Goal: Task Accomplishment & Management: Use online tool/utility

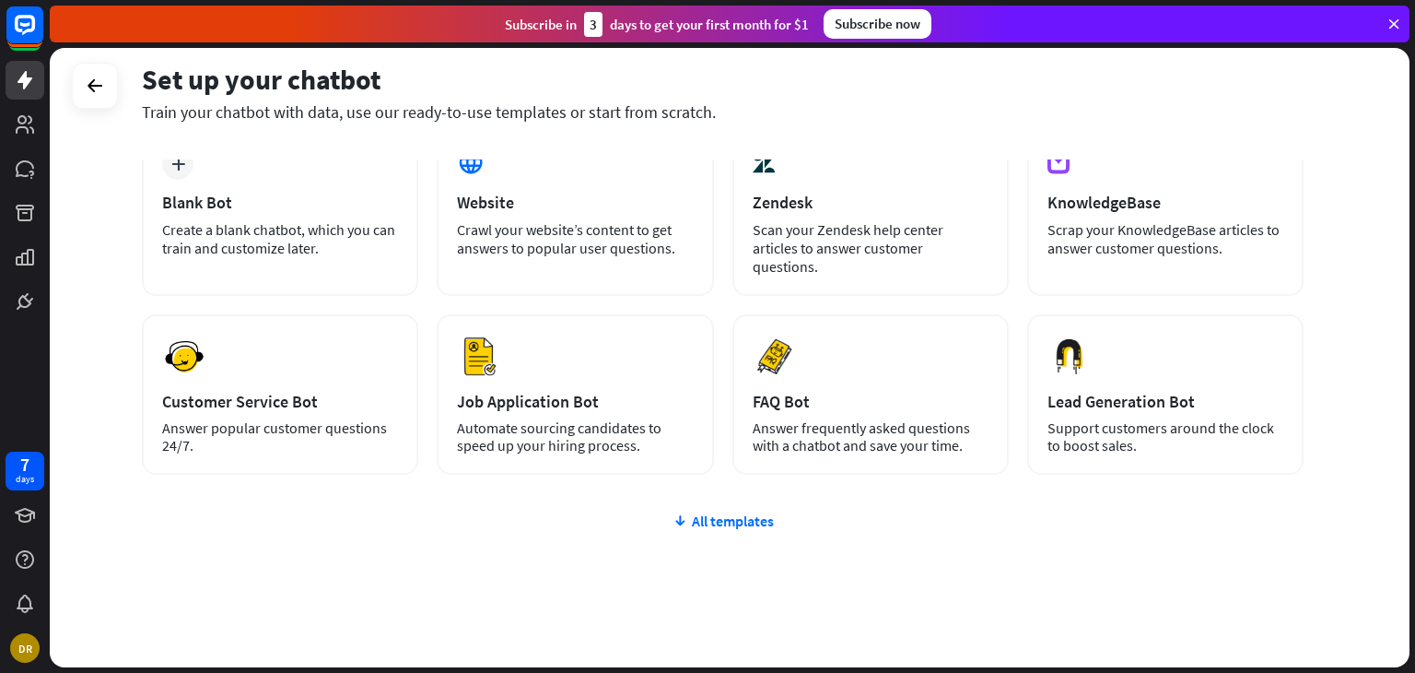
scroll to position [123, 0]
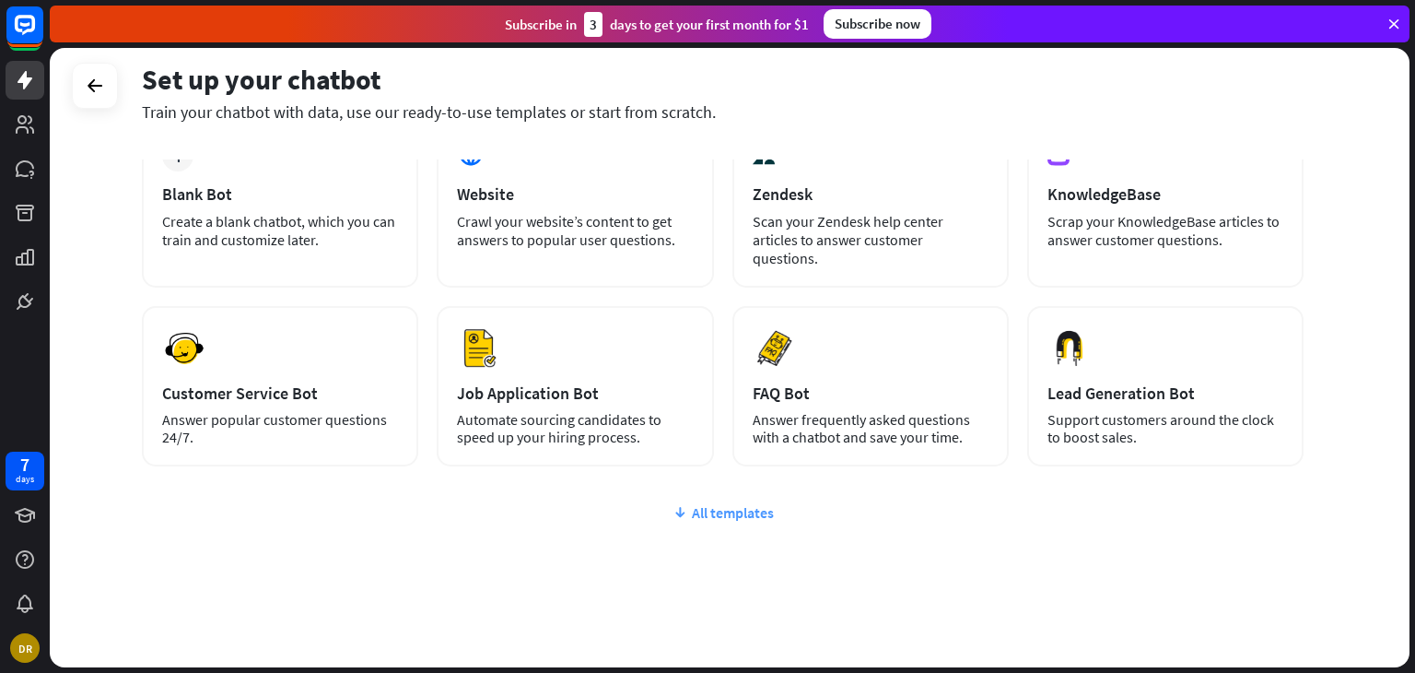
click at [747, 503] on div "All templates" at bounding box center [723, 512] width 1162 height 18
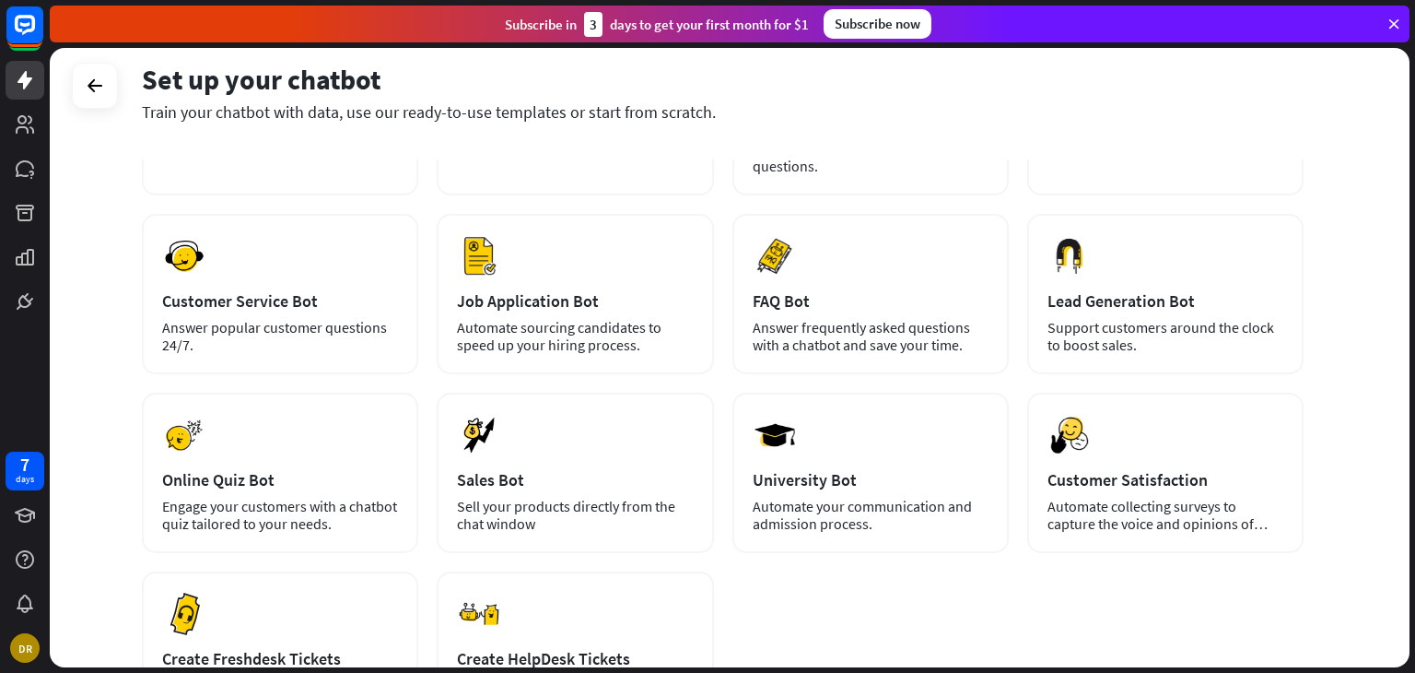
scroll to position [307, 0]
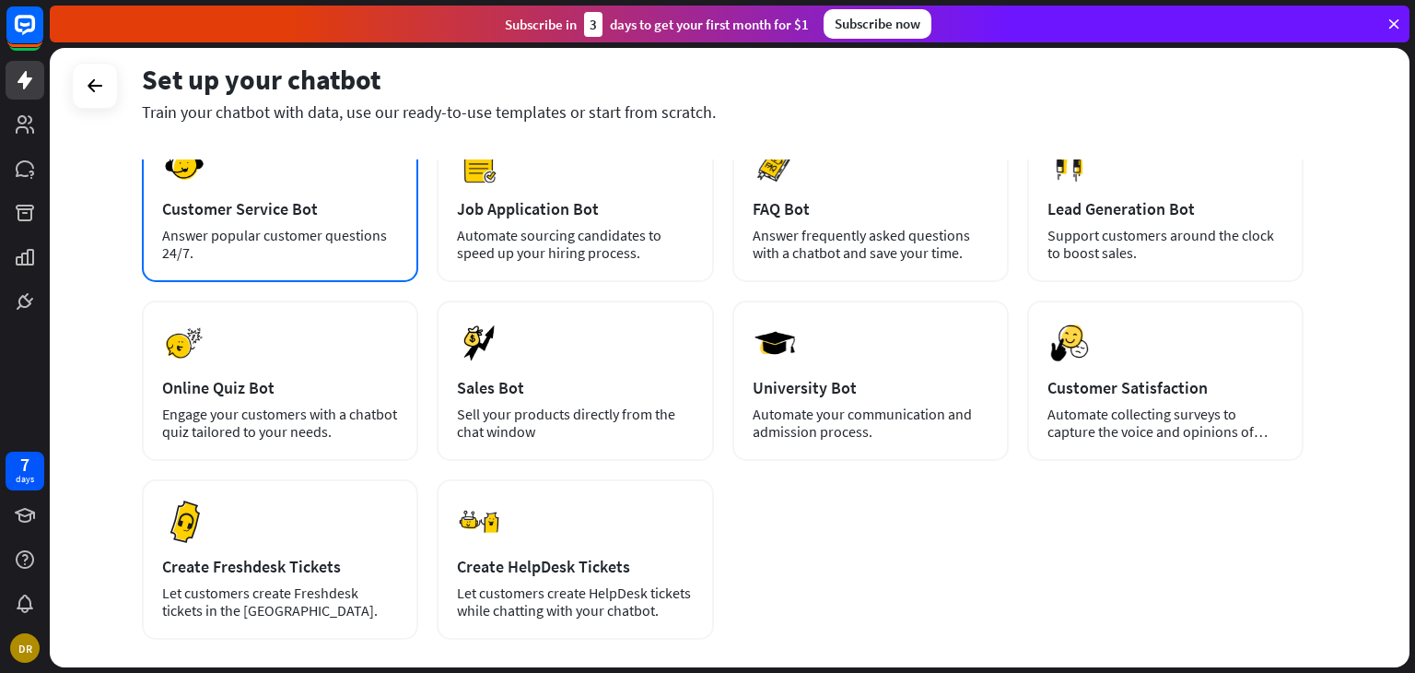
click at [253, 237] on div "Answer popular customer questions 24/7." at bounding box center [280, 244] width 236 height 35
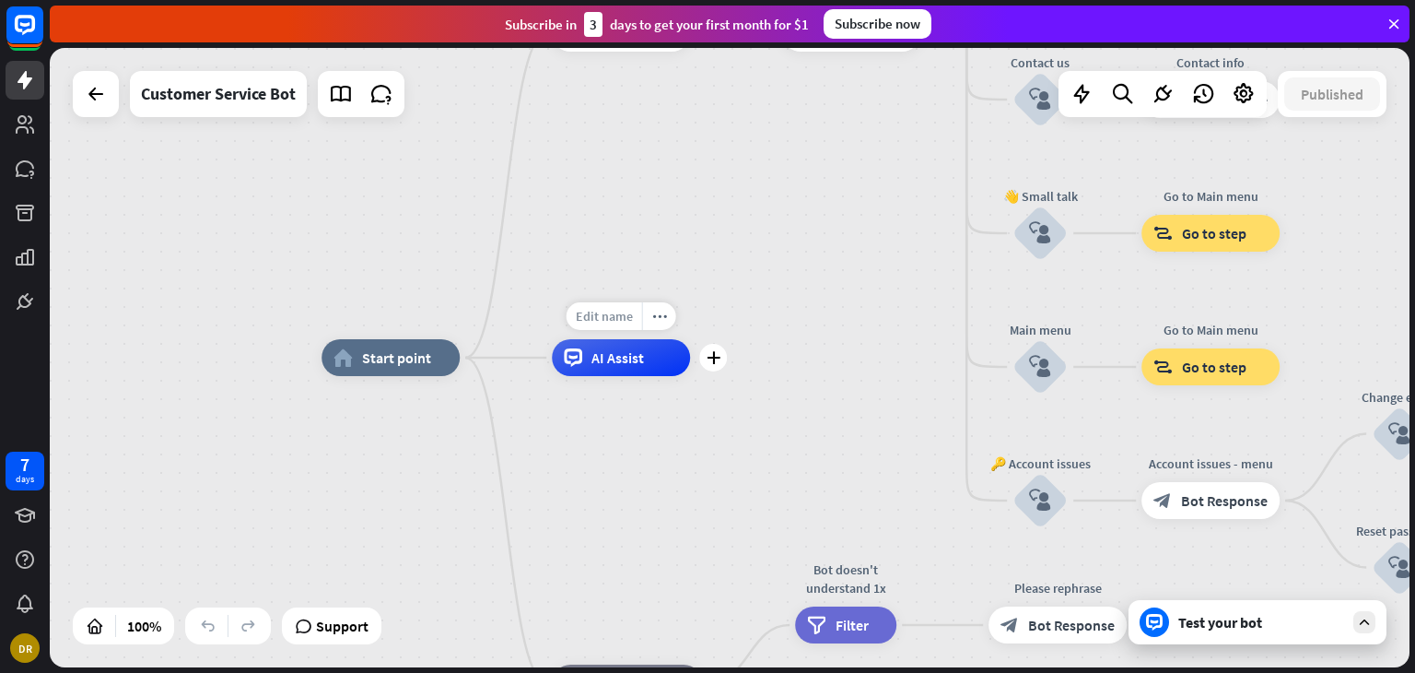
click at [632, 316] on span "Edit name" at bounding box center [604, 316] width 57 height 17
type input "*"
type input "*****"
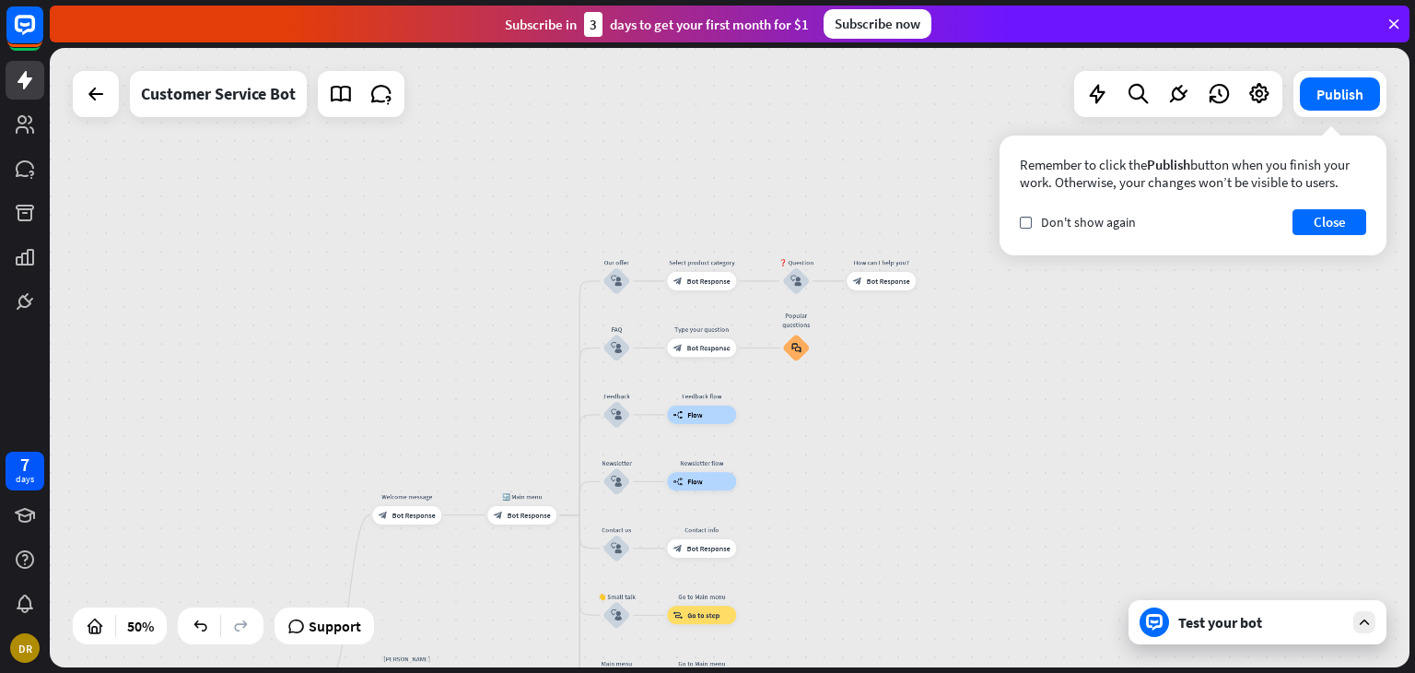
drag, startPoint x: 811, startPoint y: 296, endPoint x: 545, endPoint y: 558, distance: 373.3
click at [545, 558] on div "home_2 Start point Welcome message block_bot_response Bot Response 🔙 Main menu …" at bounding box center [730, 357] width 1360 height 619
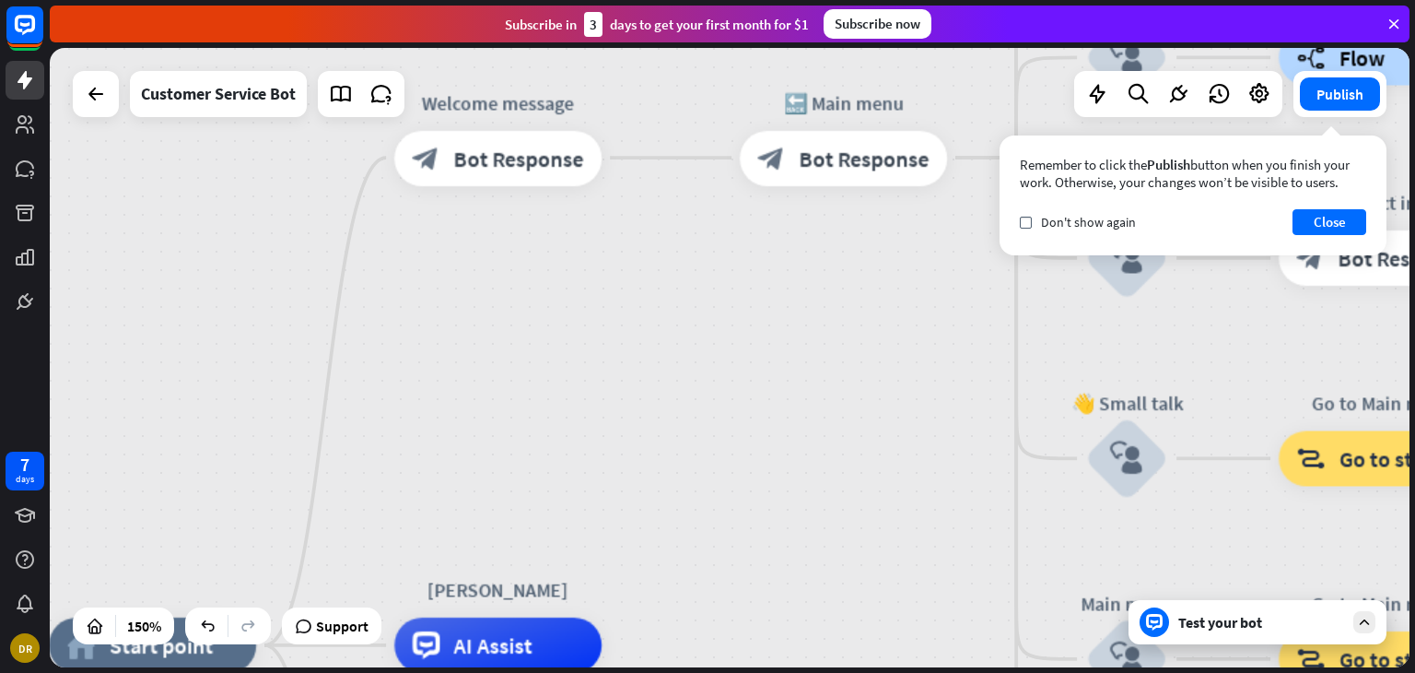
drag, startPoint x: 497, startPoint y: 550, endPoint x: 909, endPoint y: 150, distance: 574.1
click at [885, 217] on div "home_2 Start point Welcome message block_bot_response Bot Response 🔙 Main menu …" at bounding box center [730, 357] width 1360 height 619
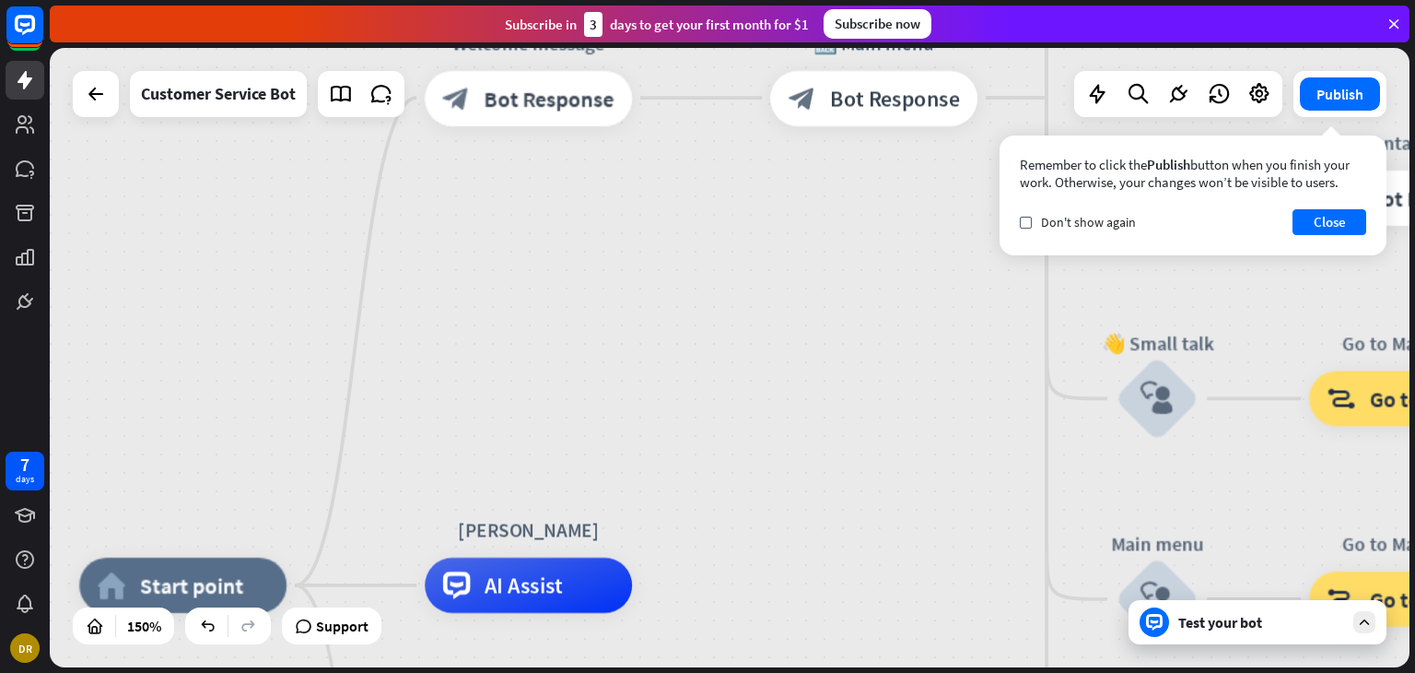
drag, startPoint x: 517, startPoint y: 517, endPoint x: 635, endPoint y: 377, distance: 183.1
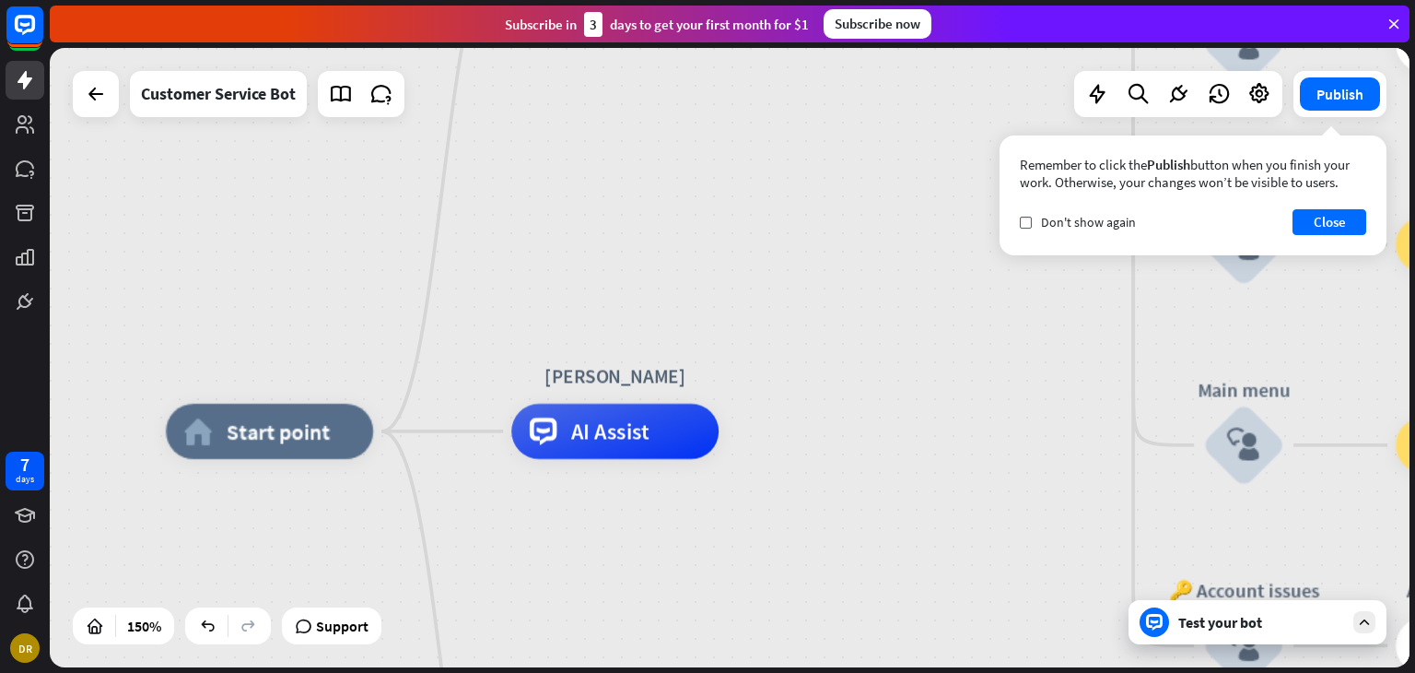
drag, startPoint x: 573, startPoint y: 487, endPoint x: 660, endPoint y: 333, distance: 176.6
click at [660, 333] on div "home_2 Start point Welcome message block_bot_response Bot Response 🔙 Main menu …" at bounding box center [730, 357] width 1360 height 619
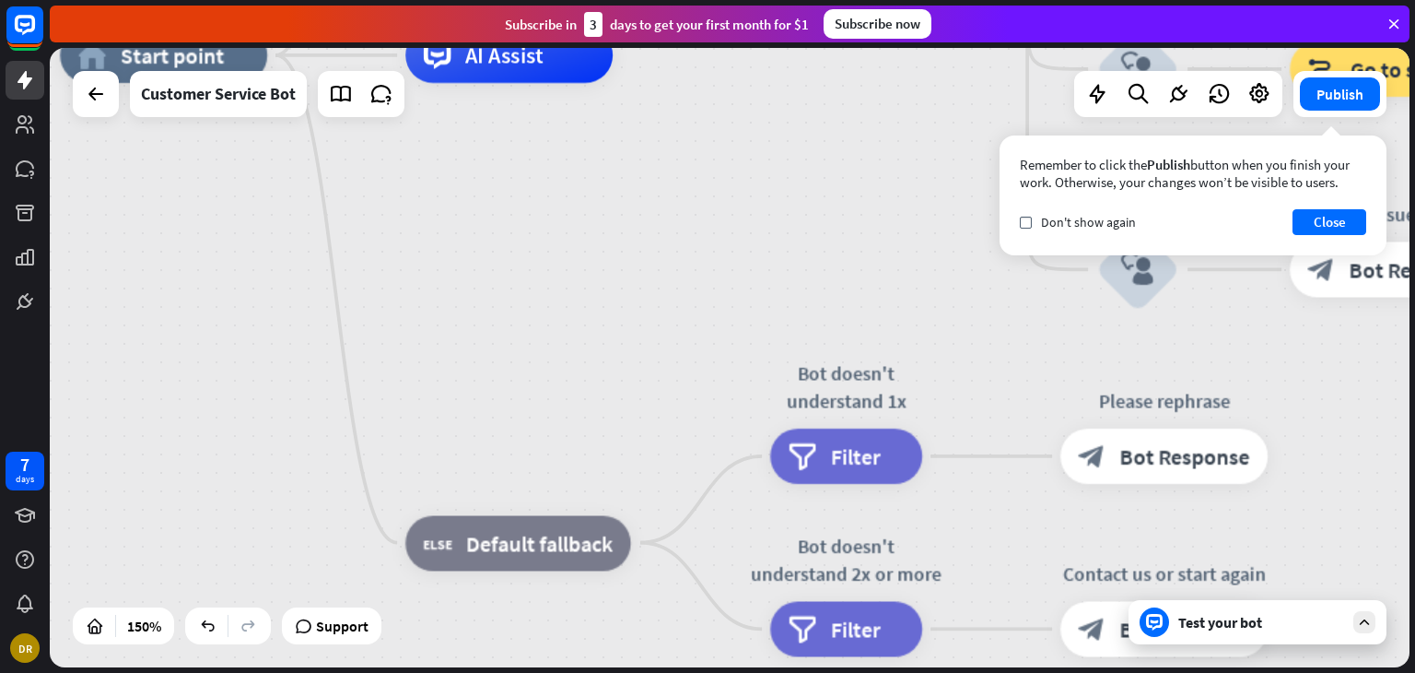
drag, startPoint x: 608, startPoint y: 557, endPoint x: 518, endPoint y: 226, distance: 343.8
click at [518, 224] on div "home_2 Start point Welcome message block_bot_response Bot Response 🔙 Main menu …" at bounding box center [1080, 519] width 2040 height 929
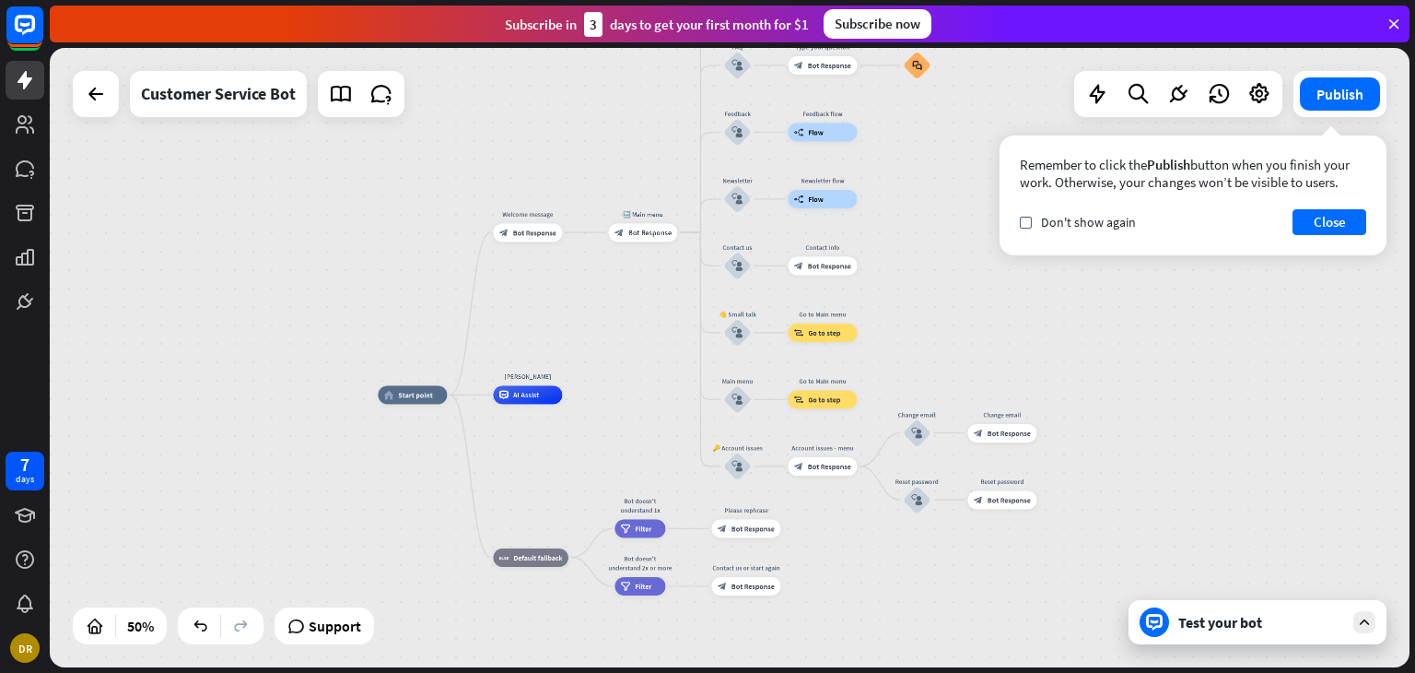
drag, startPoint x: 501, startPoint y: 460, endPoint x: 504, endPoint y: 661, distance: 200.9
click at [504, 661] on div "home_2 Start point Welcome message block_bot_response Bot Response 🔙 Main menu …" at bounding box center [718, 549] width 680 height 310
click at [1239, 627] on div "Test your bot" at bounding box center [1262, 622] width 166 height 18
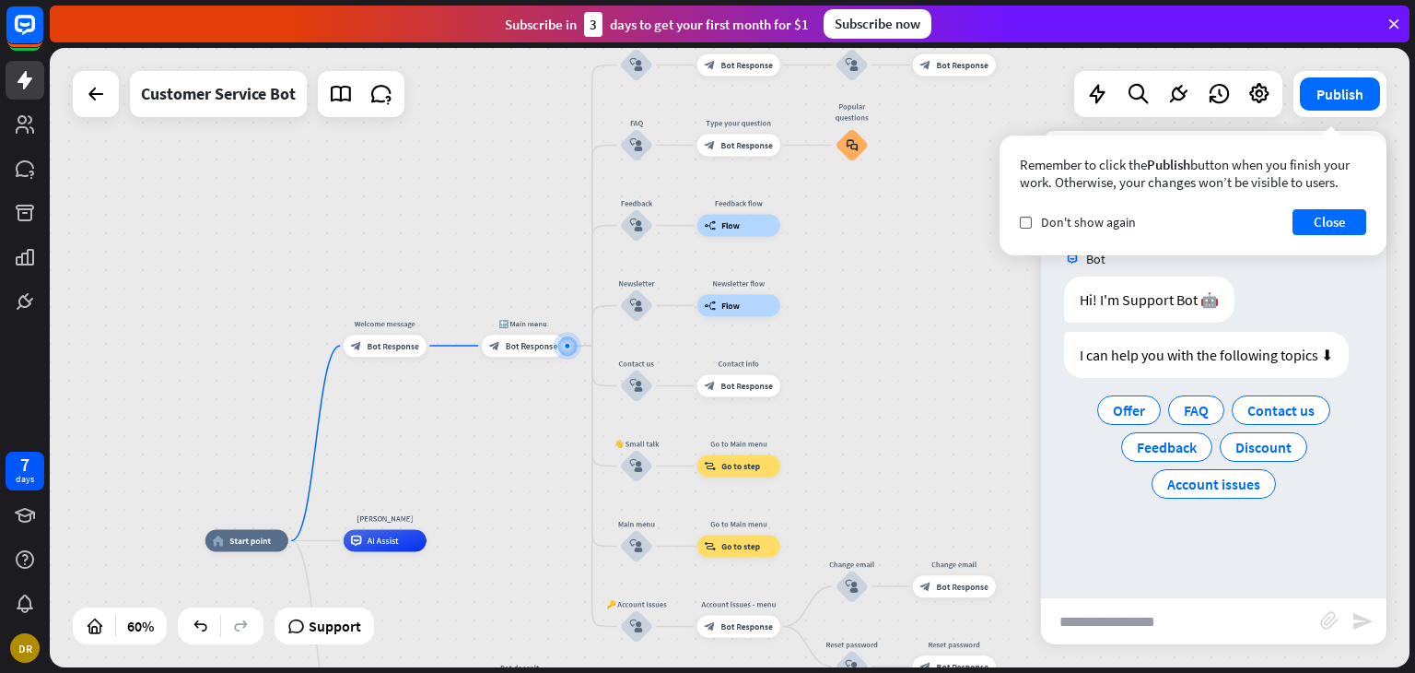
click at [402, 417] on div "home_2 Start point Welcome message block_bot_response Bot Response 🔙 Main menu …" at bounding box center [730, 357] width 1360 height 619
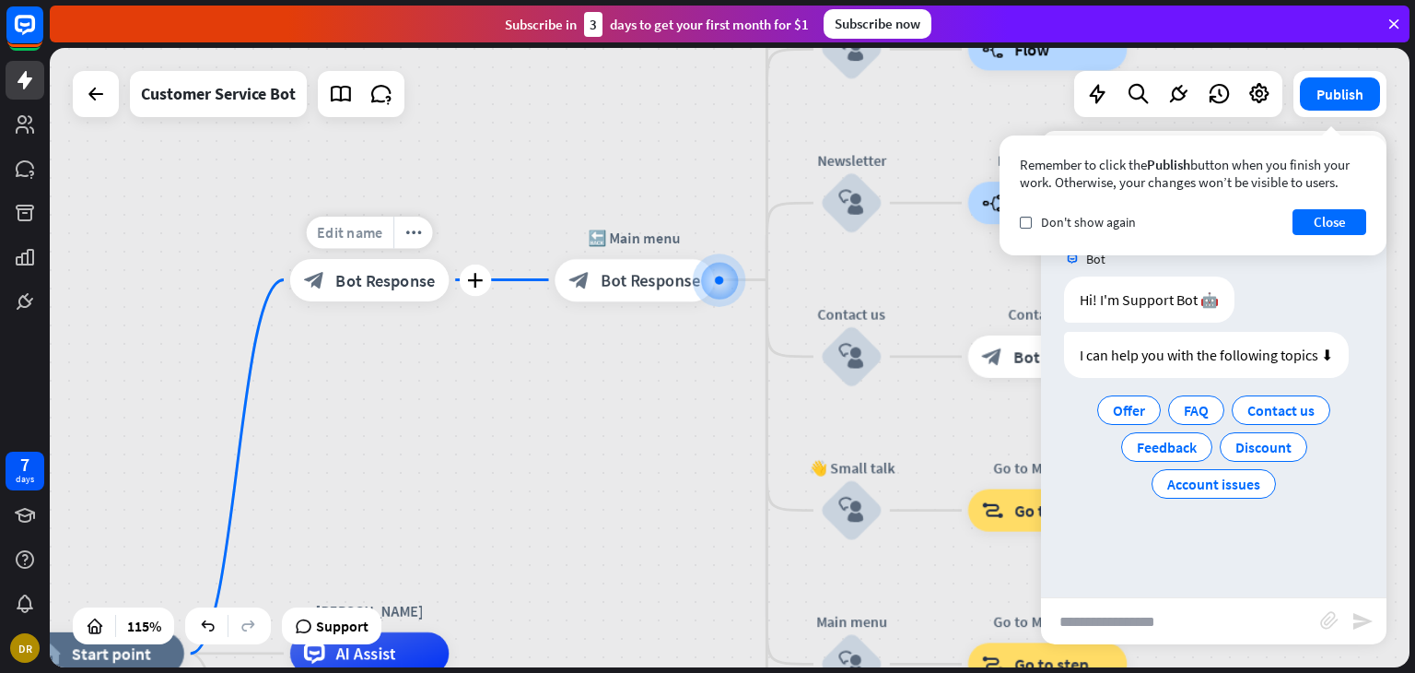
click at [368, 231] on span "Edit name" at bounding box center [349, 231] width 65 height 19
click at [366, 296] on div "block_bot_response Bot Response" at bounding box center [369, 280] width 159 height 42
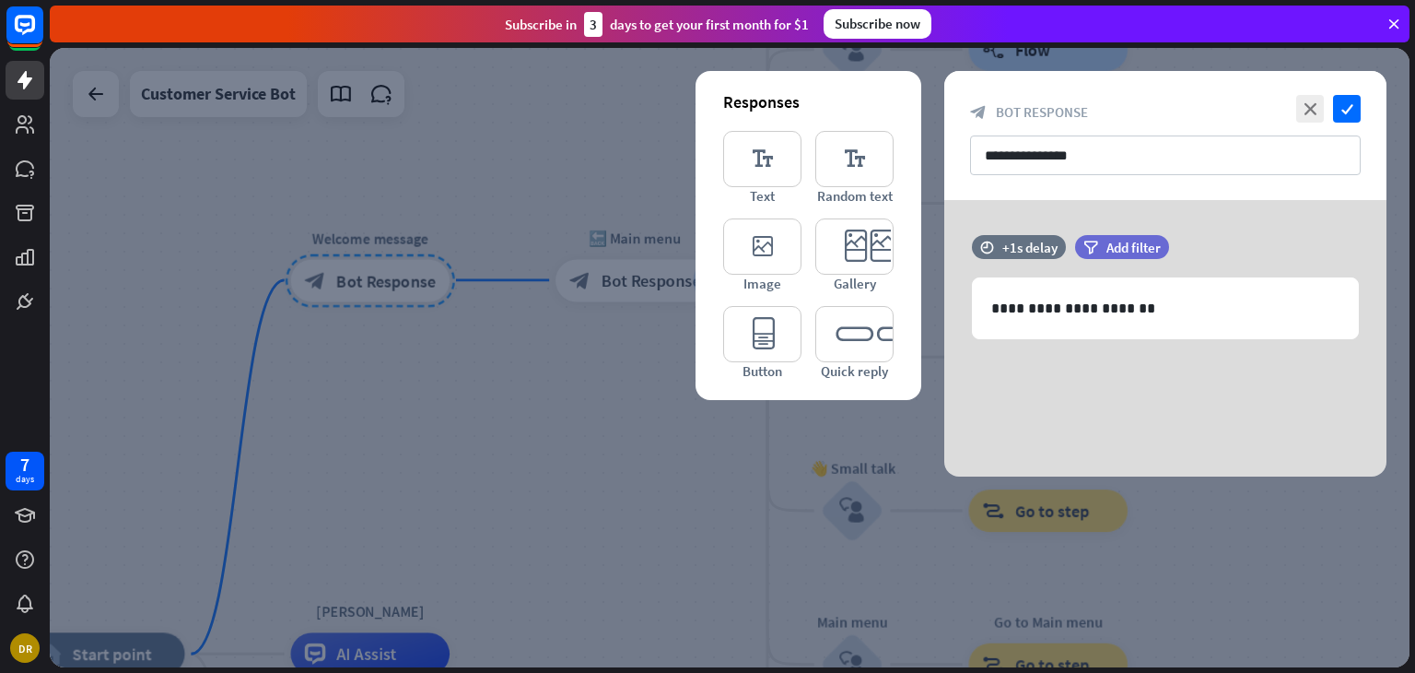
click at [366, 290] on div at bounding box center [730, 357] width 1360 height 619
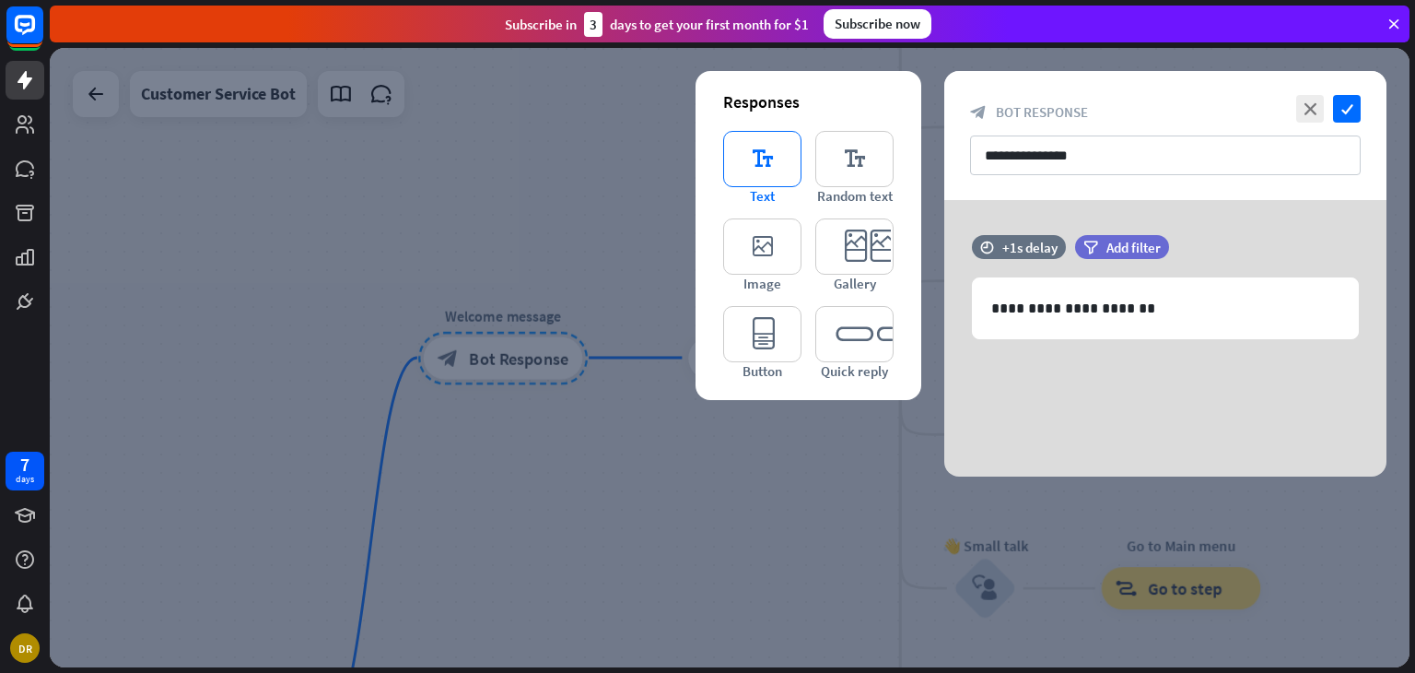
click at [768, 170] on icon "editor_text" at bounding box center [762, 159] width 78 height 56
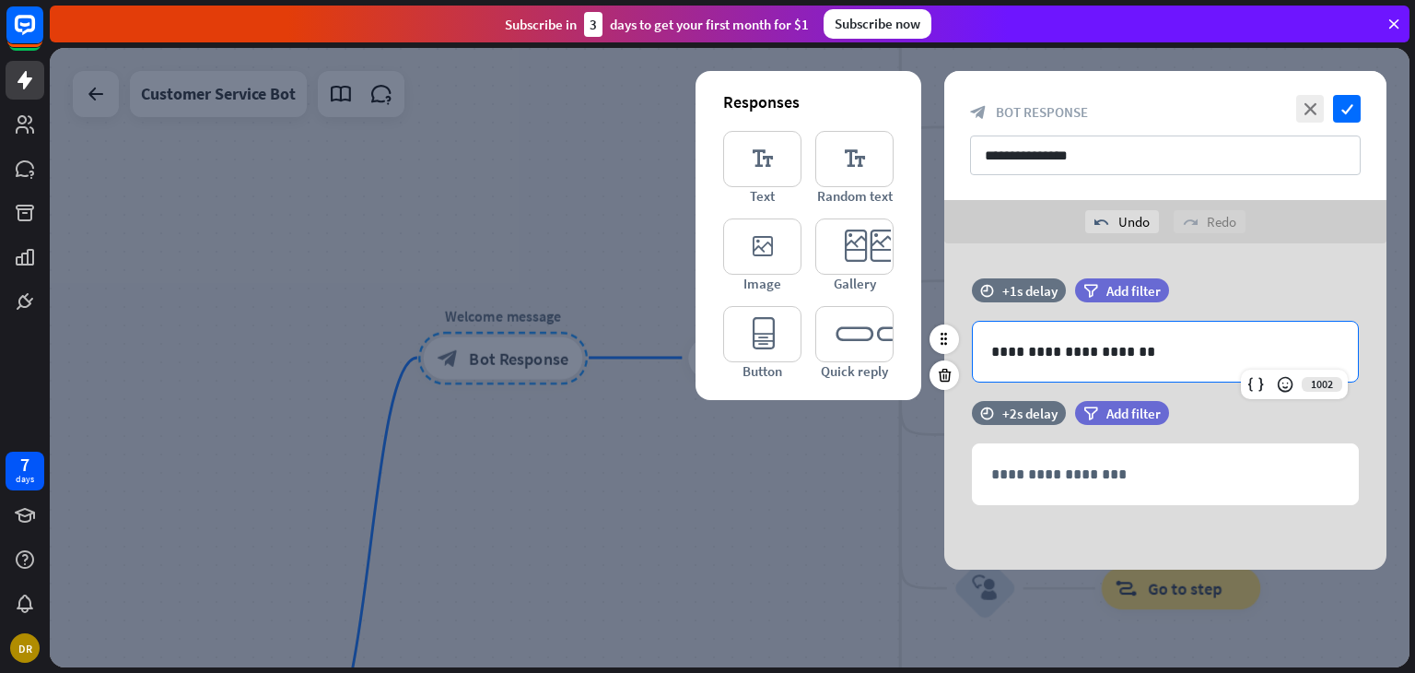
click at [1084, 349] on p "**********" at bounding box center [1165, 351] width 348 height 23
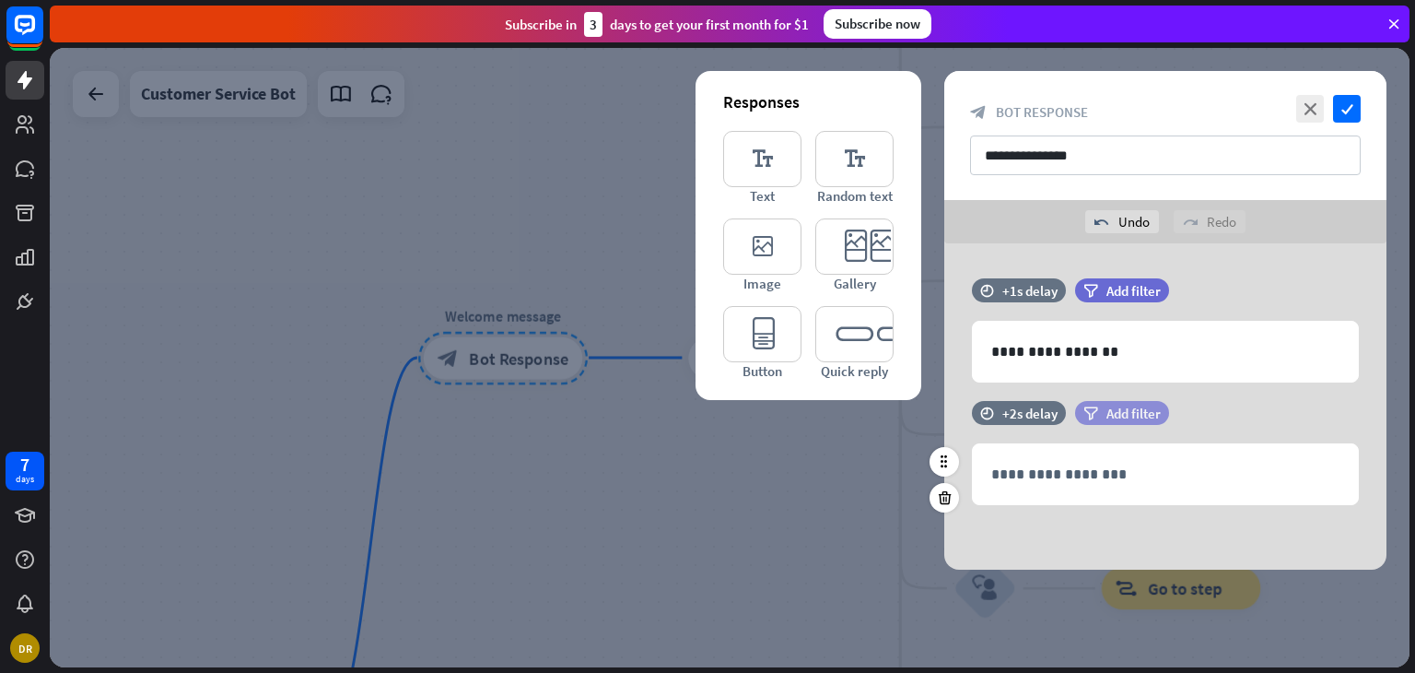
click at [1116, 415] on span "Add filter" at bounding box center [1134, 414] width 54 height 18
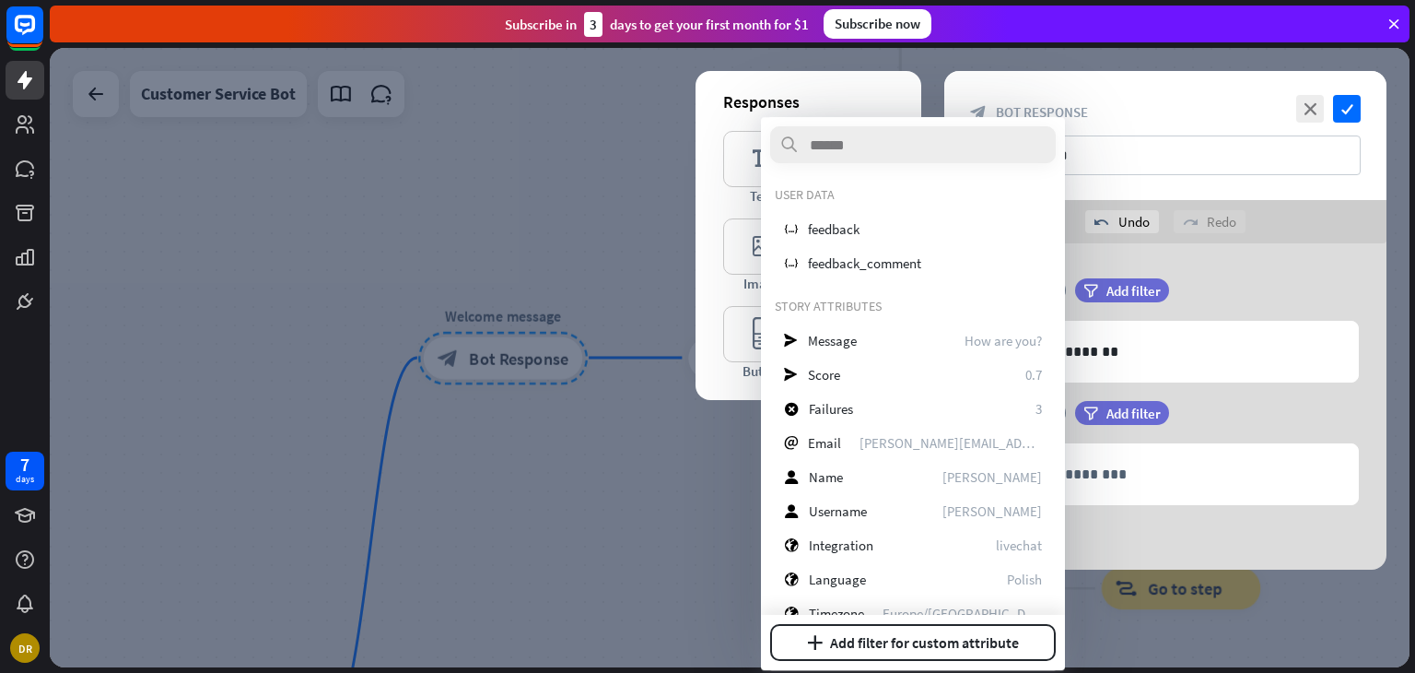
click at [713, 543] on div at bounding box center [730, 357] width 1360 height 619
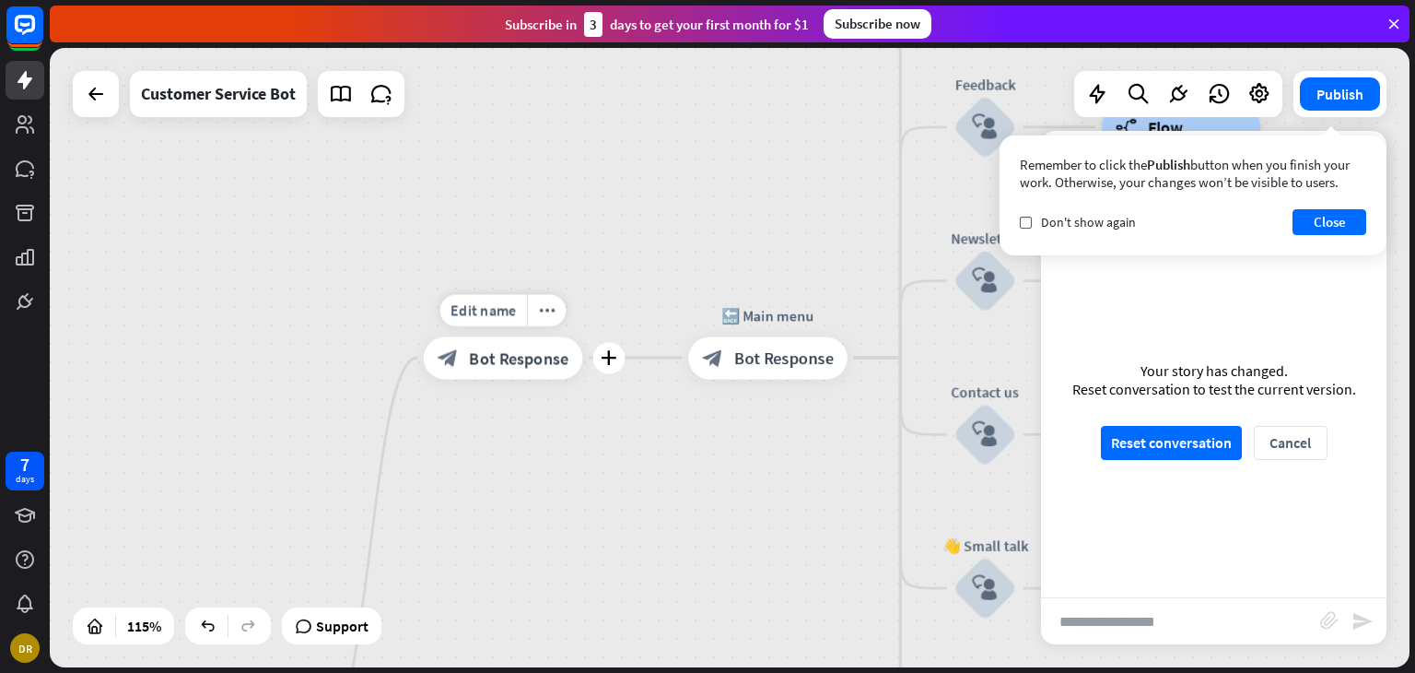
click at [498, 349] on span "Bot Response" at bounding box center [519, 357] width 100 height 21
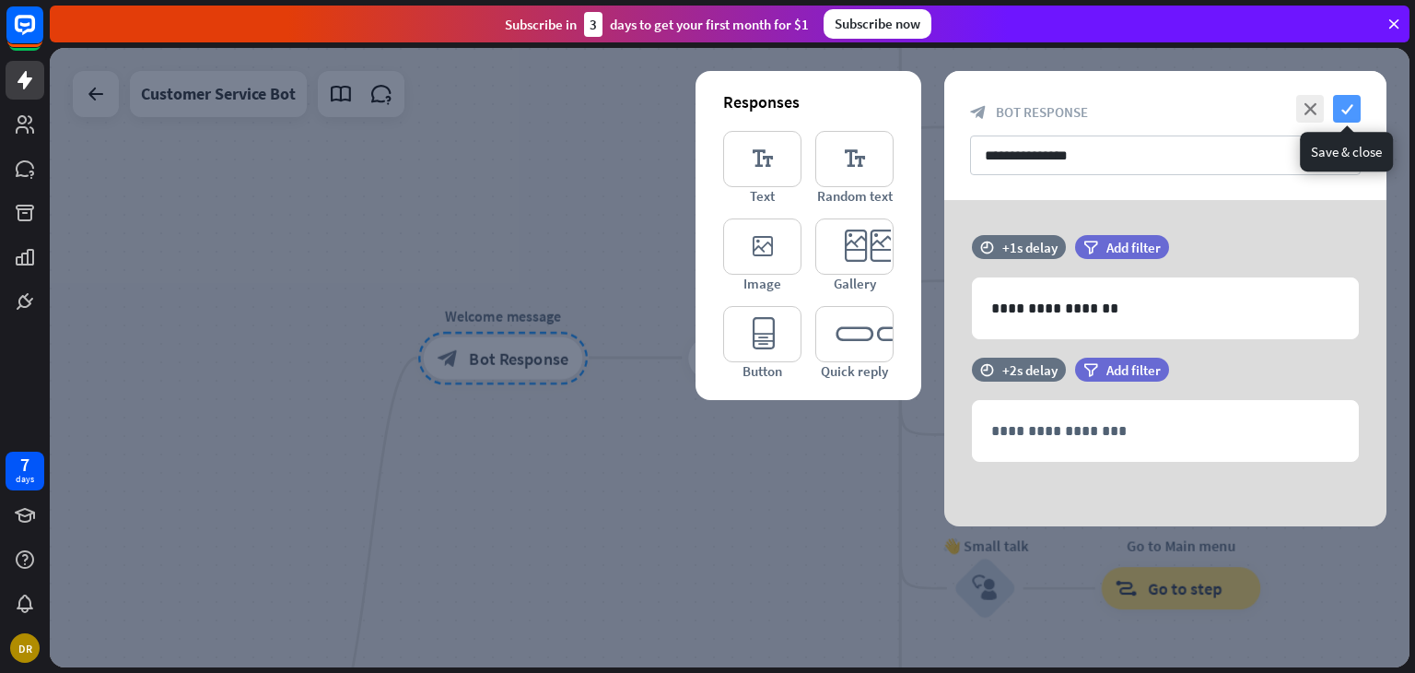
click at [1349, 107] on icon "check" at bounding box center [1347, 109] width 28 height 28
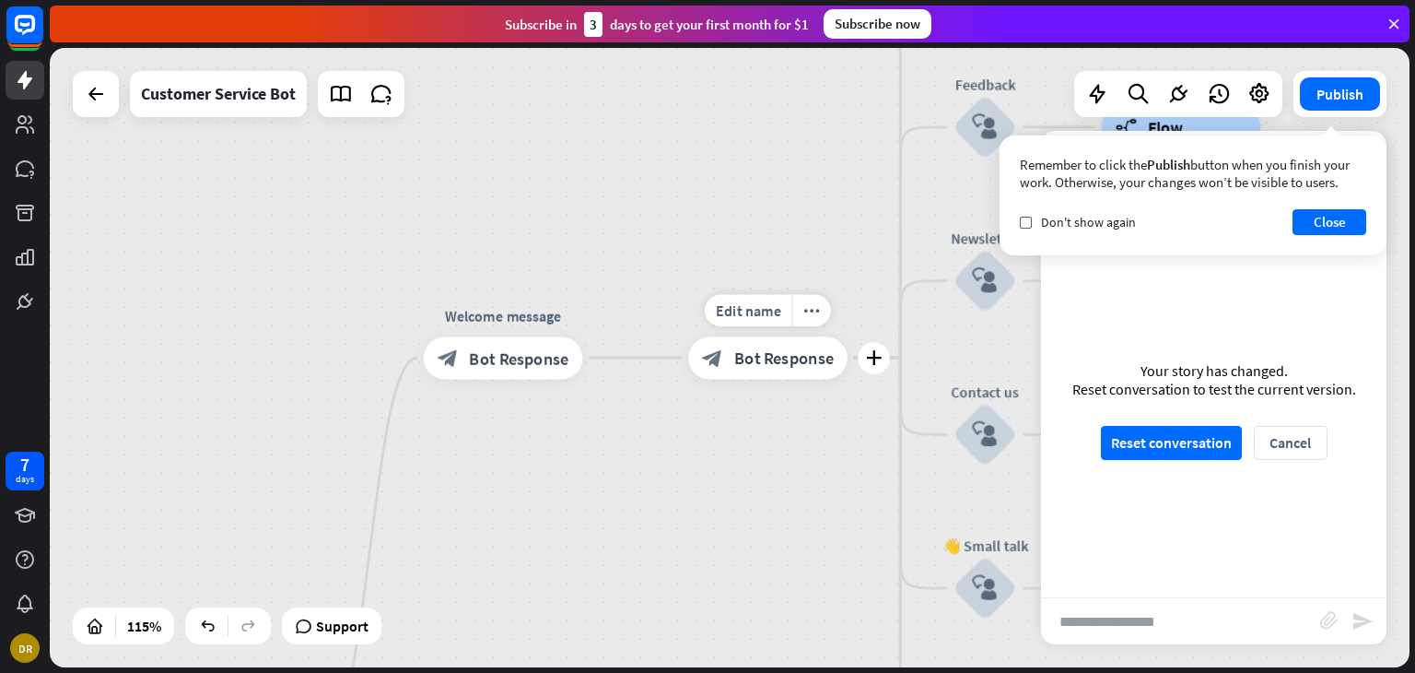
click at [752, 350] on span "Bot Response" at bounding box center [784, 357] width 100 height 21
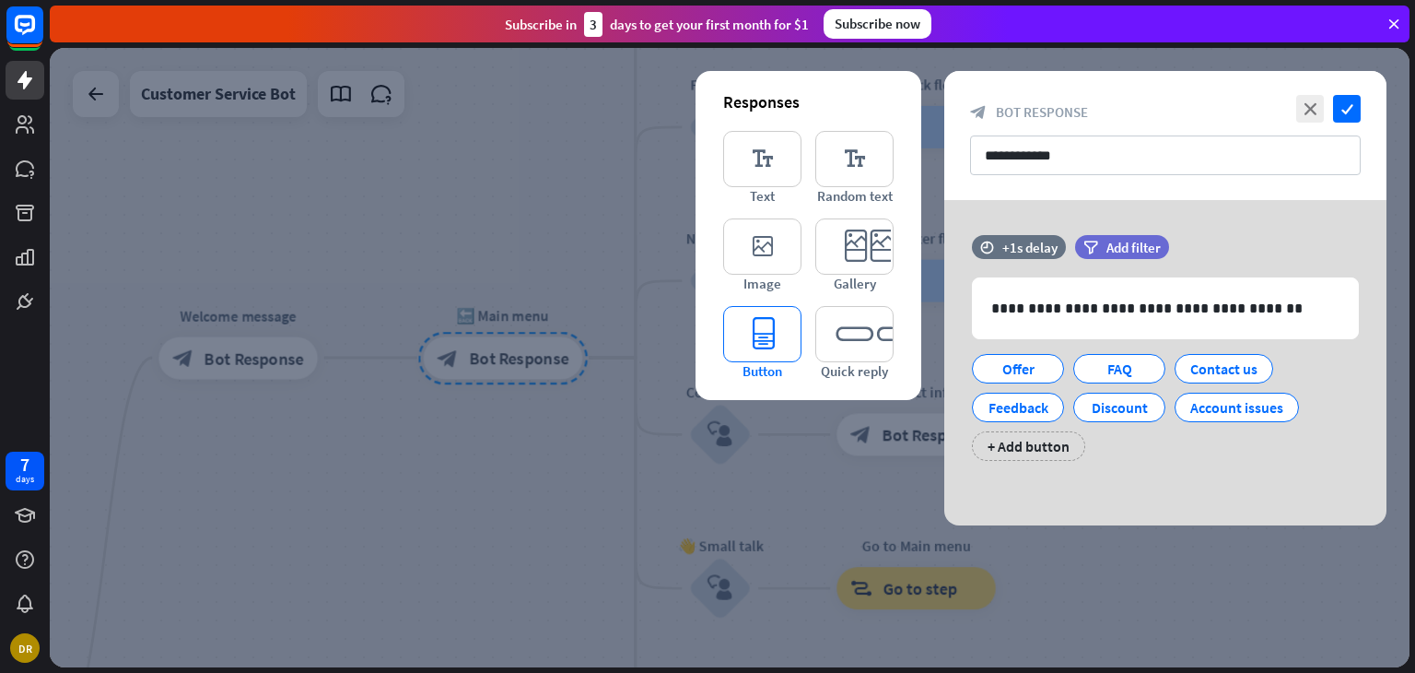
click at [790, 336] on icon "editor_button" at bounding box center [762, 334] width 78 height 56
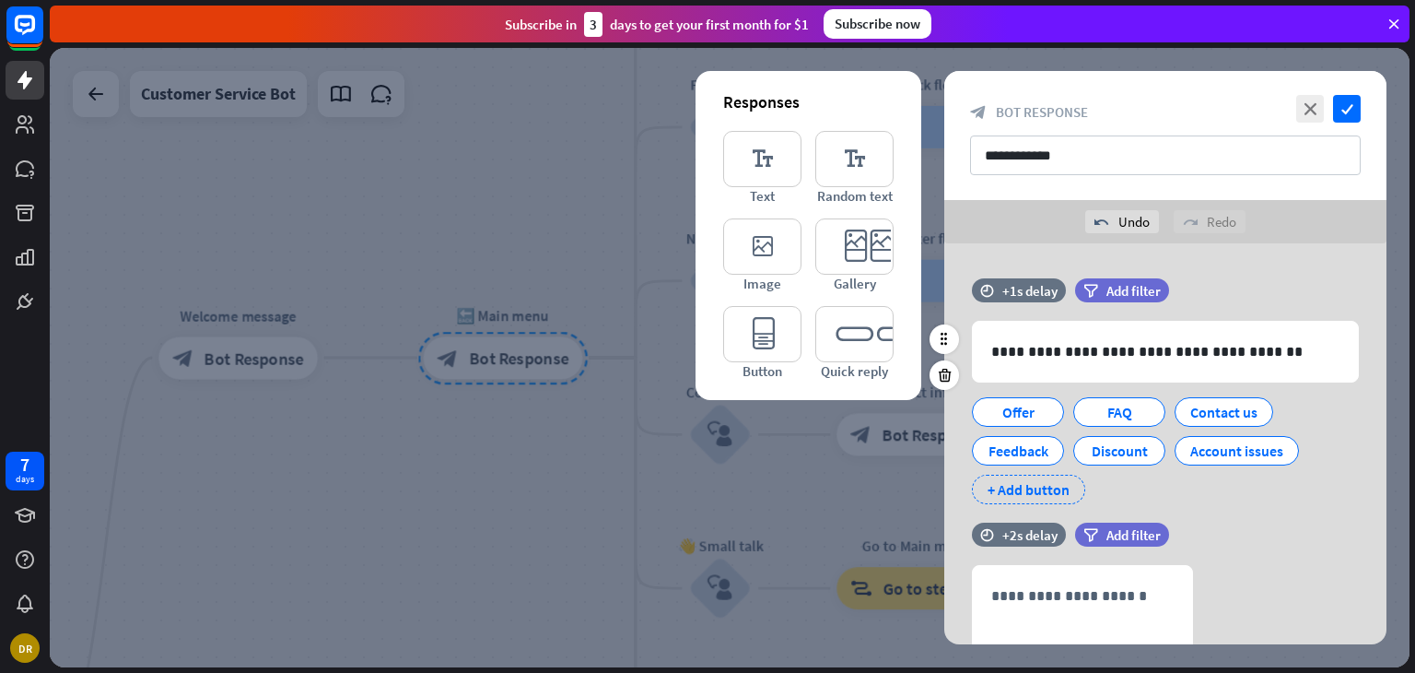
click at [1046, 482] on div "+ Add button" at bounding box center [1028, 489] width 113 height 29
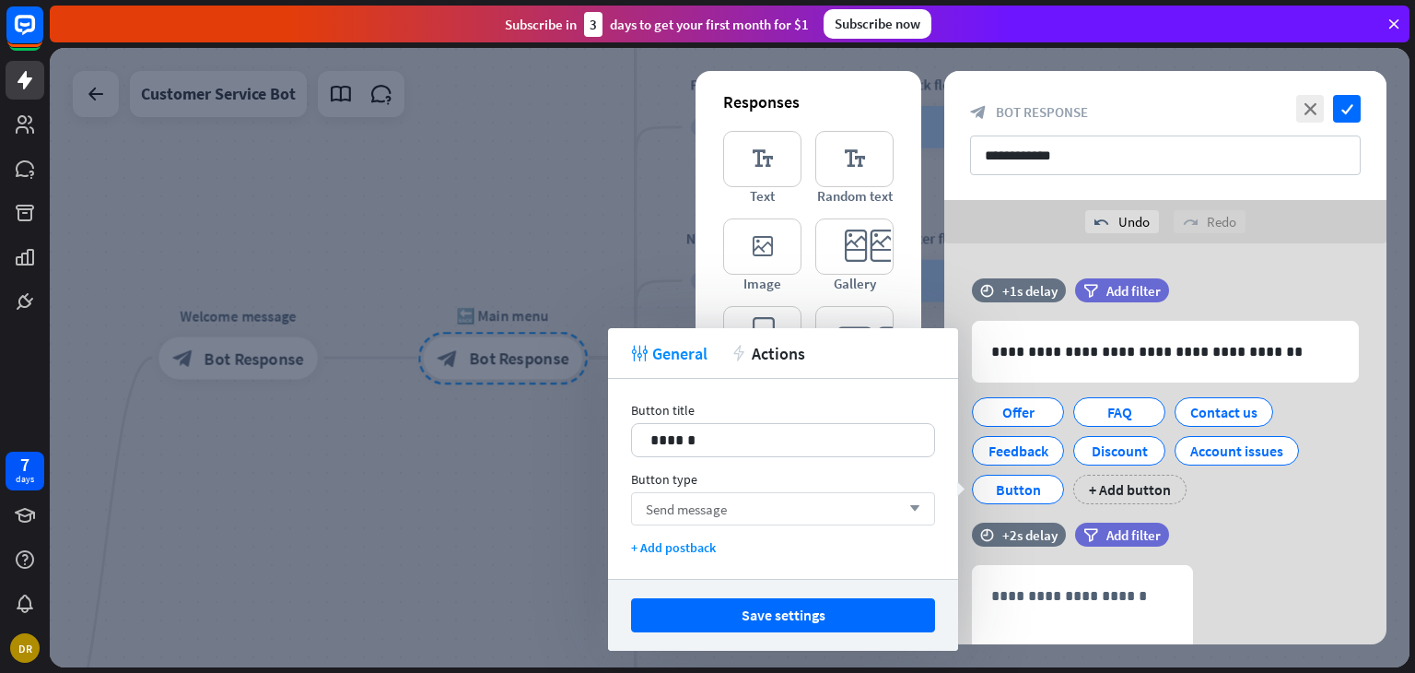
click at [789, 508] on div "Send message arrow_down" at bounding box center [783, 508] width 304 height 33
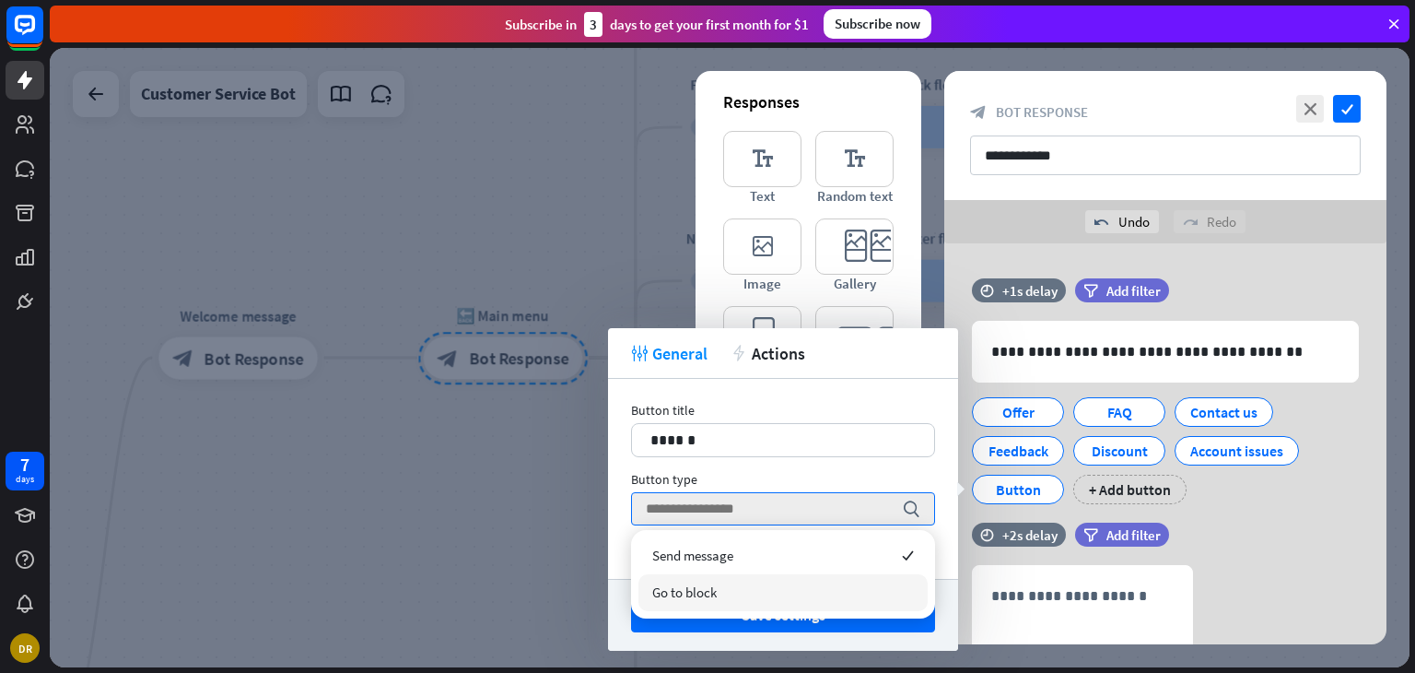
click at [757, 599] on div "Go to block" at bounding box center [783, 592] width 289 height 37
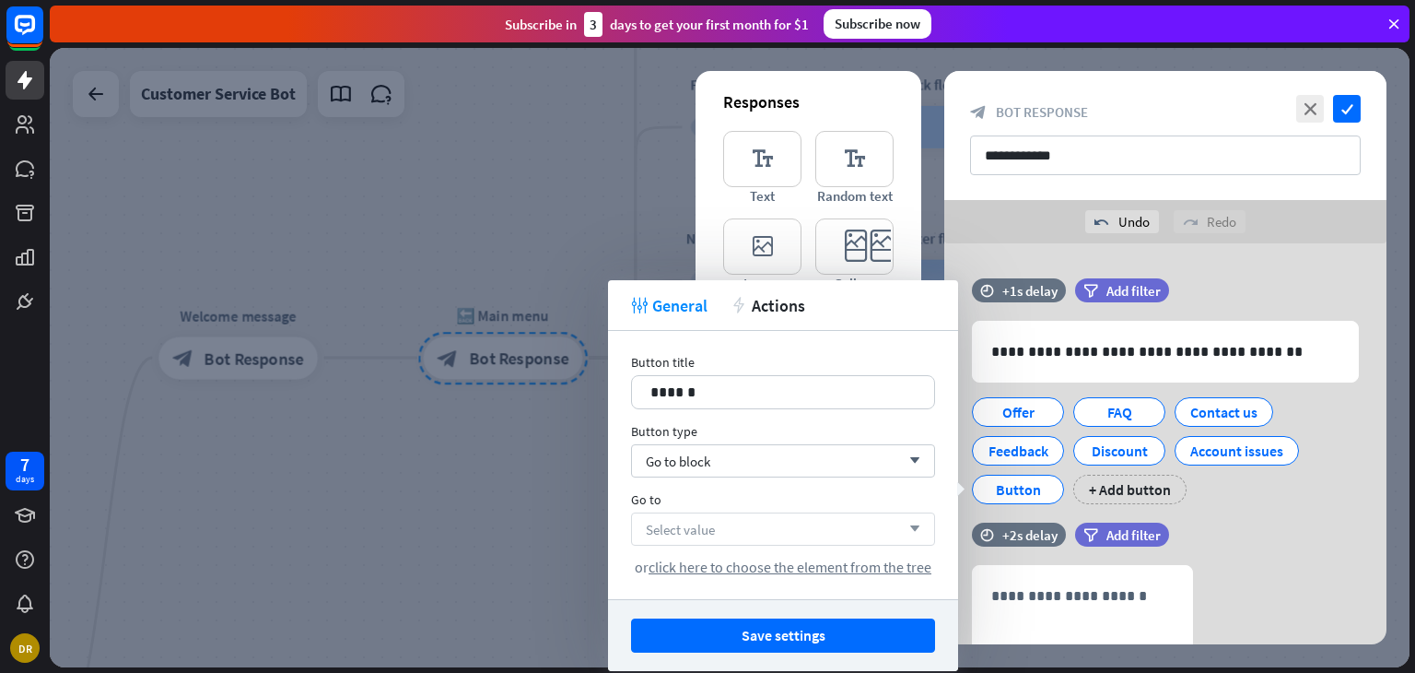
click at [751, 532] on div "Select value arrow_down" at bounding box center [783, 528] width 304 height 33
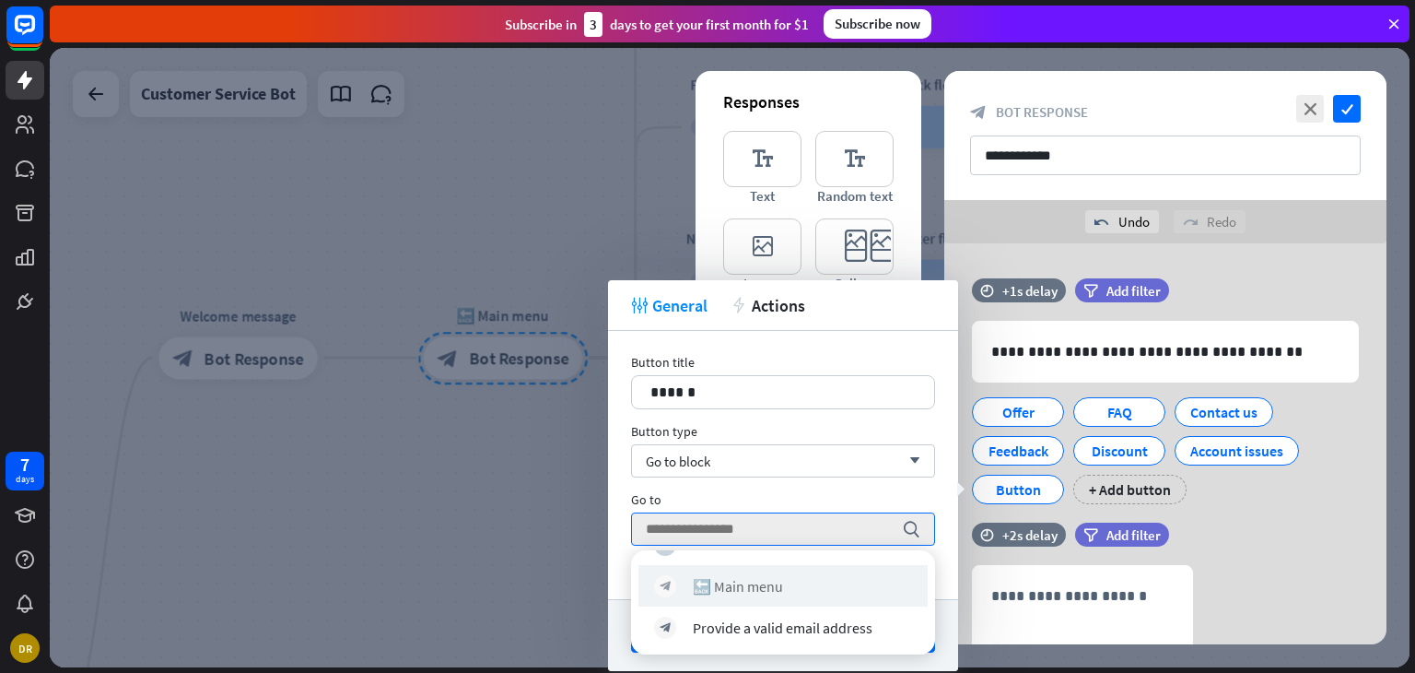
scroll to position [1882, 0]
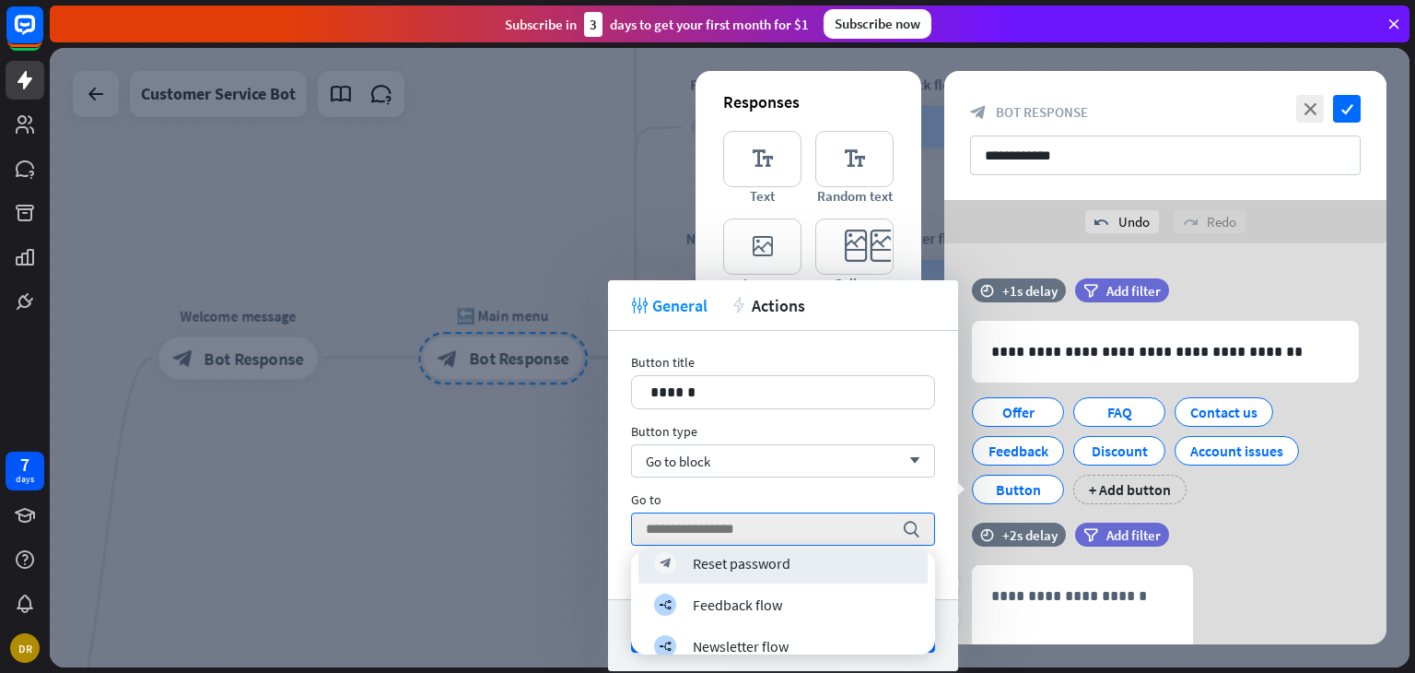
click at [1322, 569] on div "**********" at bounding box center [1165, 664] width 442 height 198
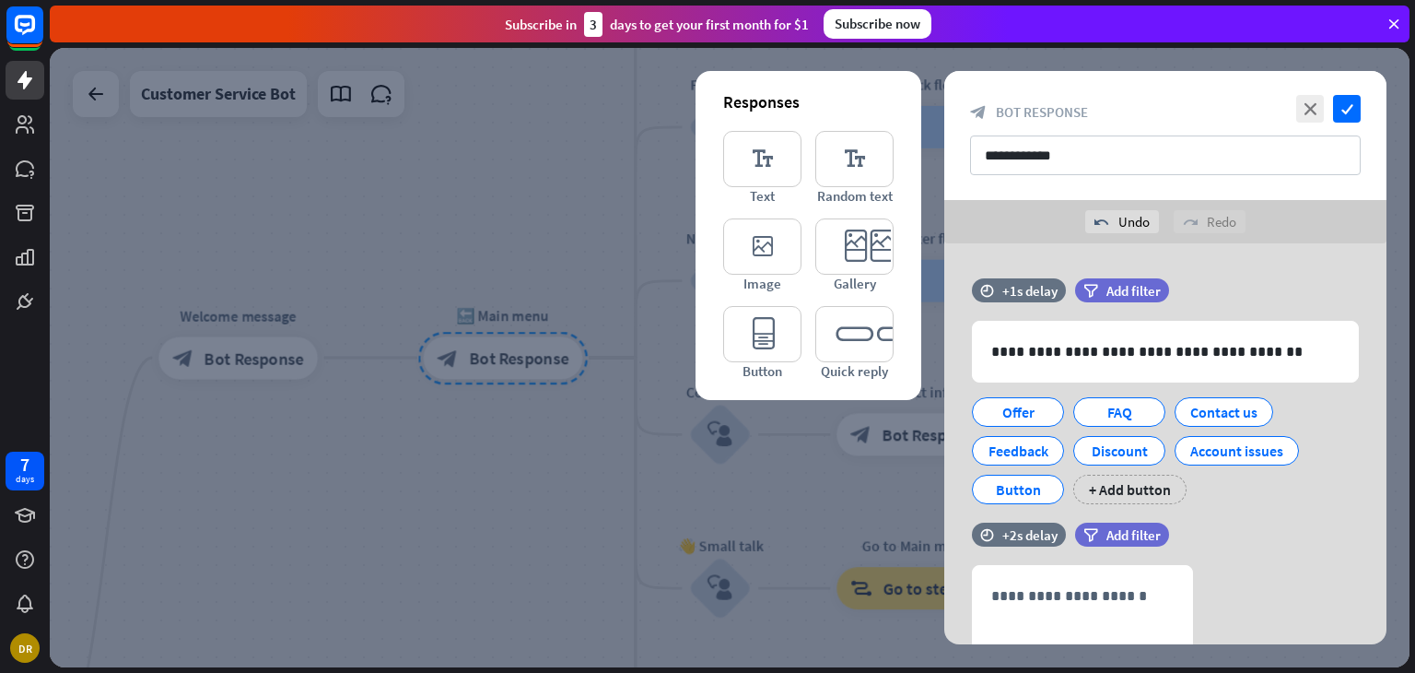
click at [557, 467] on div at bounding box center [730, 357] width 1360 height 619
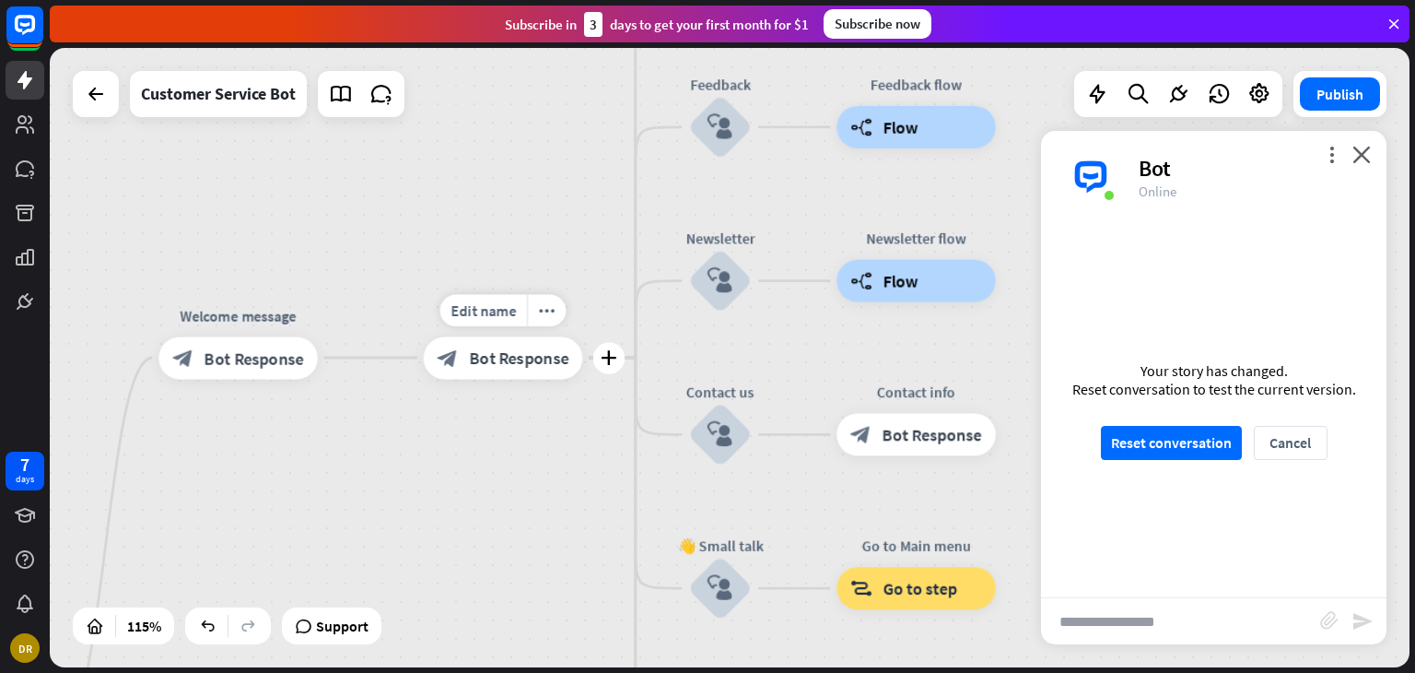
click at [534, 376] on div "block_bot_response Bot Response" at bounding box center [503, 357] width 159 height 42
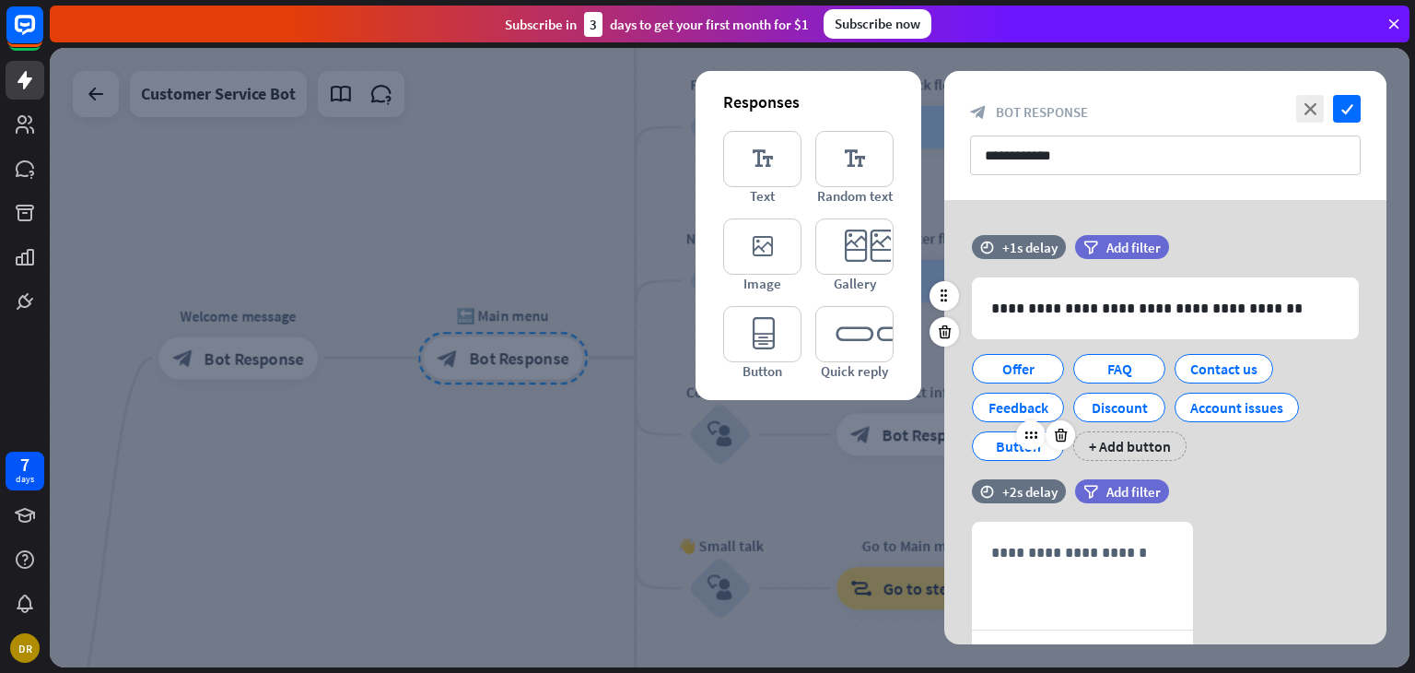
click at [1022, 449] on div "Button" at bounding box center [1018, 446] width 61 height 28
click at [1067, 436] on icon at bounding box center [1061, 435] width 18 height 17
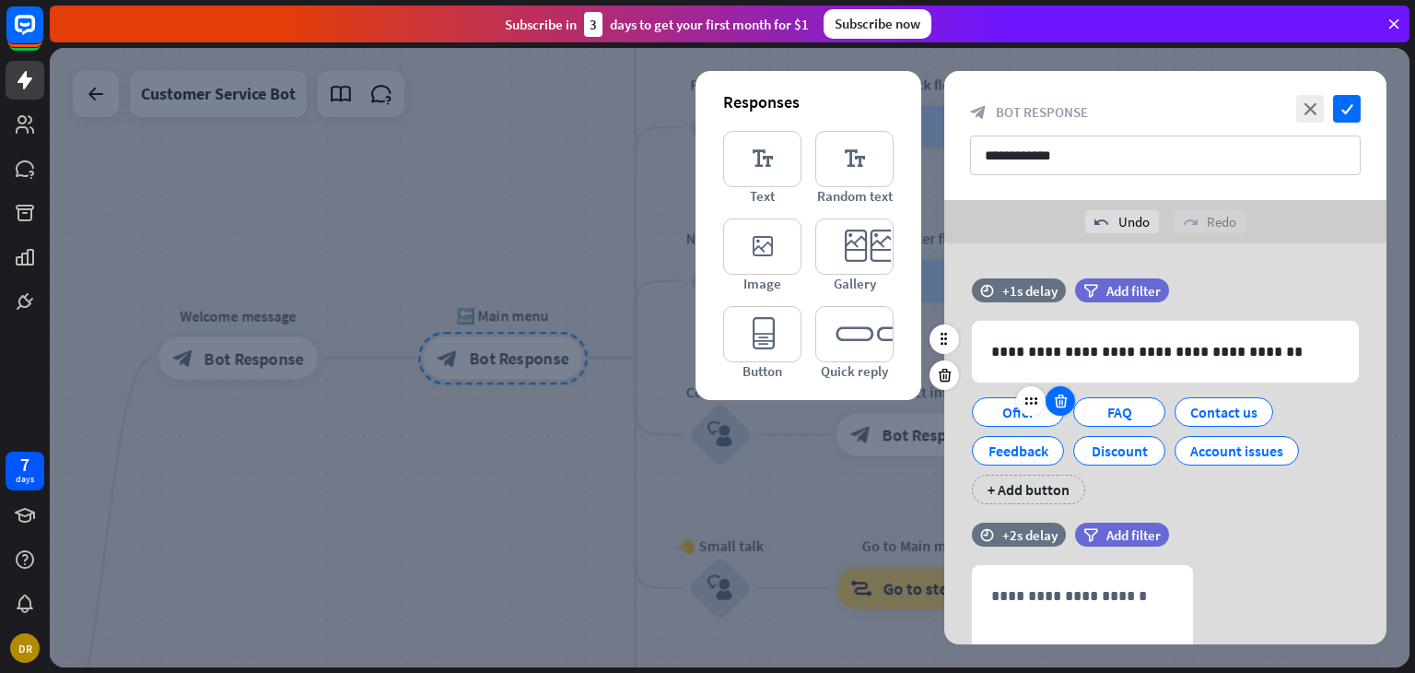
click at [1052, 400] on icon at bounding box center [1061, 401] width 18 height 17
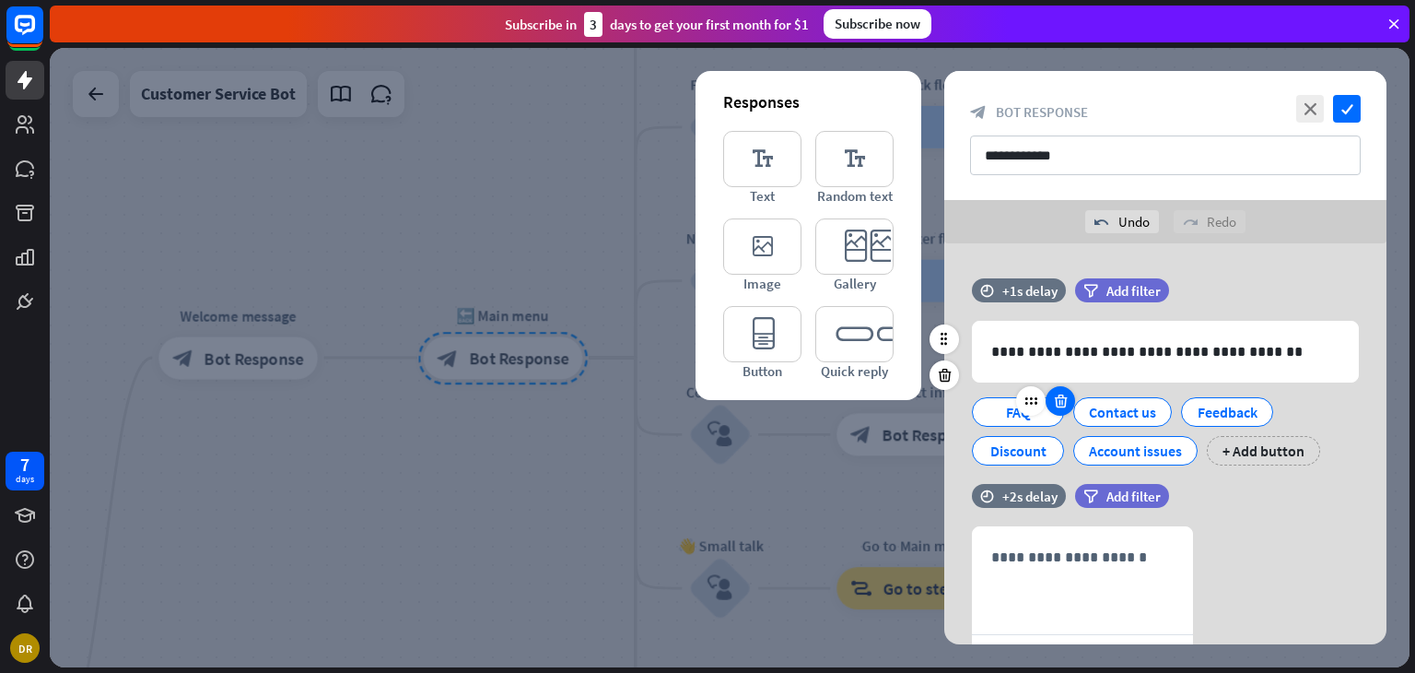
click at [1052, 400] on icon at bounding box center [1061, 401] width 18 height 17
click at [1052, 400] on div at bounding box center [1066, 400] width 29 height 29
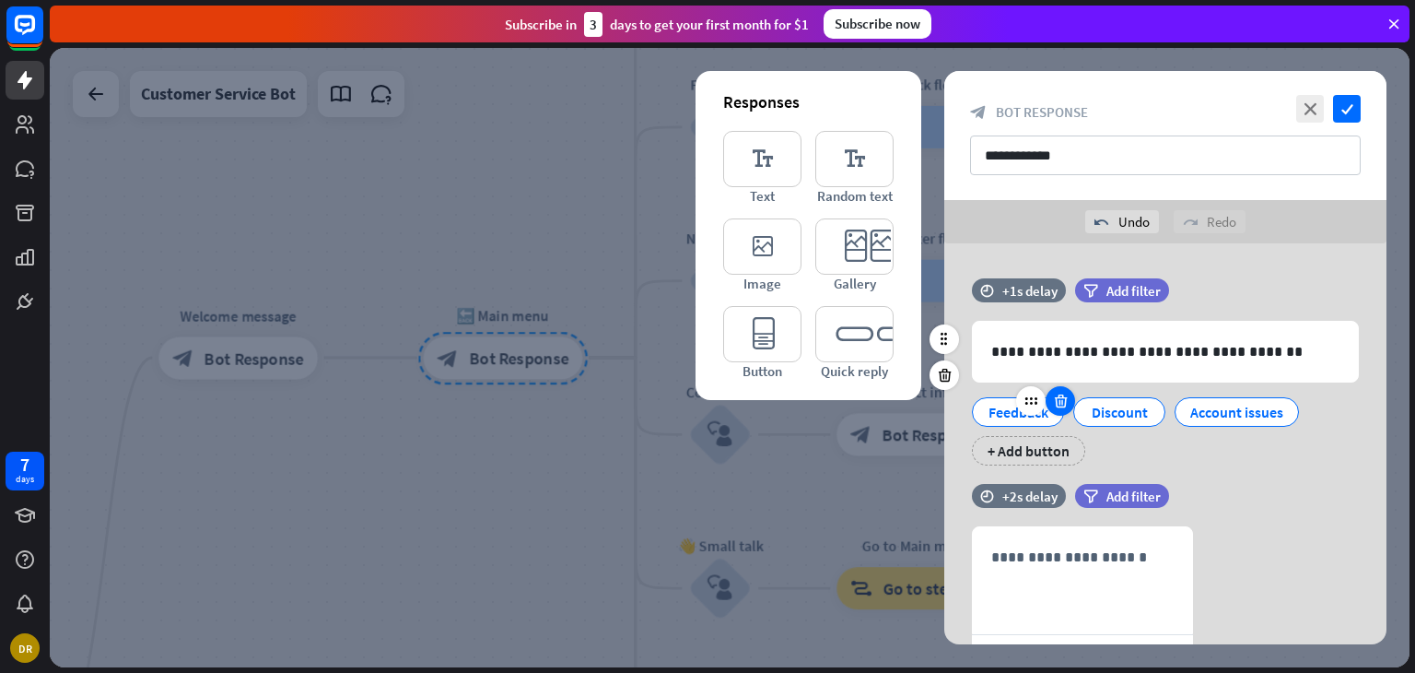
click at [1052, 400] on icon at bounding box center [1061, 401] width 18 height 17
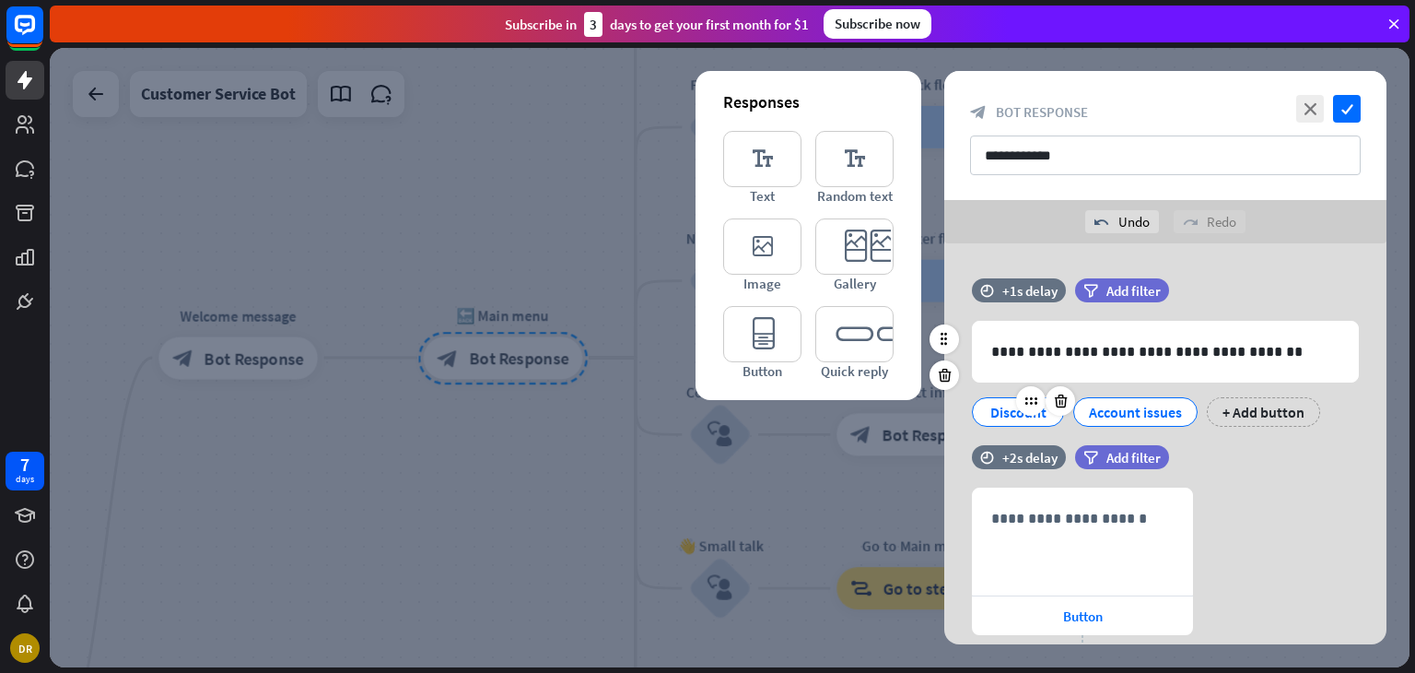
click at [1053, 400] on icon at bounding box center [1061, 401] width 18 height 17
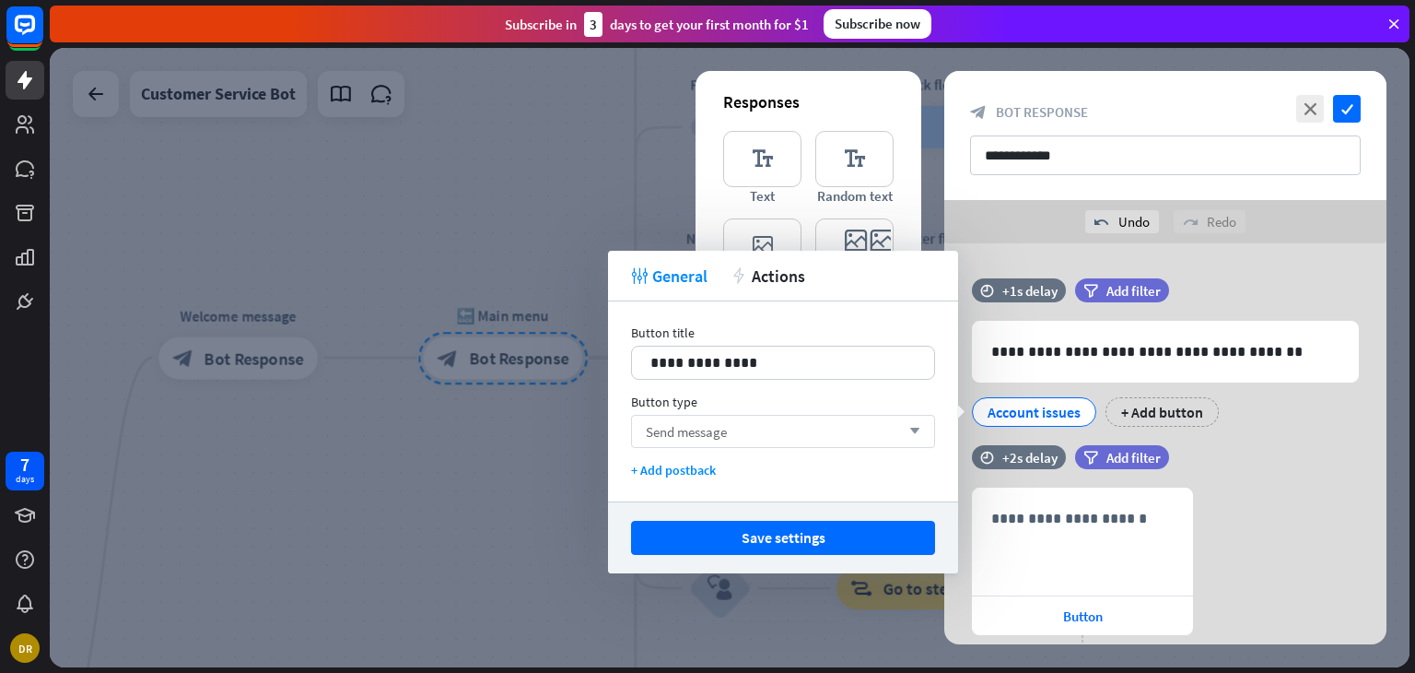
click at [841, 428] on div "Send message arrow_down" at bounding box center [783, 431] width 304 height 33
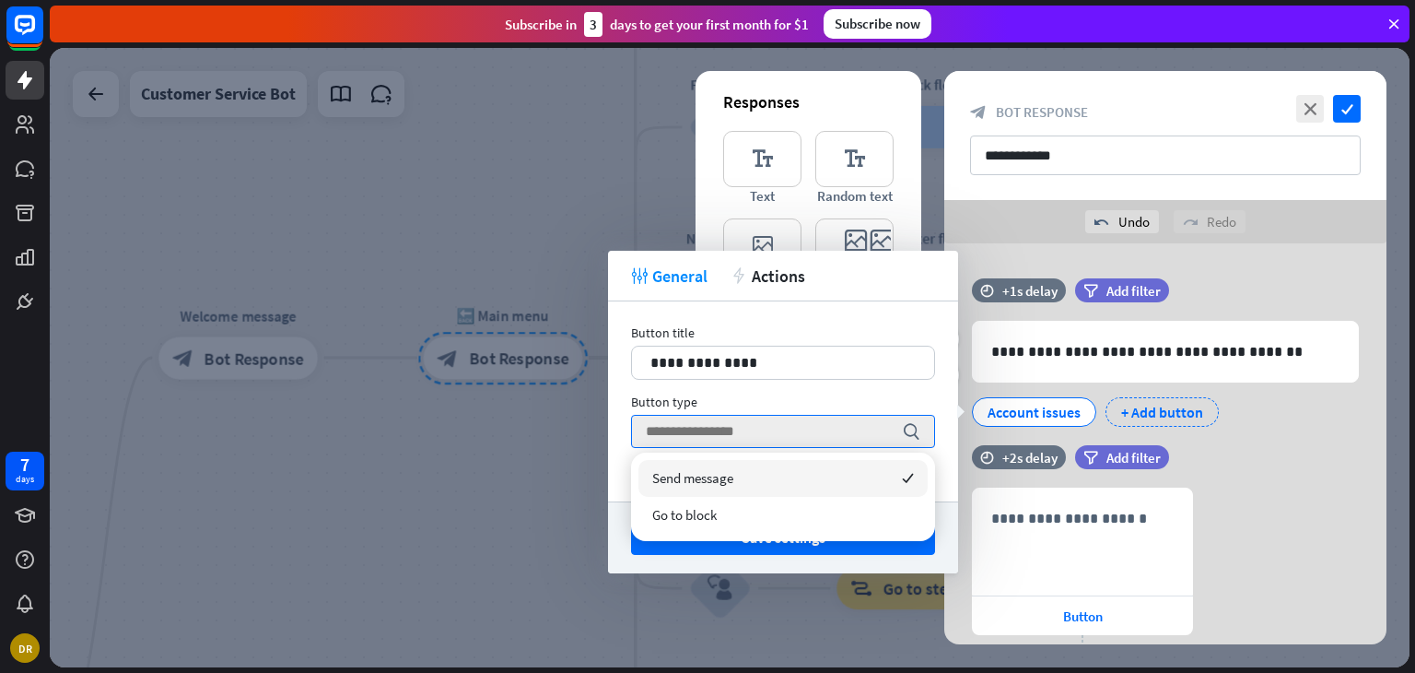
drag, startPoint x: 1112, startPoint y: 395, endPoint x: 1120, endPoint y: 410, distance: 16.9
click at [1113, 395] on div "Account issues + Add button" at bounding box center [1160, 407] width 387 height 39
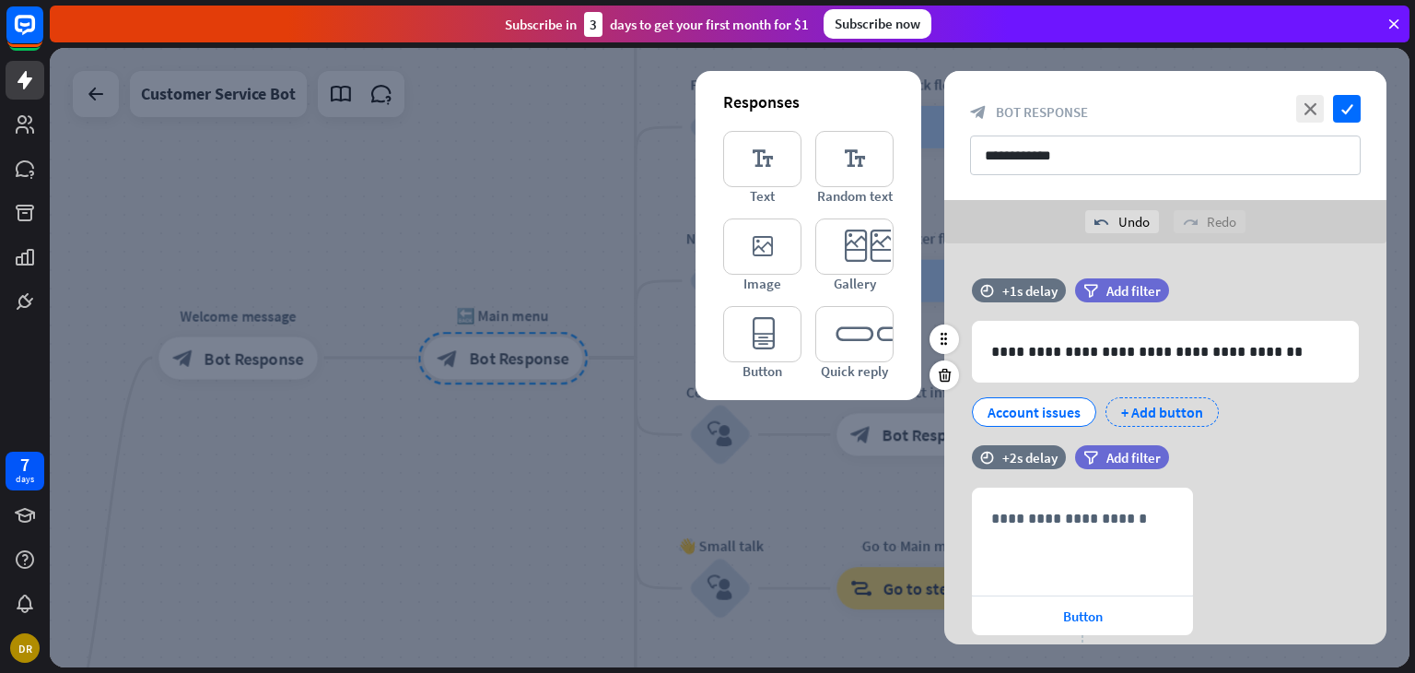
click at [1131, 412] on div "+ Add button" at bounding box center [1162, 411] width 113 height 29
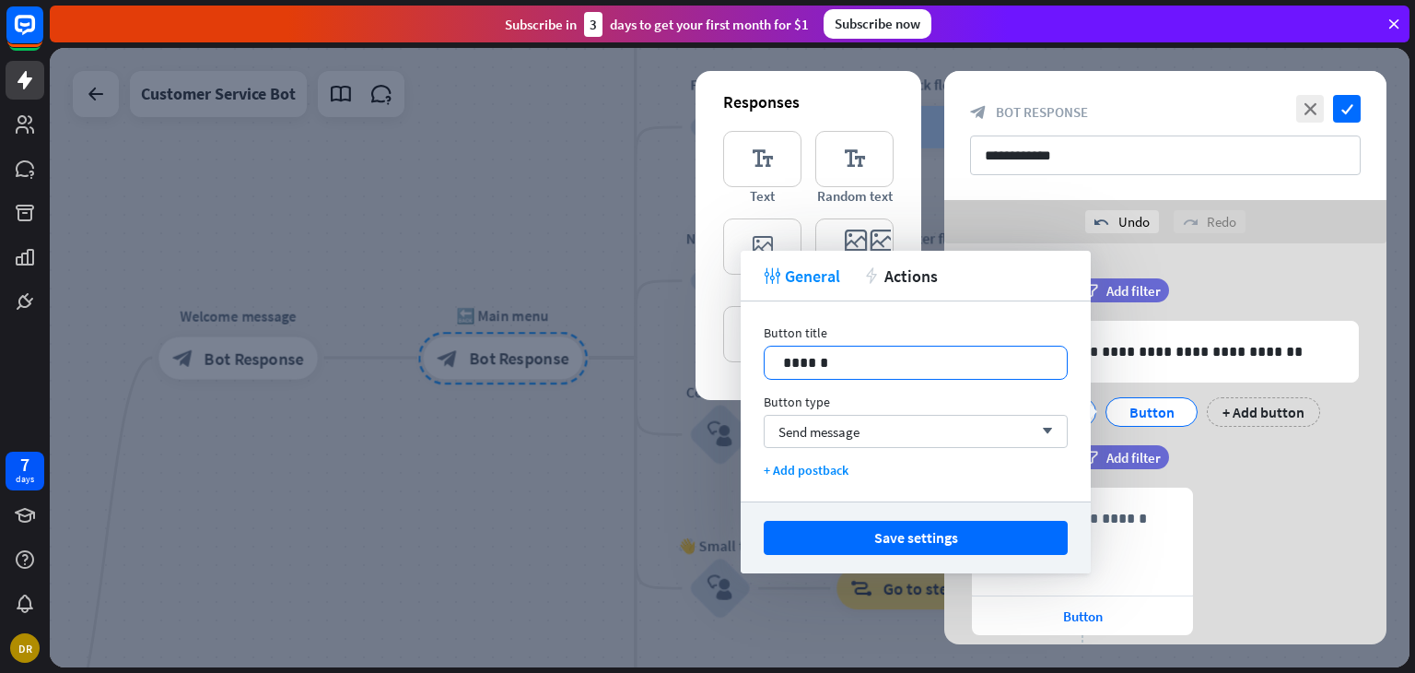
click at [911, 364] on p "******" at bounding box center [915, 362] width 265 height 23
drag, startPoint x: 902, startPoint y: 362, endPoint x: 793, endPoint y: 369, distance: 108.9
click at [793, 369] on p "********" at bounding box center [915, 362] width 265 height 23
click at [959, 428] on div "Send message arrow_down" at bounding box center [916, 431] width 304 height 33
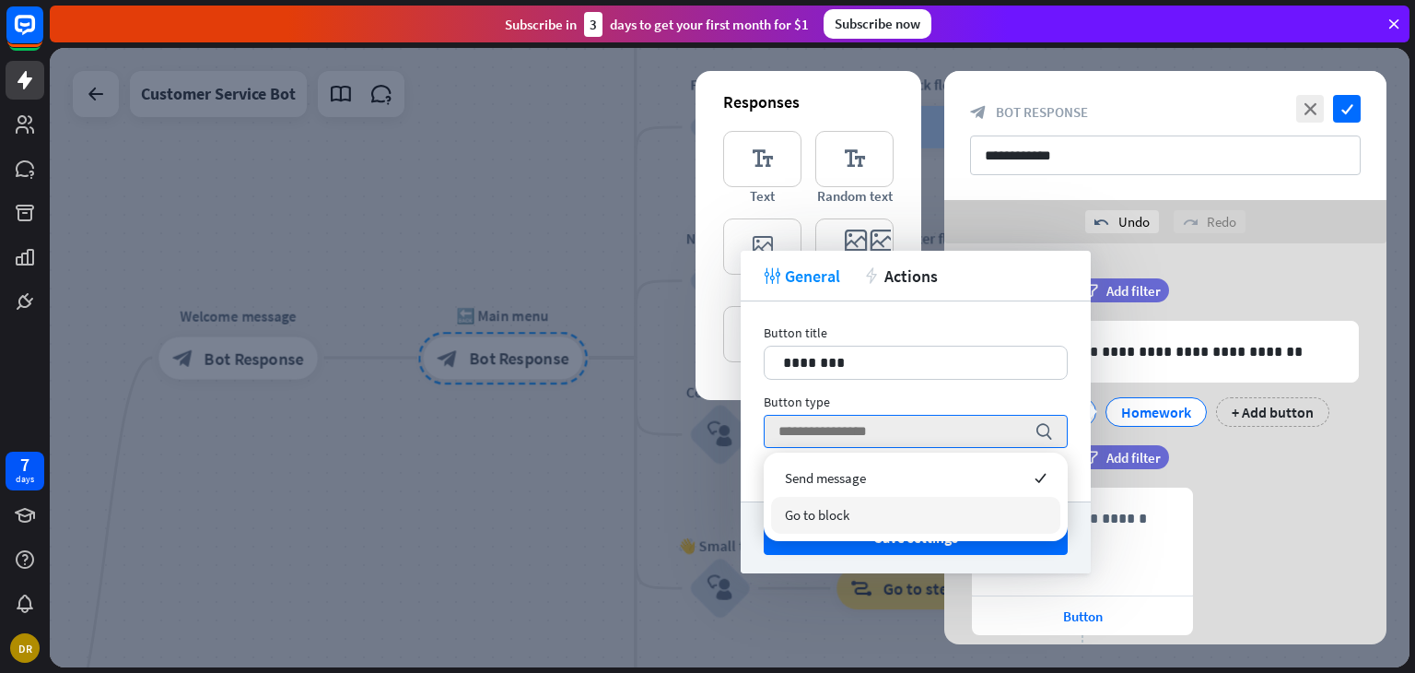
click at [951, 510] on div "Go to block" at bounding box center [915, 515] width 289 height 37
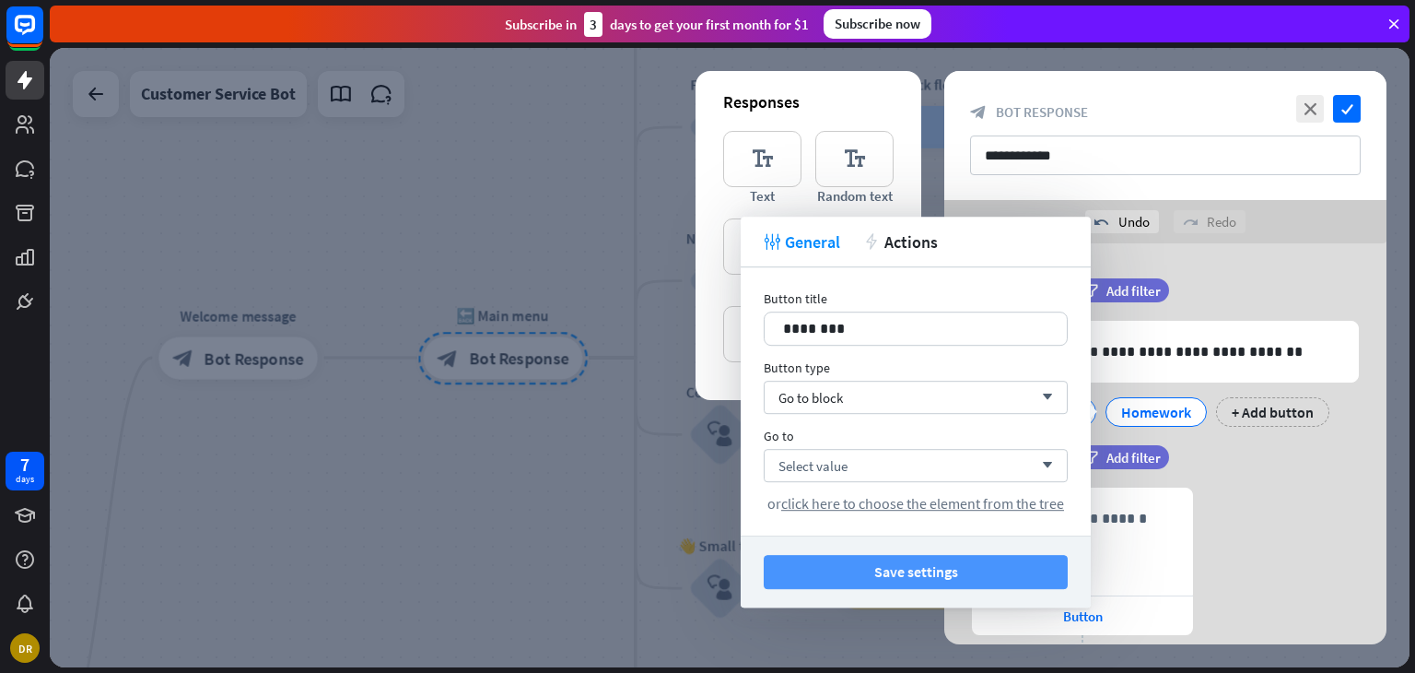
click at [945, 572] on button "Save settings" at bounding box center [916, 572] width 304 height 34
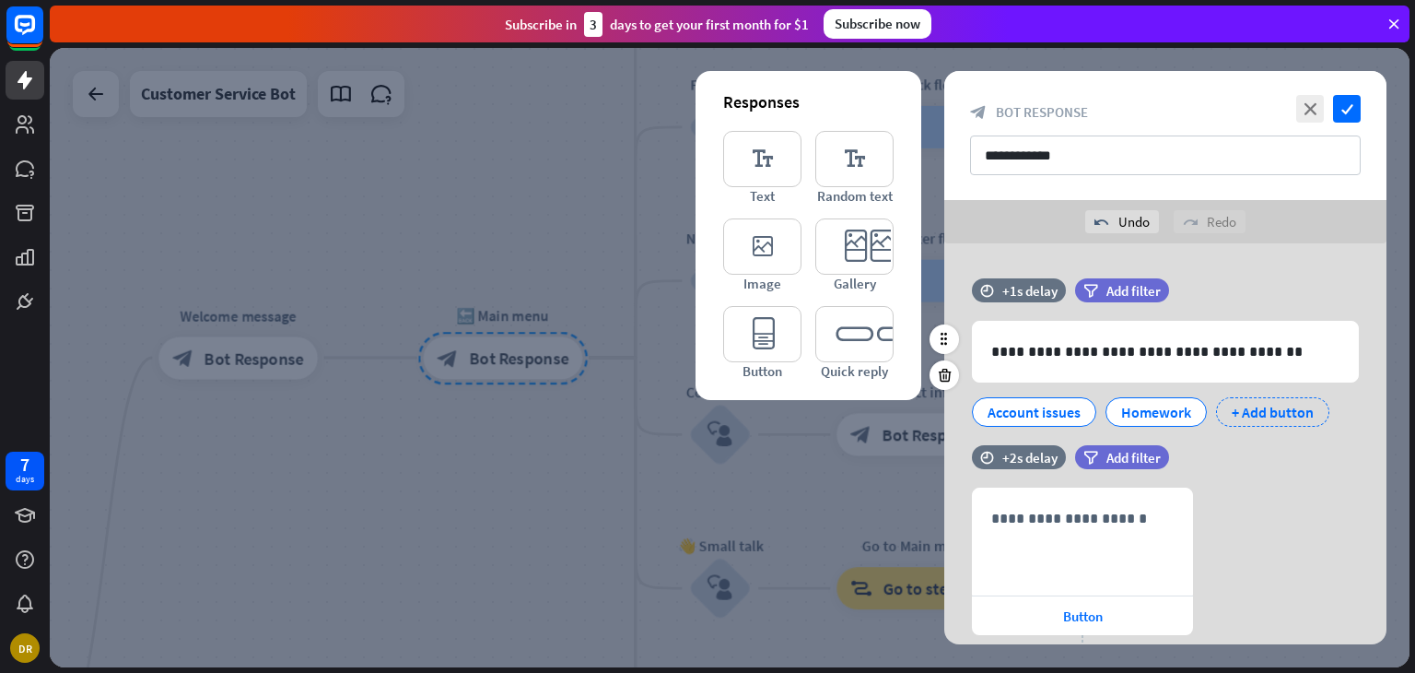
click at [1253, 411] on div "+ Add button" at bounding box center [1272, 411] width 113 height 29
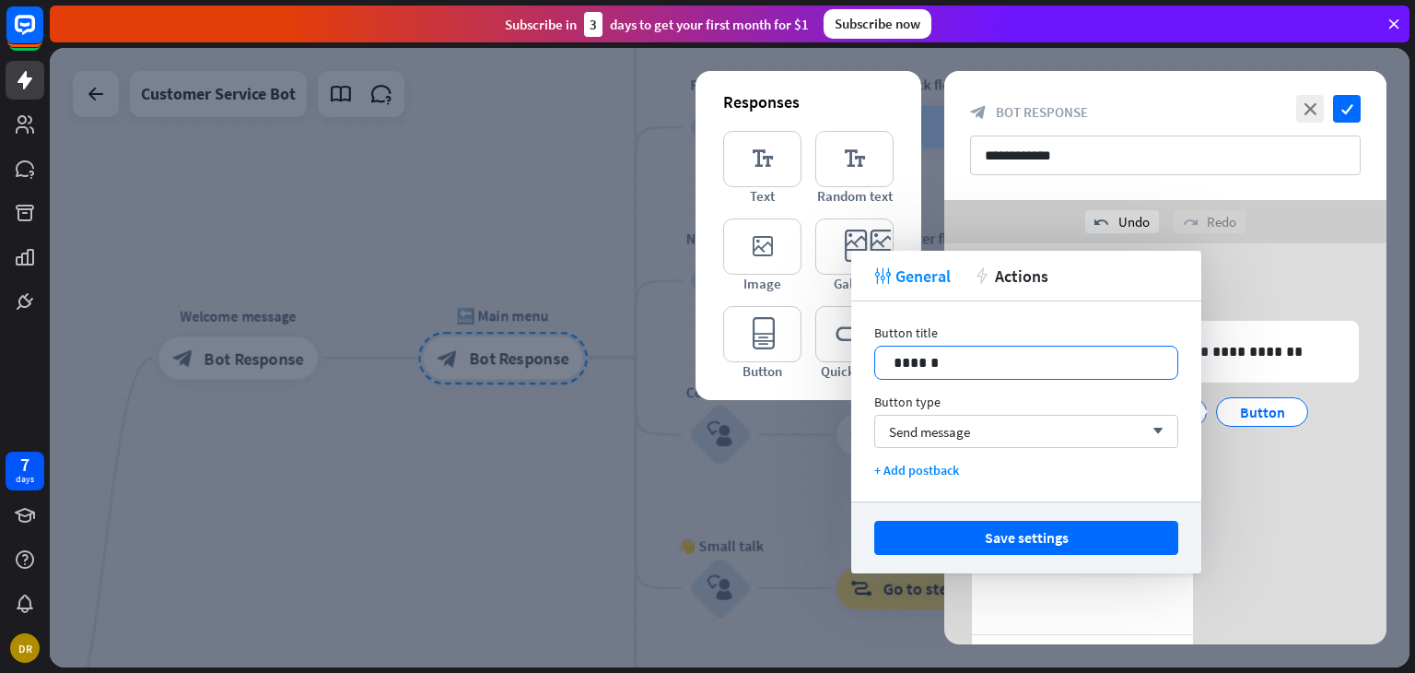
click at [975, 351] on p "******" at bounding box center [1026, 362] width 265 height 23
click at [1401, 26] on icon at bounding box center [1394, 24] width 17 height 17
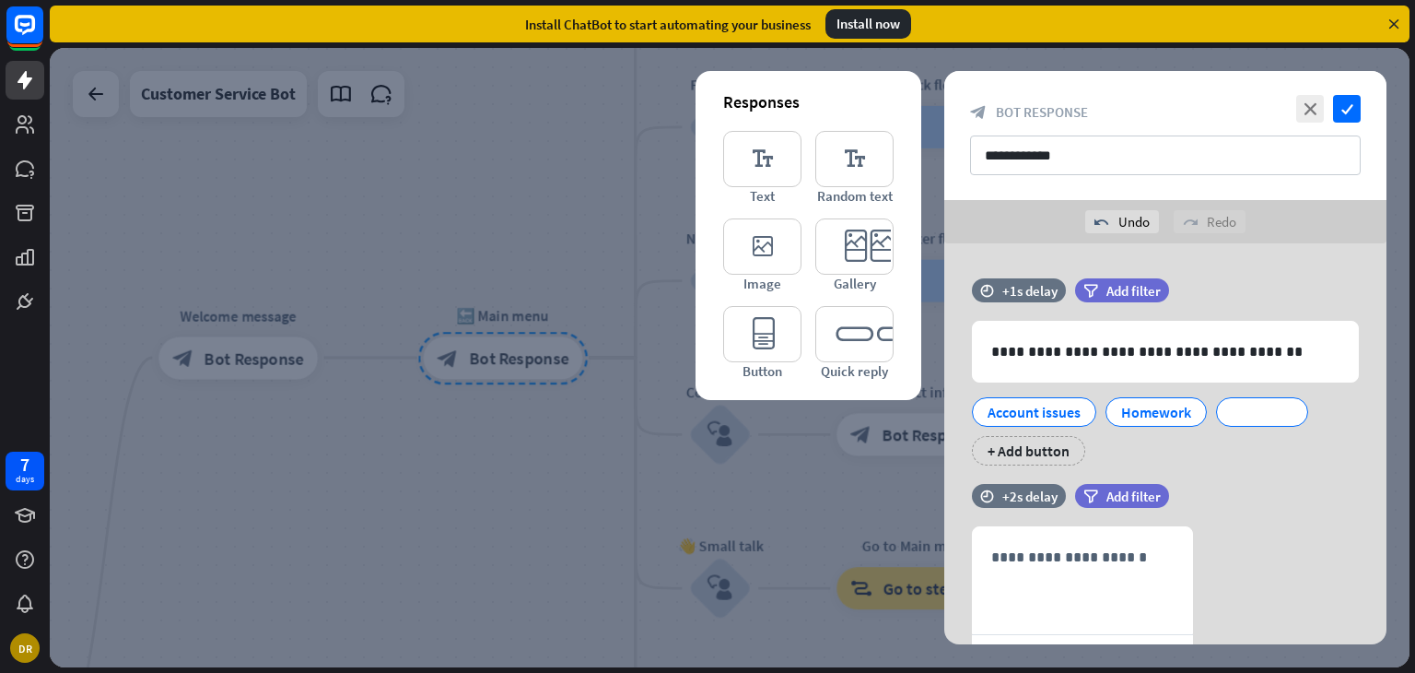
click at [1392, 24] on icon at bounding box center [1394, 24] width 17 height 17
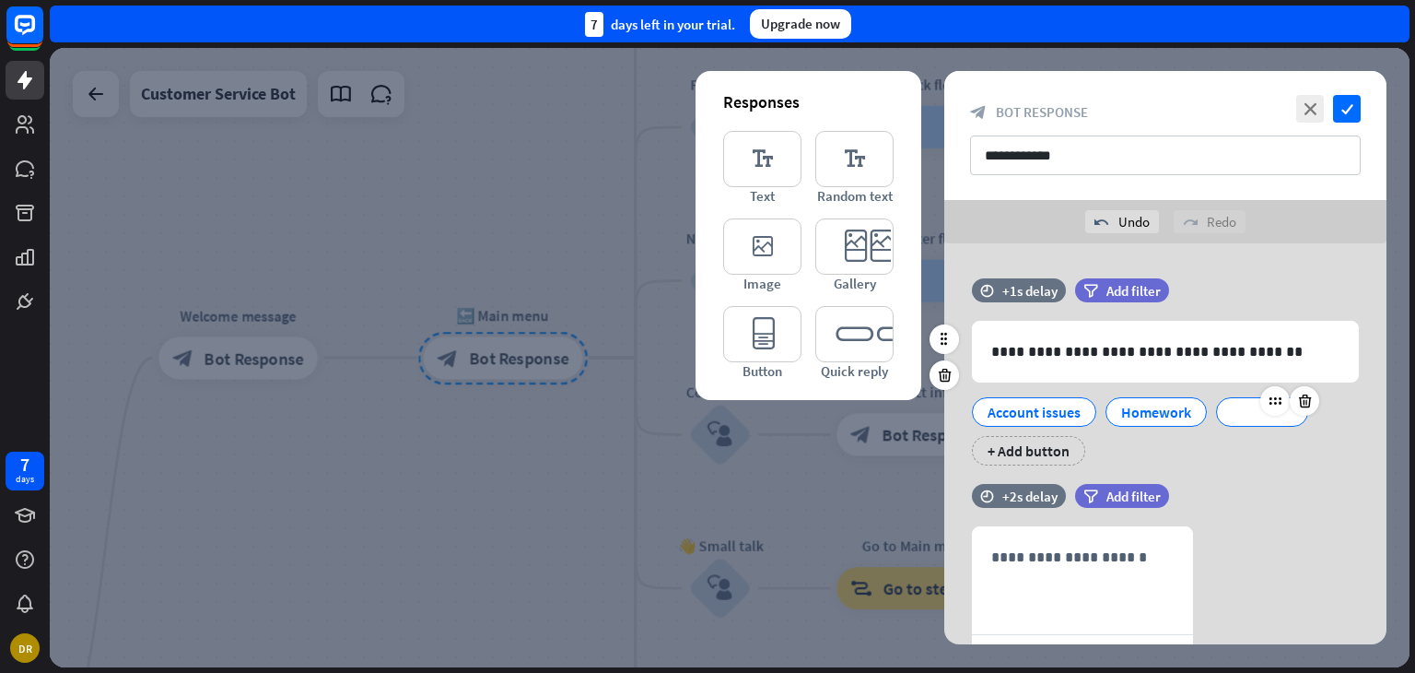
click at [1246, 412] on div at bounding box center [1262, 411] width 92 height 29
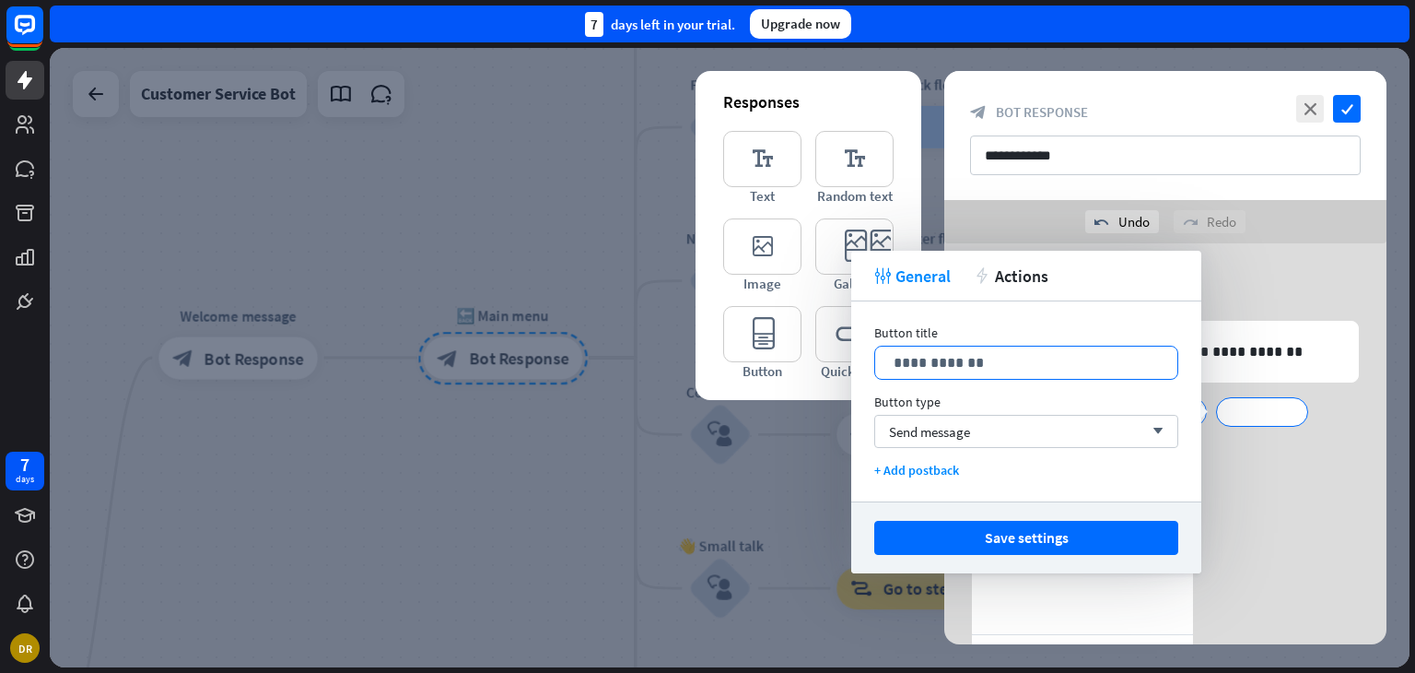
click at [986, 355] on p "**********" at bounding box center [1026, 362] width 265 height 23
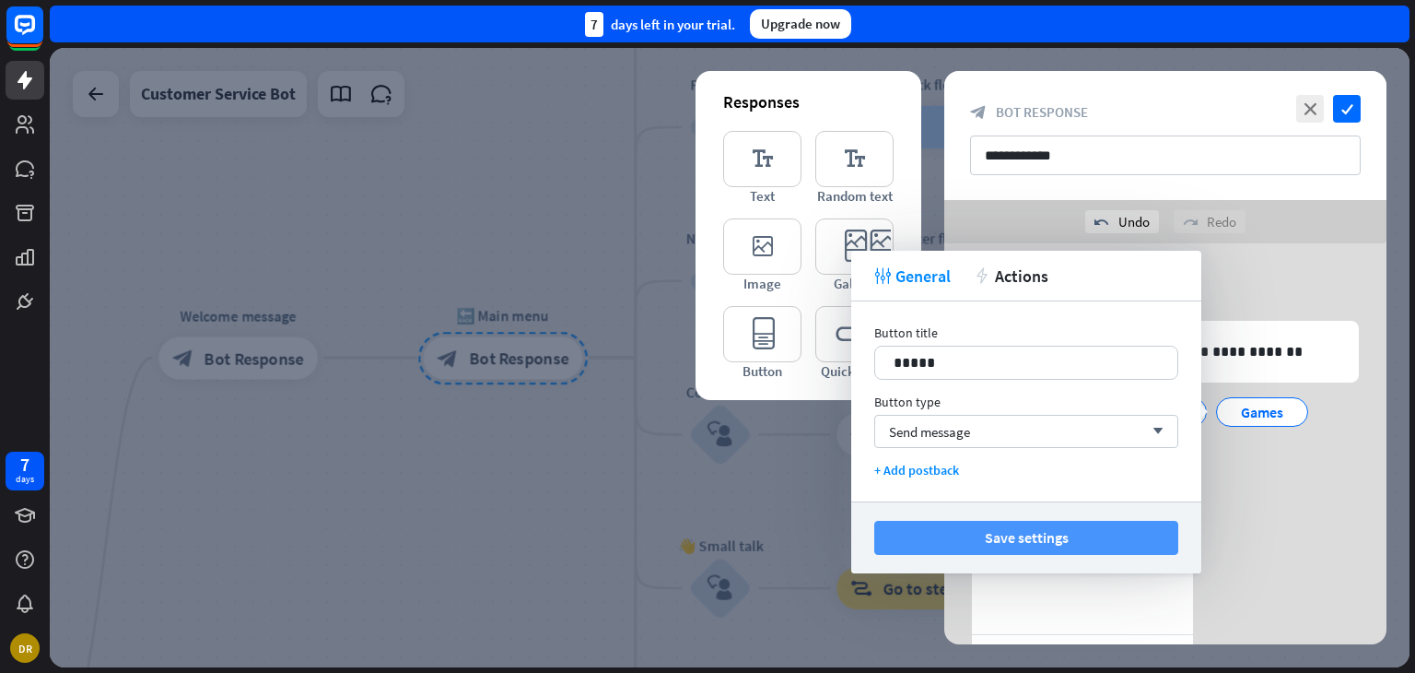
click at [1088, 546] on button "Save settings" at bounding box center [1026, 538] width 304 height 34
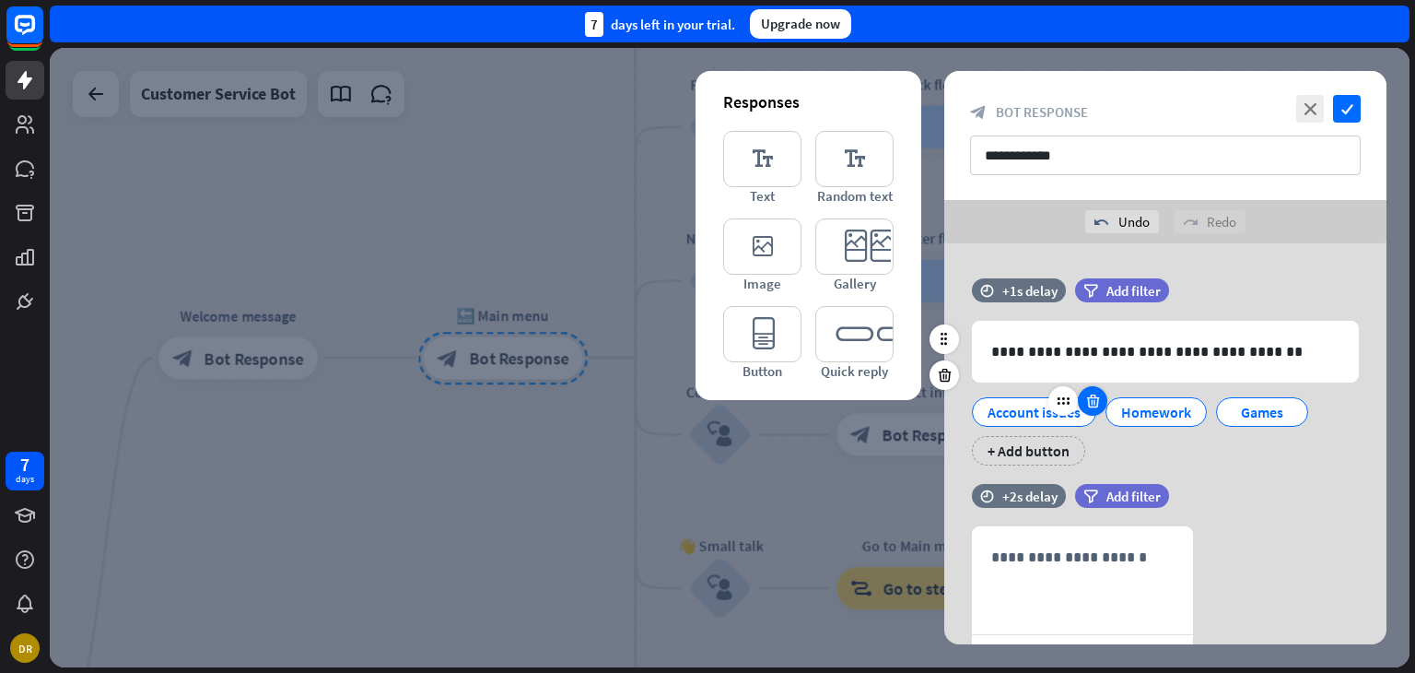
click at [1087, 395] on icon at bounding box center [1094, 401] width 18 height 17
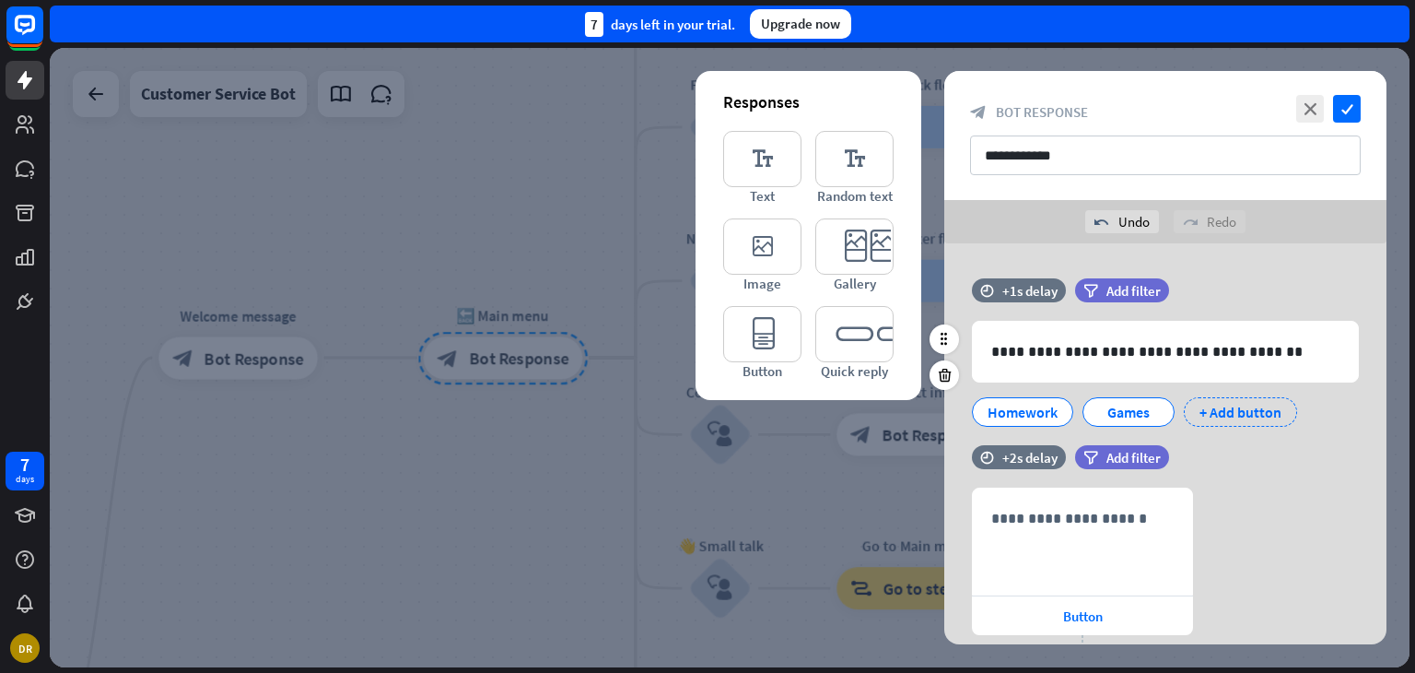
click at [1198, 417] on div "+ Add button" at bounding box center [1240, 411] width 113 height 29
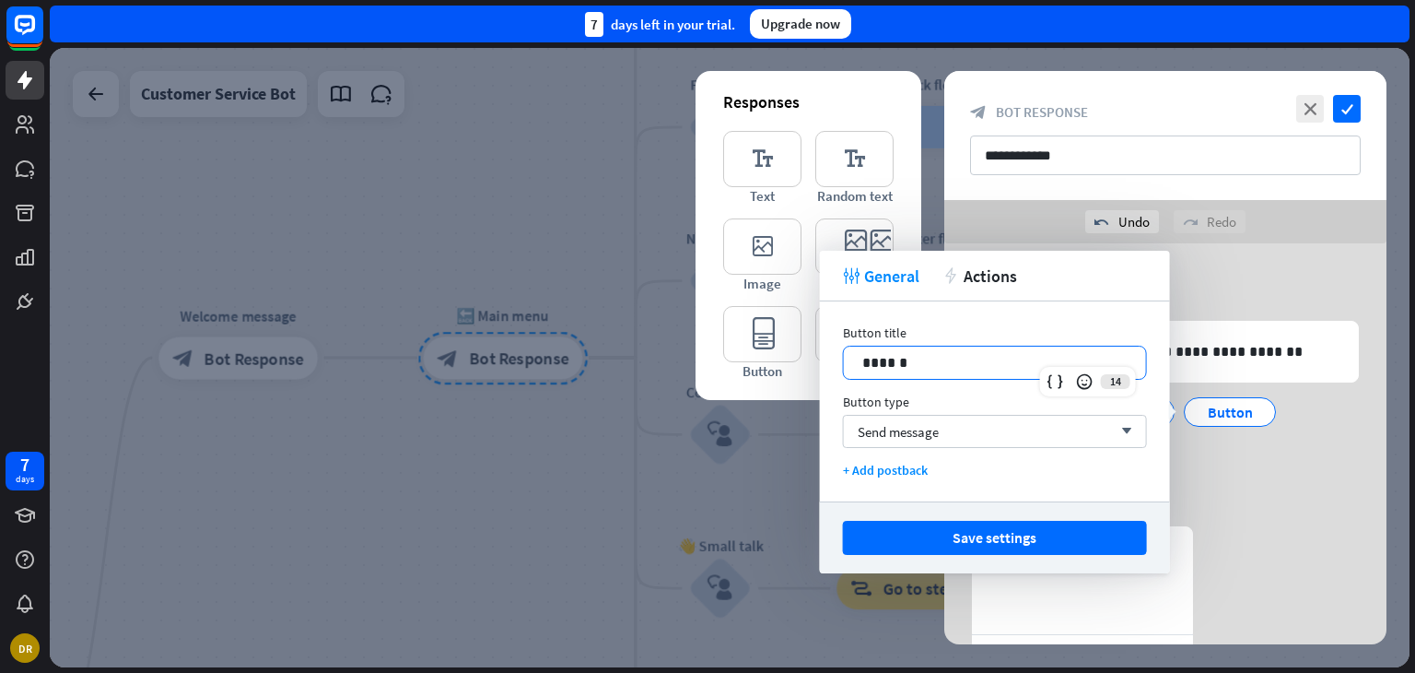
click at [940, 355] on p "******" at bounding box center [994, 362] width 265 height 23
drag, startPoint x: 940, startPoint y: 356, endPoint x: 783, endPoint y: 374, distance: 157.7
click at [784, 374] on body "7 days DR close Product Help First steps Get started with ChatBot Help Center F…" at bounding box center [707, 336] width 1415 height 673
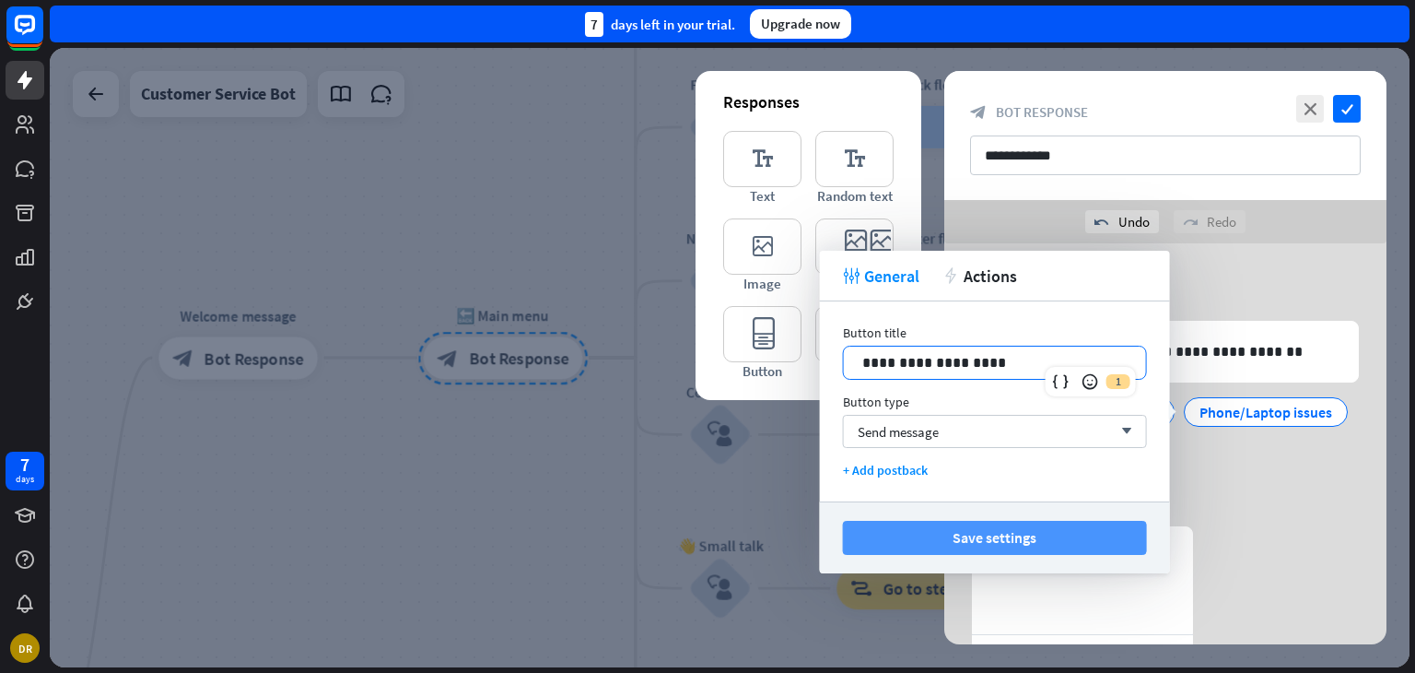
click at [998, 540] on button "Save settings" at bounding box center [995, 538] width 304 height 34
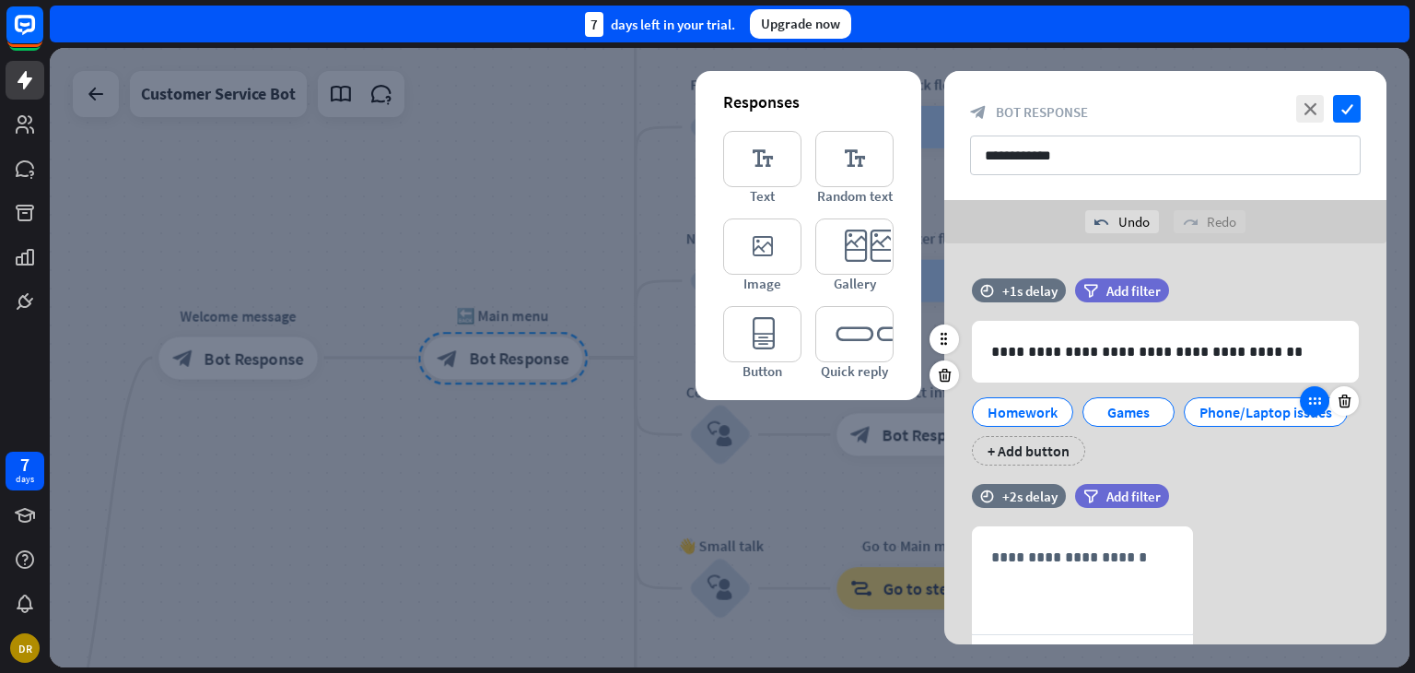
click at [1307, 399] on icon at bounding box center [1315, 401] width 17 height 17
click at [1317, 408] on div at bounding box center [1314, 400] width 29 height 29
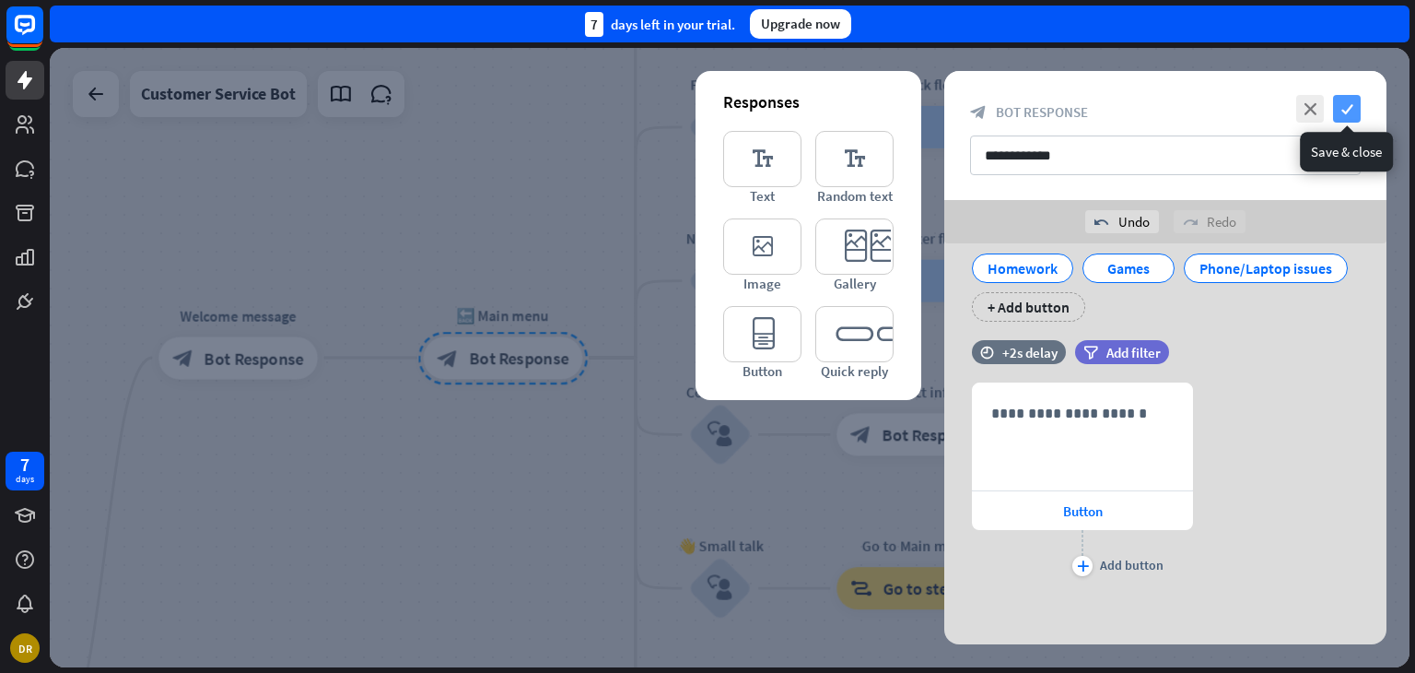
click at [1354, 112] on icon "check" at bounding box center [1347, 109] width 28 height 28
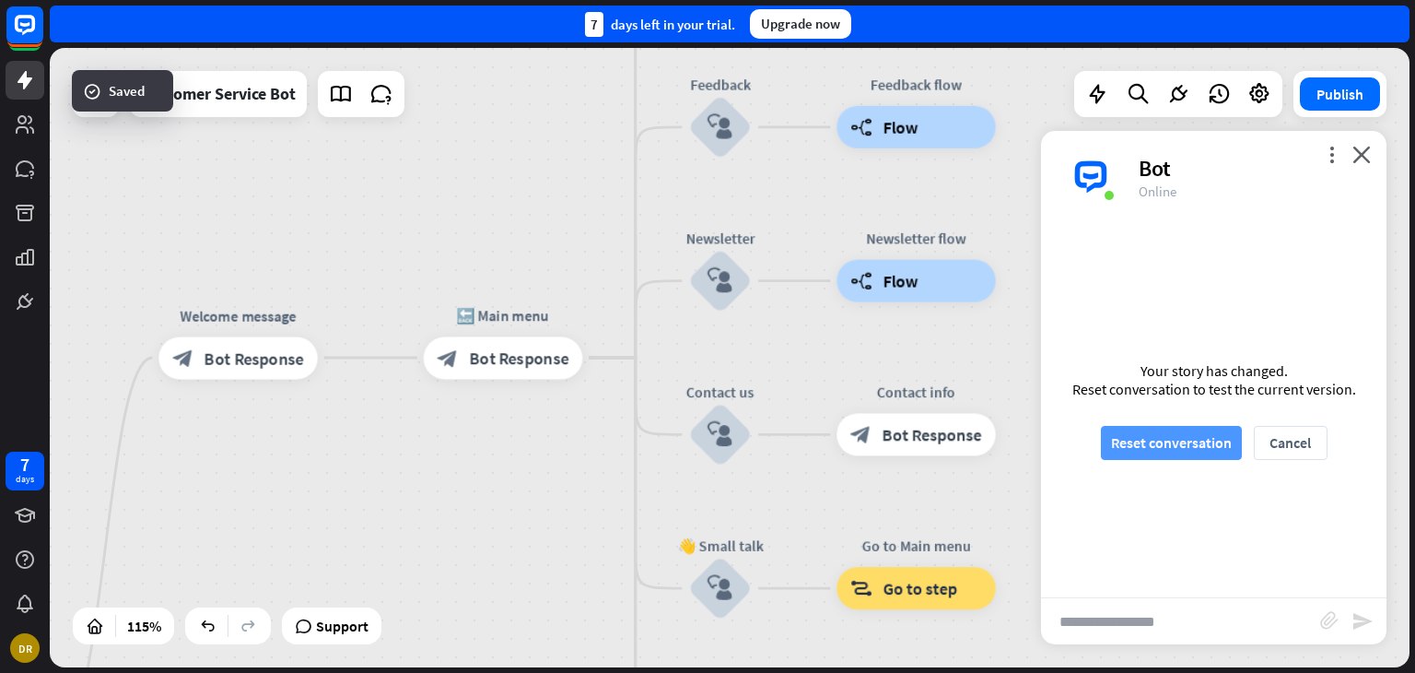
click at [1214, 451] on button "Reset conversation" at bounding box center [1171, 443] width 141 height 34
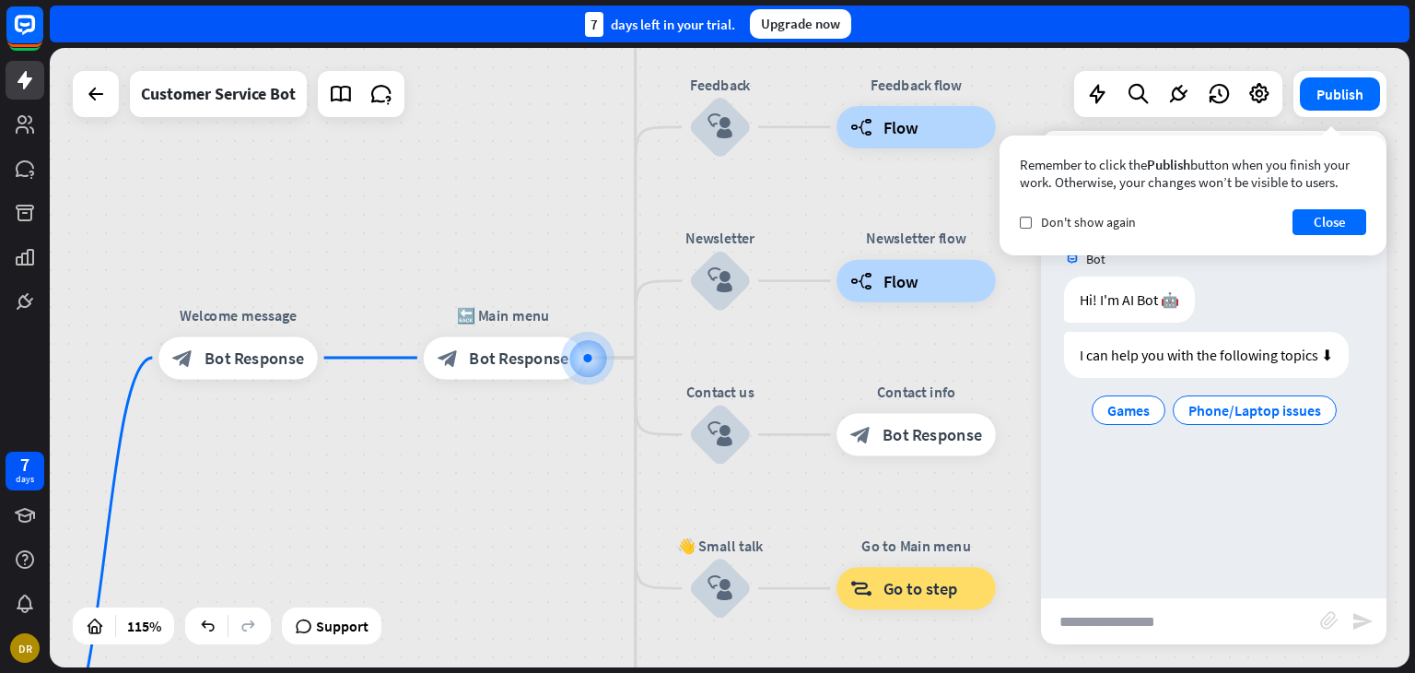
drag, startPoint x: 1226, startPoint y: 463, endPoint x: 1250, endPoint y: 517, distance: 58.6
click at [1250, 517] on div "Bot Hi! I'm AI Bot 🤖 [DATE] 12:35 PM Show JSON I can help you with the followin…" at bounding box center [1214, 410] width 346 height 374
click at [1224, 312] on span "Show JSON" at bounding box center [1193, 313] width 67 height 18
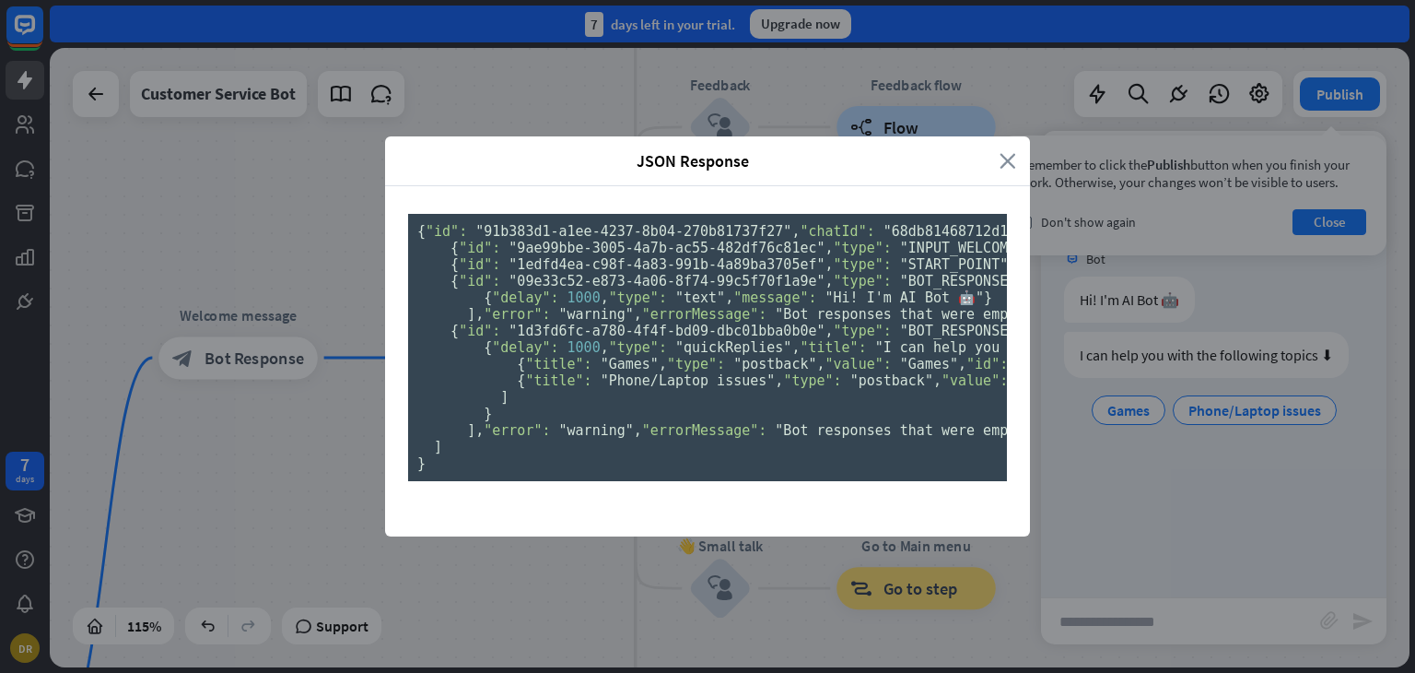
click at [1000, 150] on icon "close" at bounding box center [1008, 160] width 17 height 21
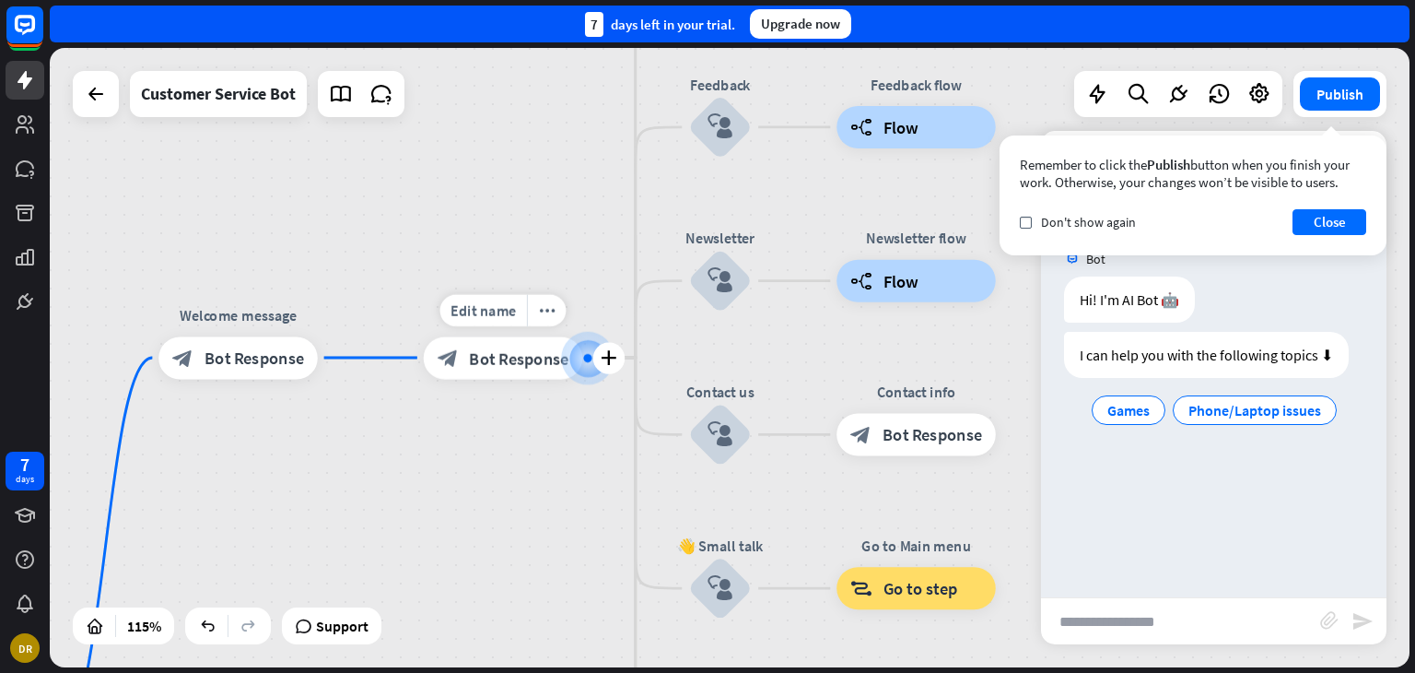
click at [499, 352] on span "Bot Response" at bounding box center [519, 357] width 100 height 21
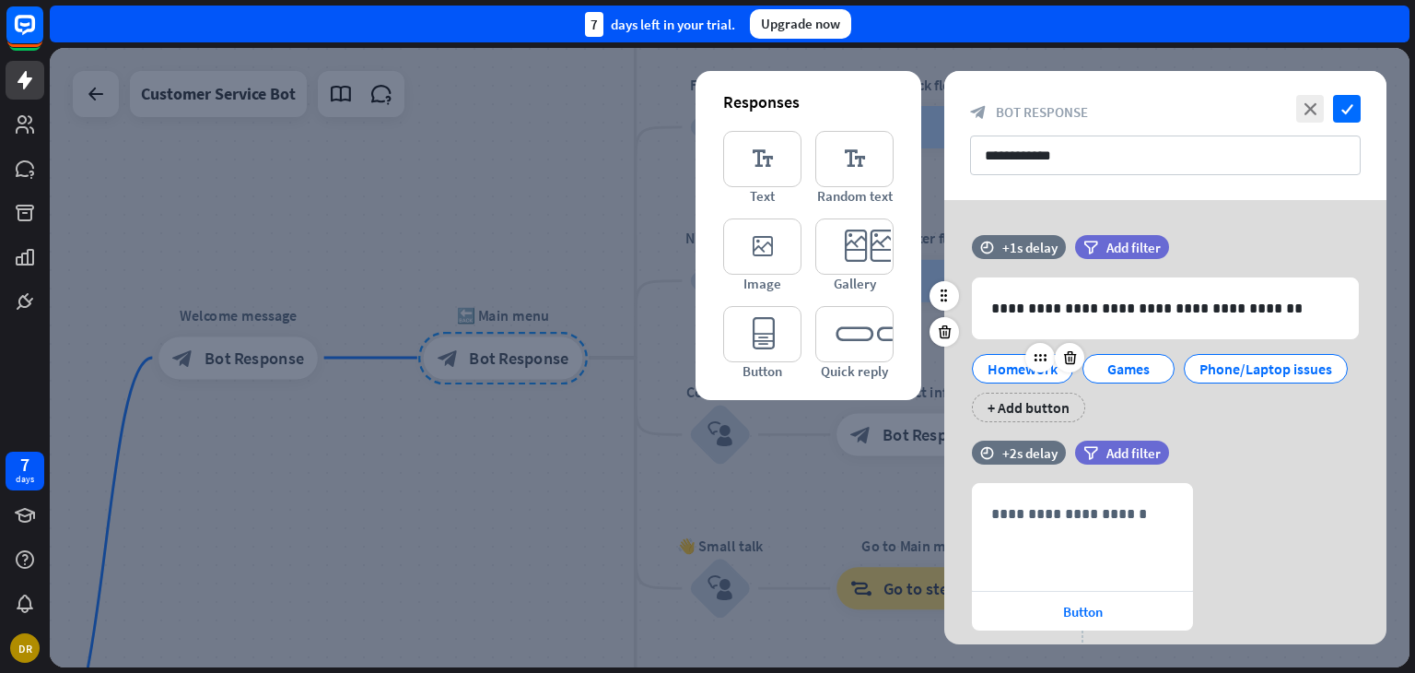
click at [1026, 372] on div "Homework" at bounding box center [1023, 369] width 70 height 28
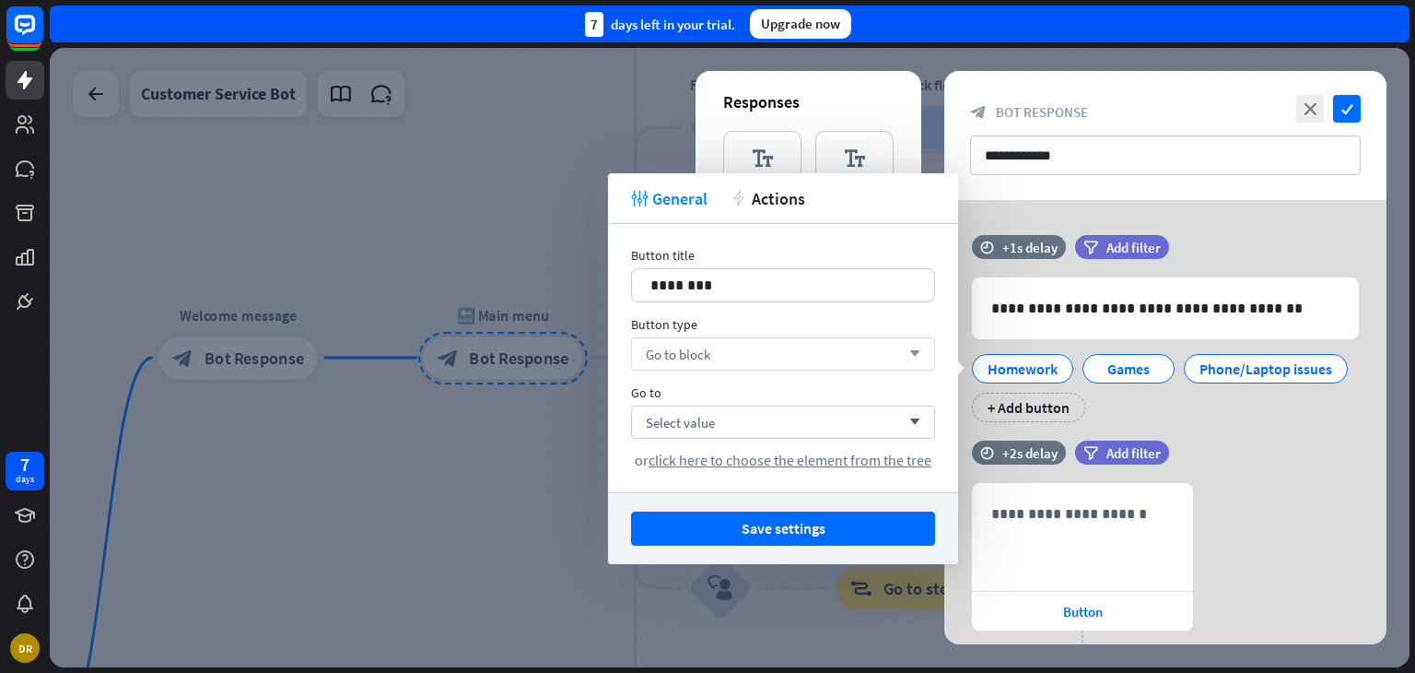
click at [773, 355] on div "Go to block arrow_down" at bounding box center [783, 353] width 304 height 33
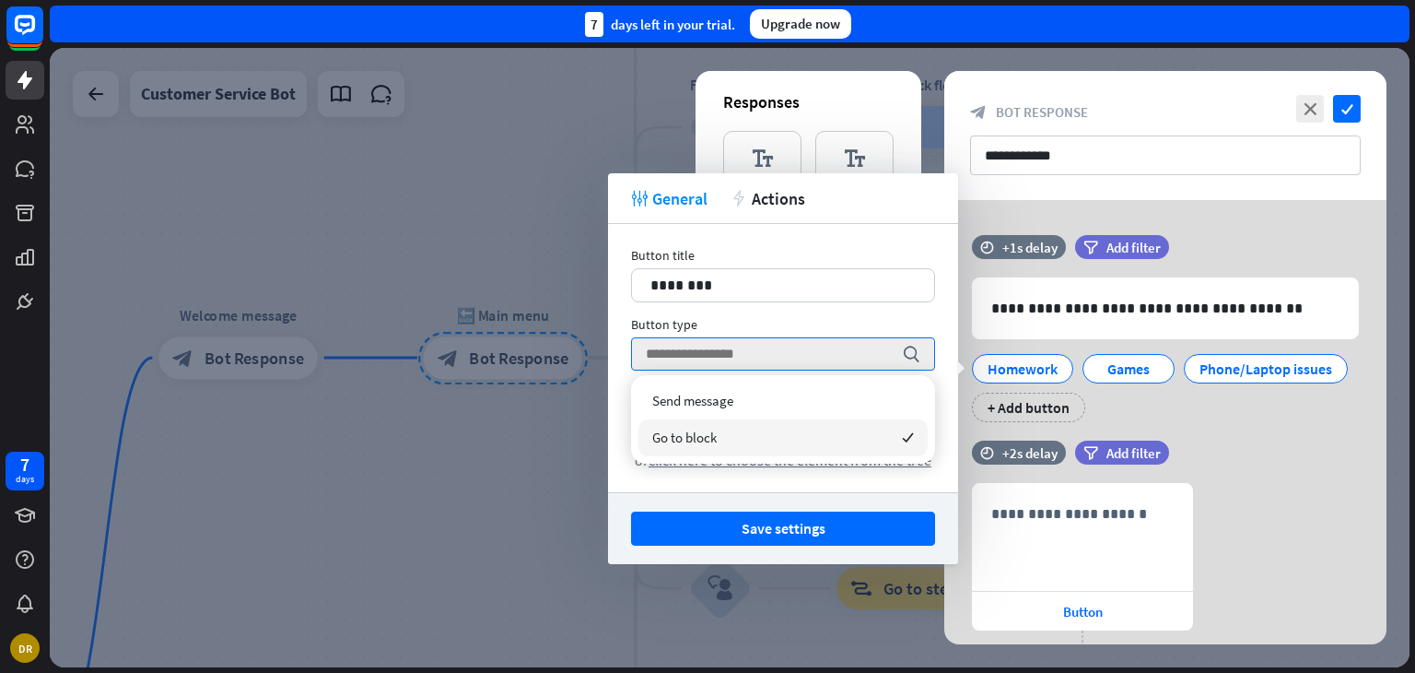
click at [779, 429] on div "Go to block checked" at bounding box center [783, 437] width 289 height 37
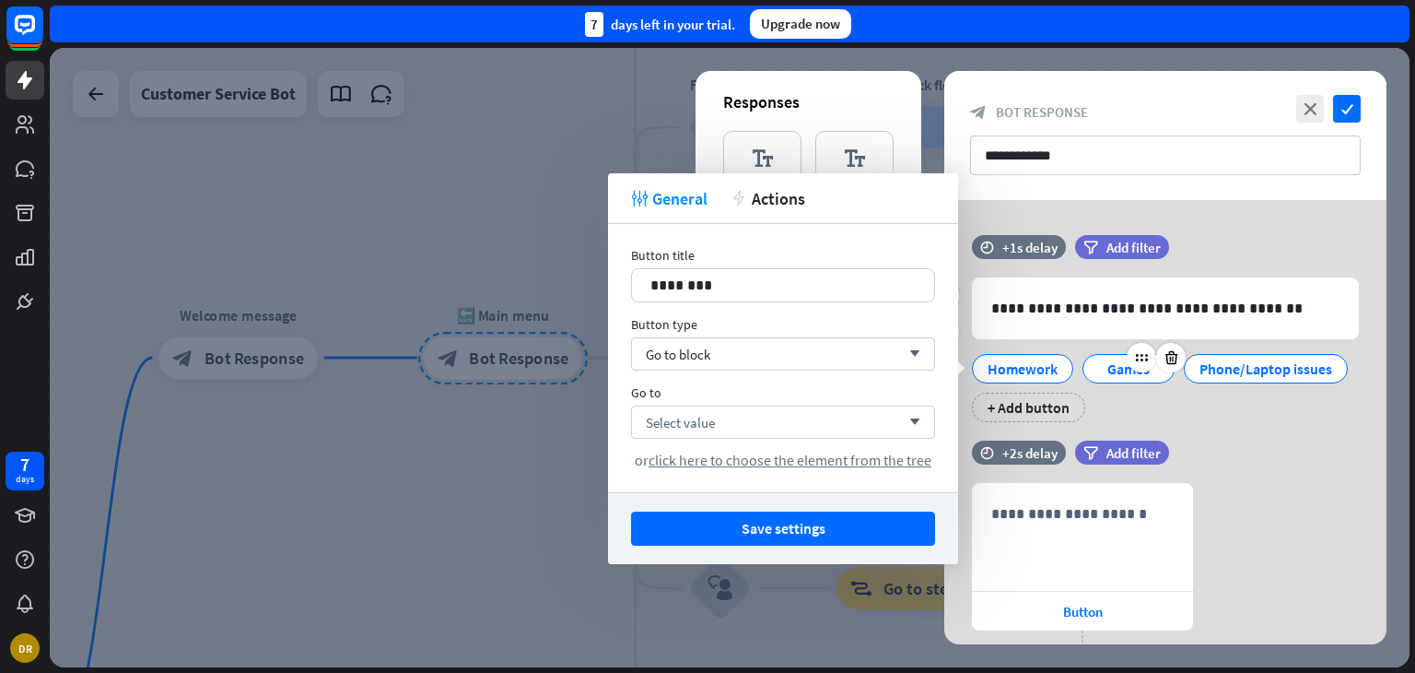
click at [1102, 362] on div "Games" at bounding box center [1128, 369] width 61 height 28
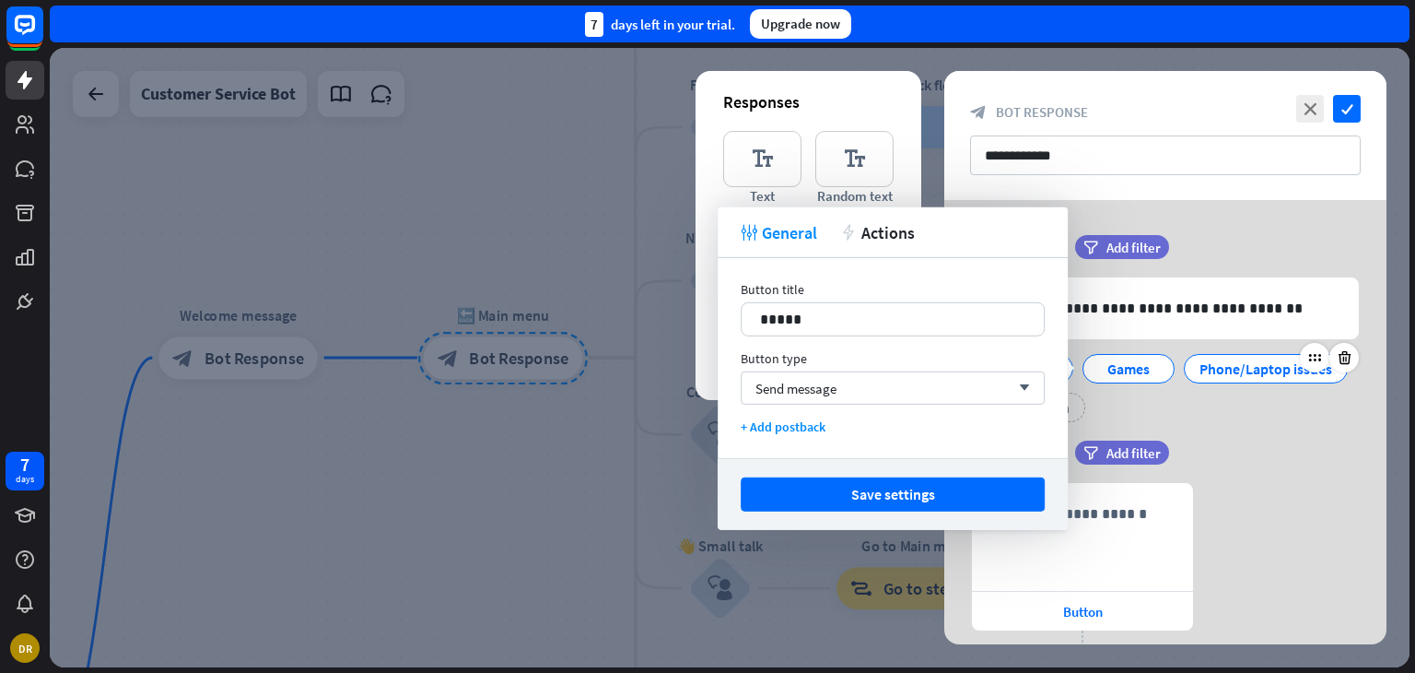
click at [1236, 361] on div "Phone/Laptop issues" at bounding box center [1266, 369] width 133 height 28
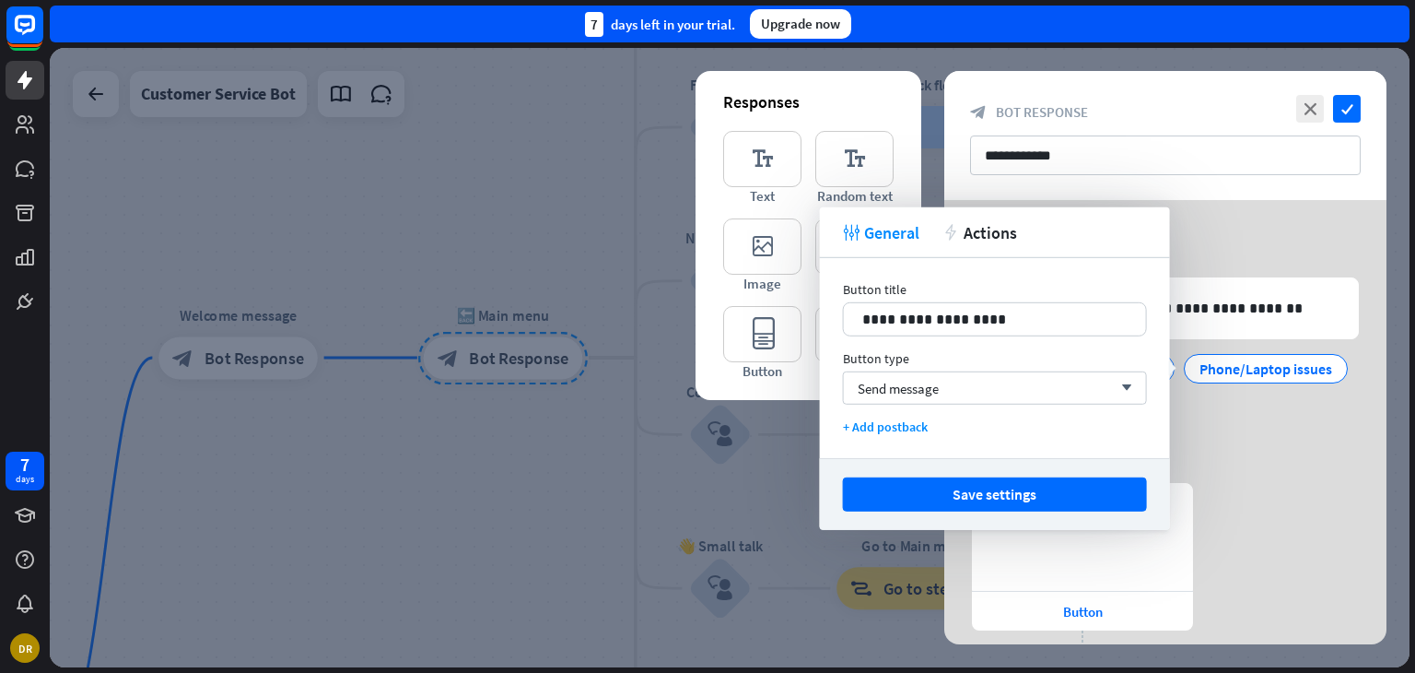
click at [1196, 407] on div "Homework Games Phone/Laptop issues + Add button" at bounding box center [1160, 383] width 387 height 77
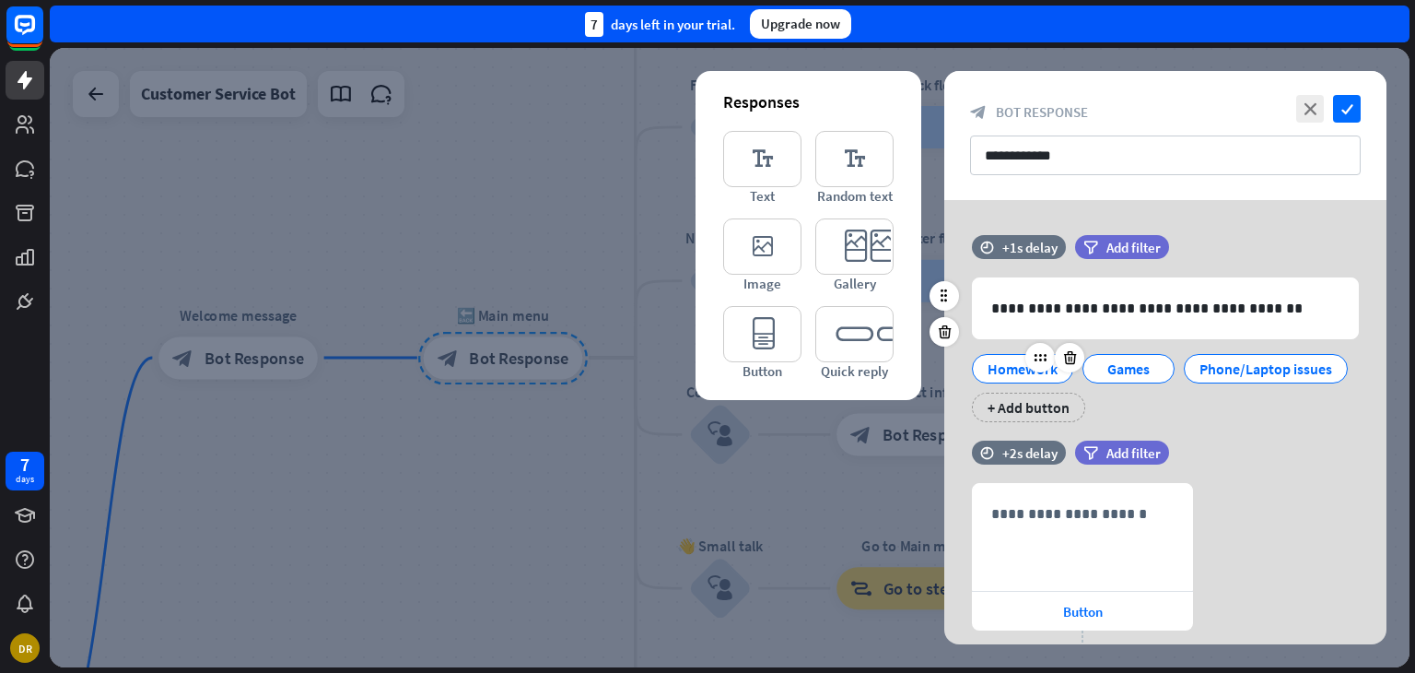
click at [1014, 376] on div "Homework" at bounding box center [1023, 369] width 70 height 28
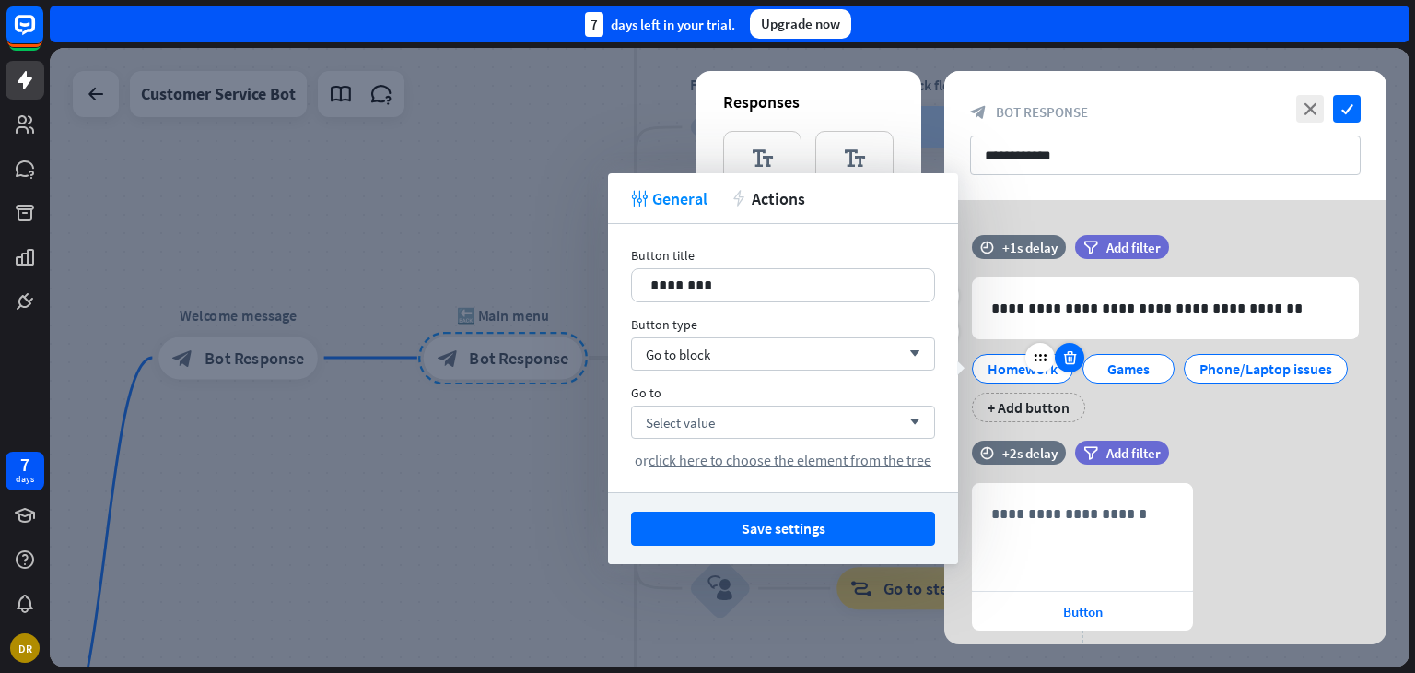
click at [1073, 355] on icon at bounding box center [1070, 357] width 18 height 17
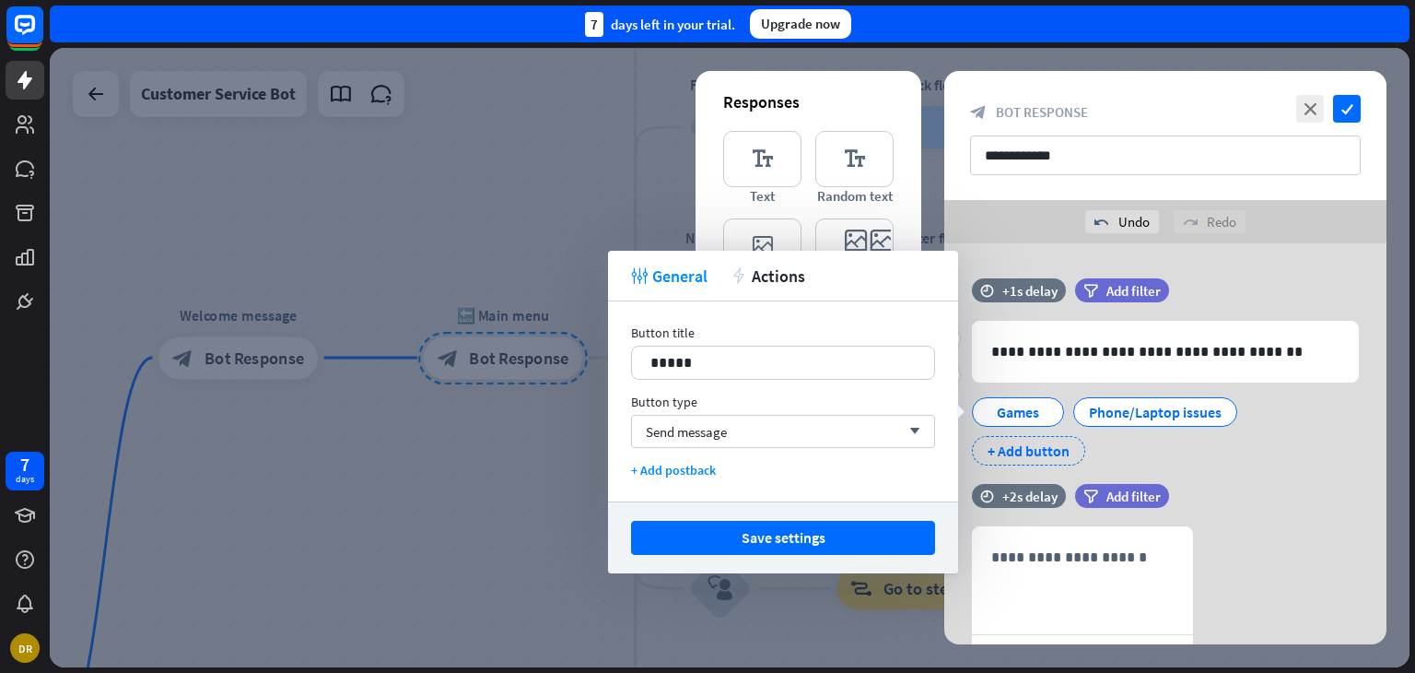
click at [1036, 439] on div "+ Add button" at bounding box center [1028, 450] width 113 height 29
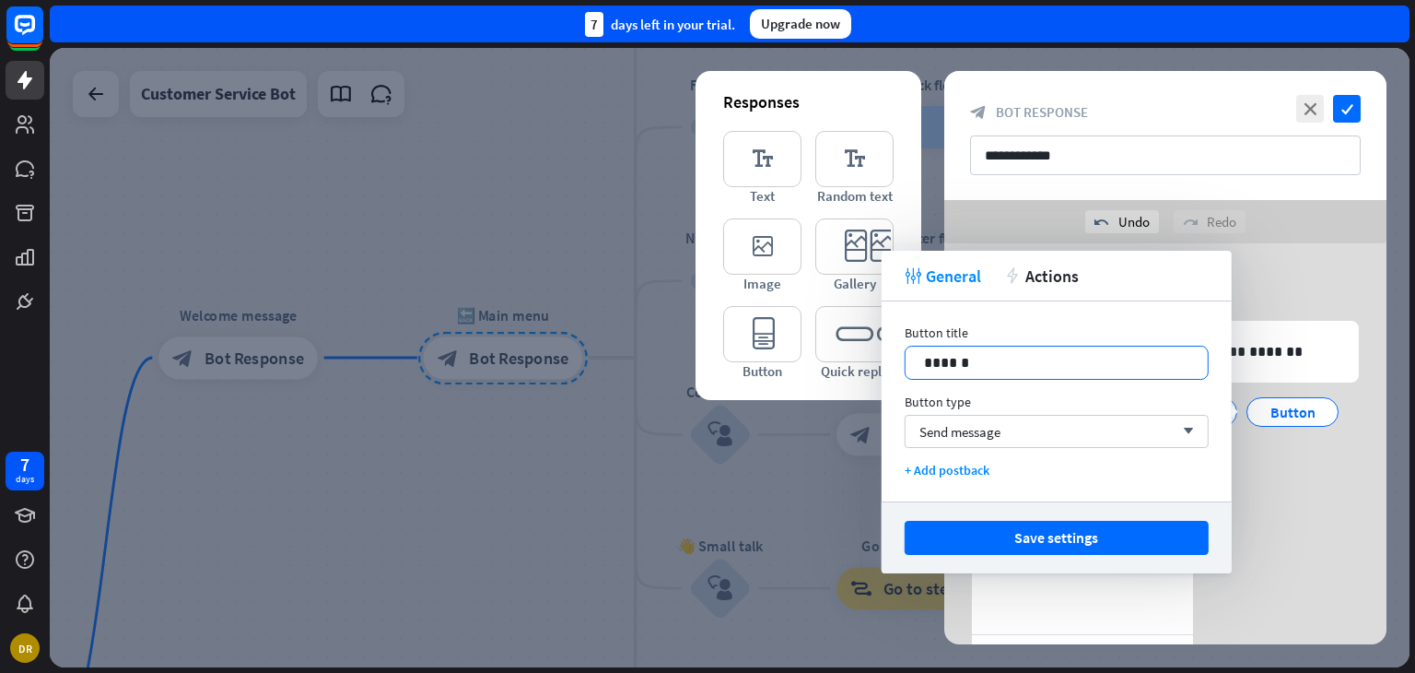
click at [988, 356] on p "******" at bounding box center [1056, 362] width 265 height 23
drag, startPoint x: 988, startPoint y: 355, endPoint x: 891, endPoint y: 357, distance: 96.8
click at [903, 358] on div "Button title 14 ****** Button type Send message arrow_down + Add postback" at bounding box center [1057, 401] width 350 height 200
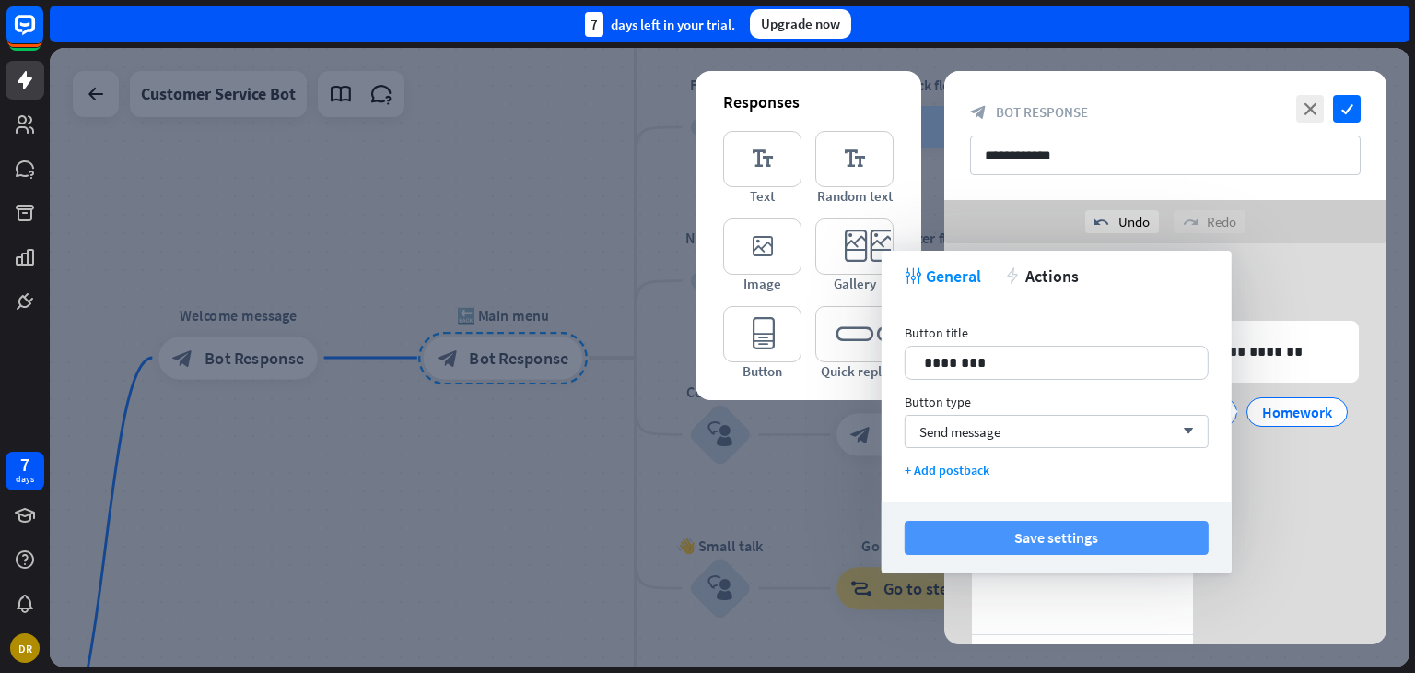
click at [1002, 535] on button "Save settings" at bounding box center [1057, 538] width 304 height 34
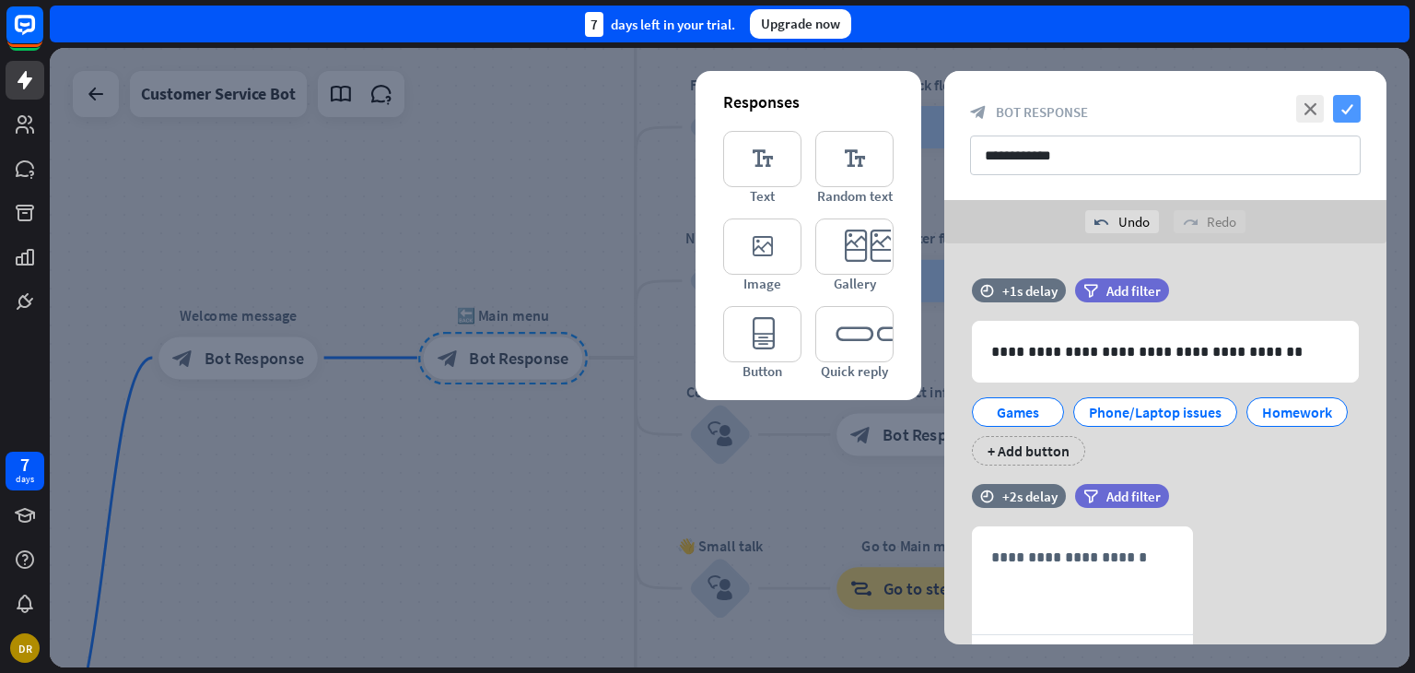
click at [1346, 109] on icon "check" at bounding box center [1347, 109] width 28 height 28
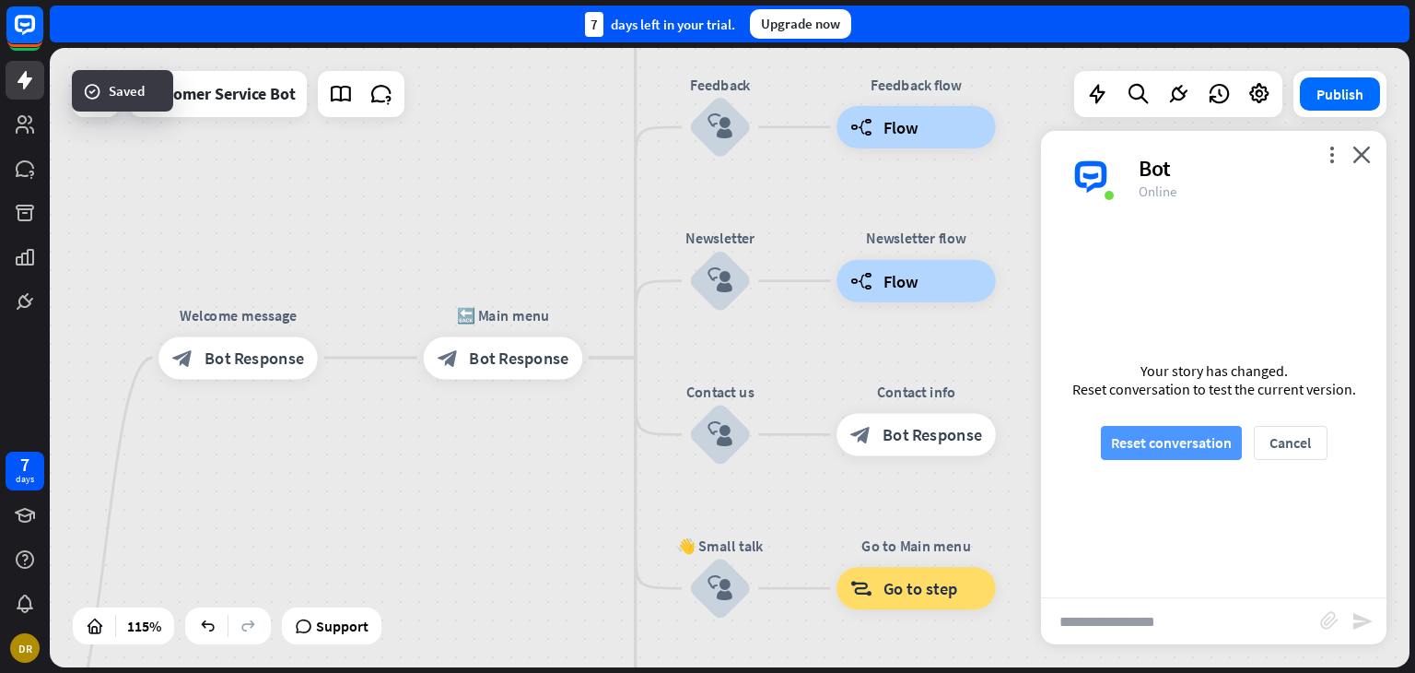
click at [1168, 447] on button "Reset conversation" at bounding box center [1171, 443] width 141 height 34
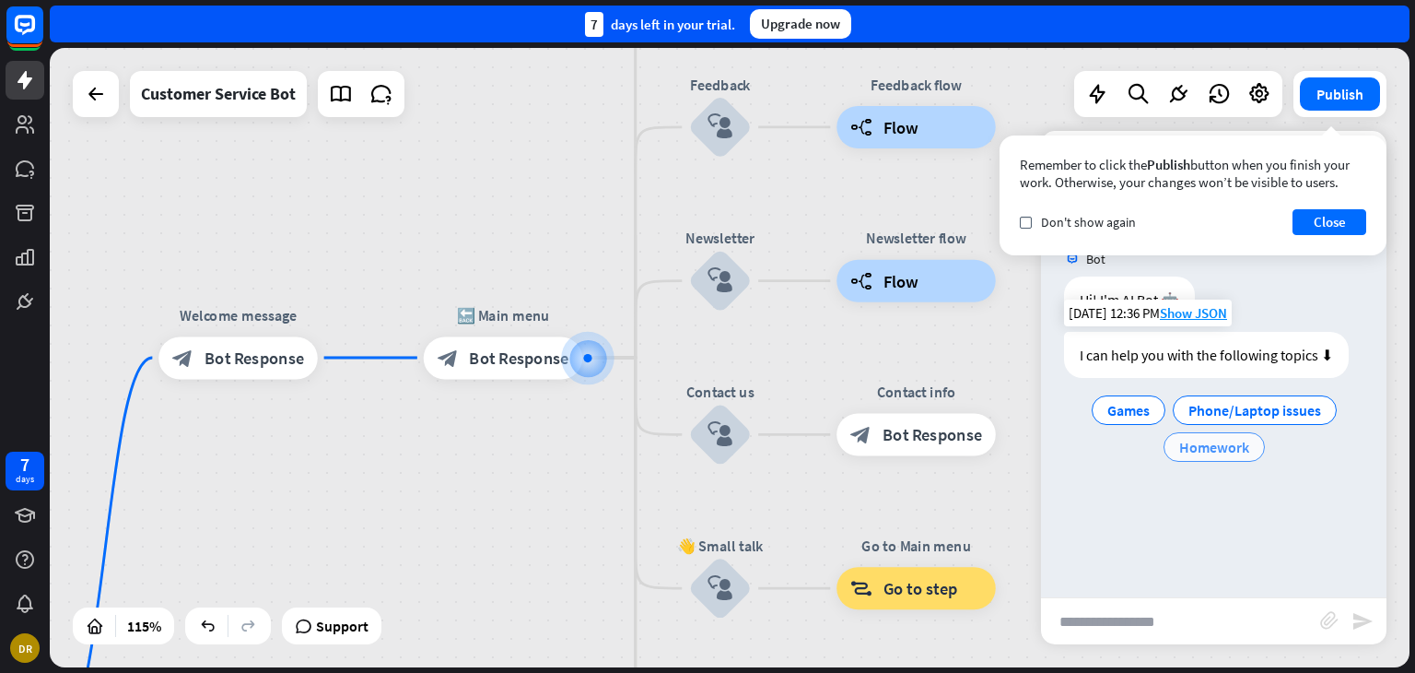
click at [1225, 453] on span "Homework" at bounding box center [1214, 447] width 70 height 18
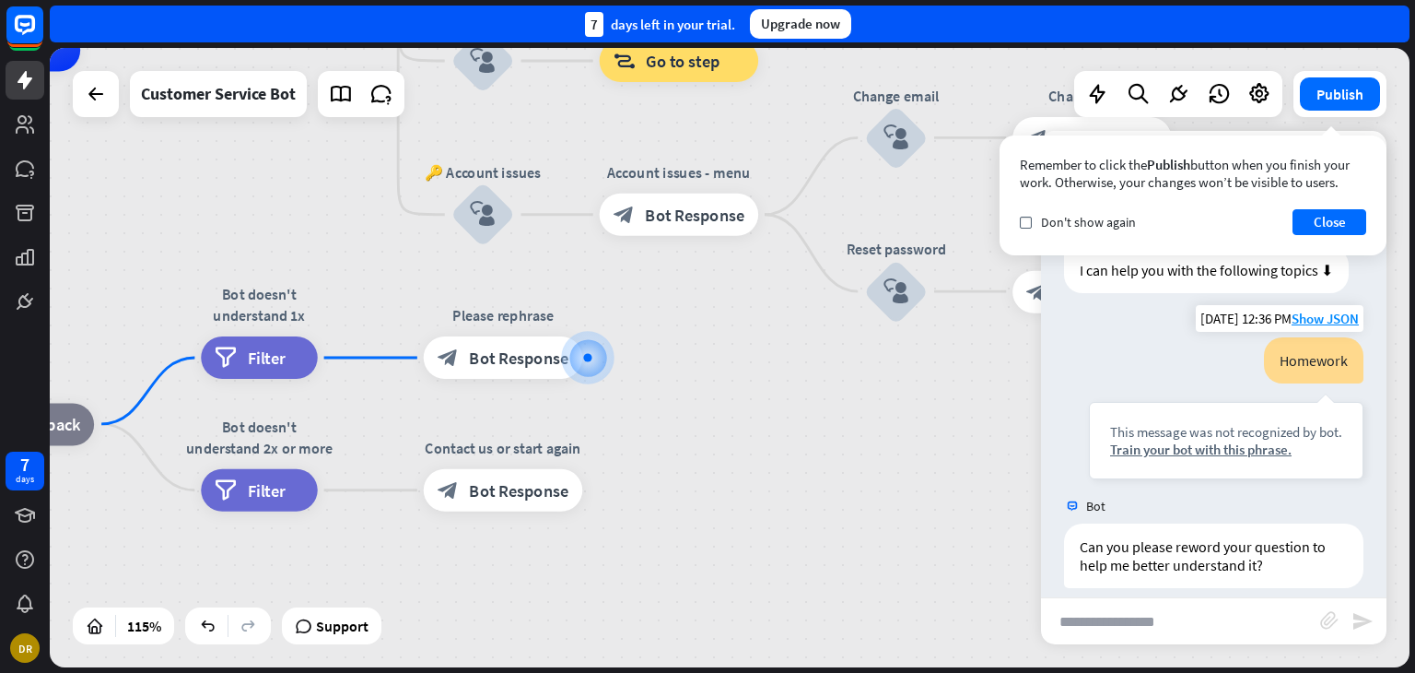
scroll to position [103, 0]
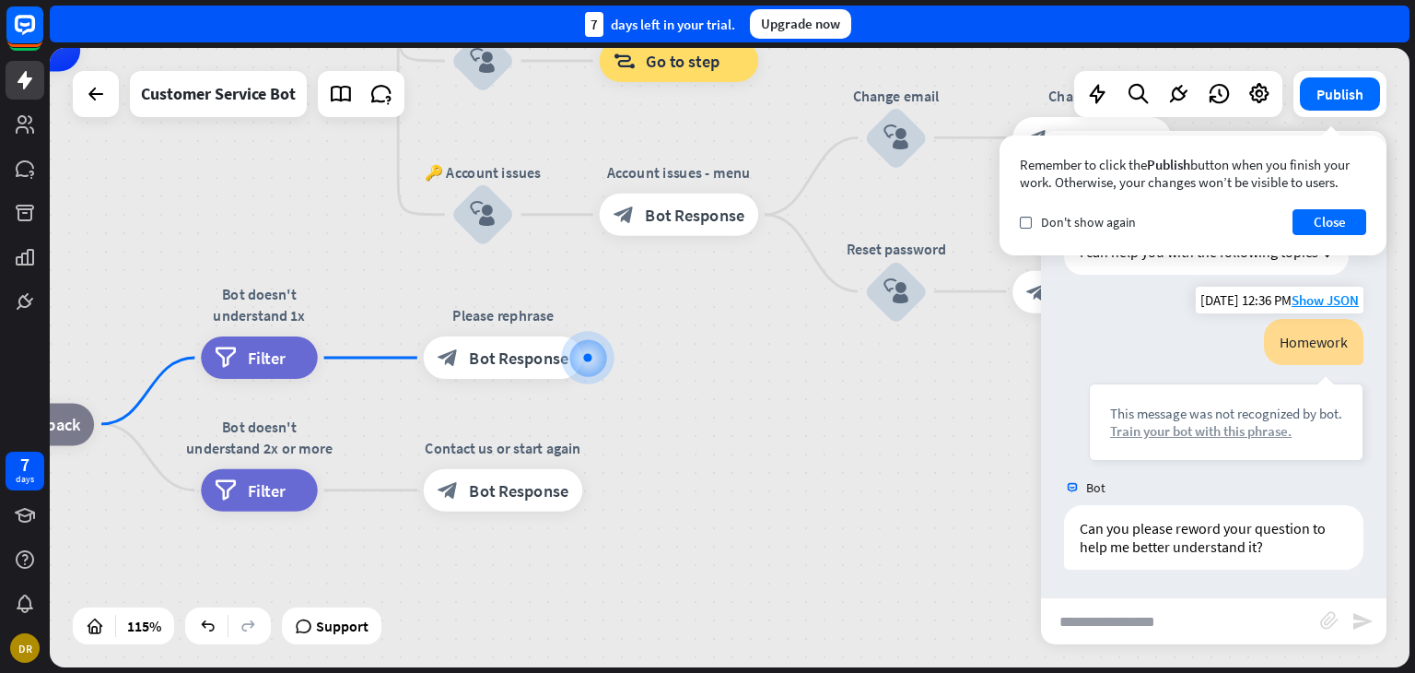
click at [1216, 428] on div "Train your bot with this phrase." at bounding box center [1226, 431] width 232 height 18
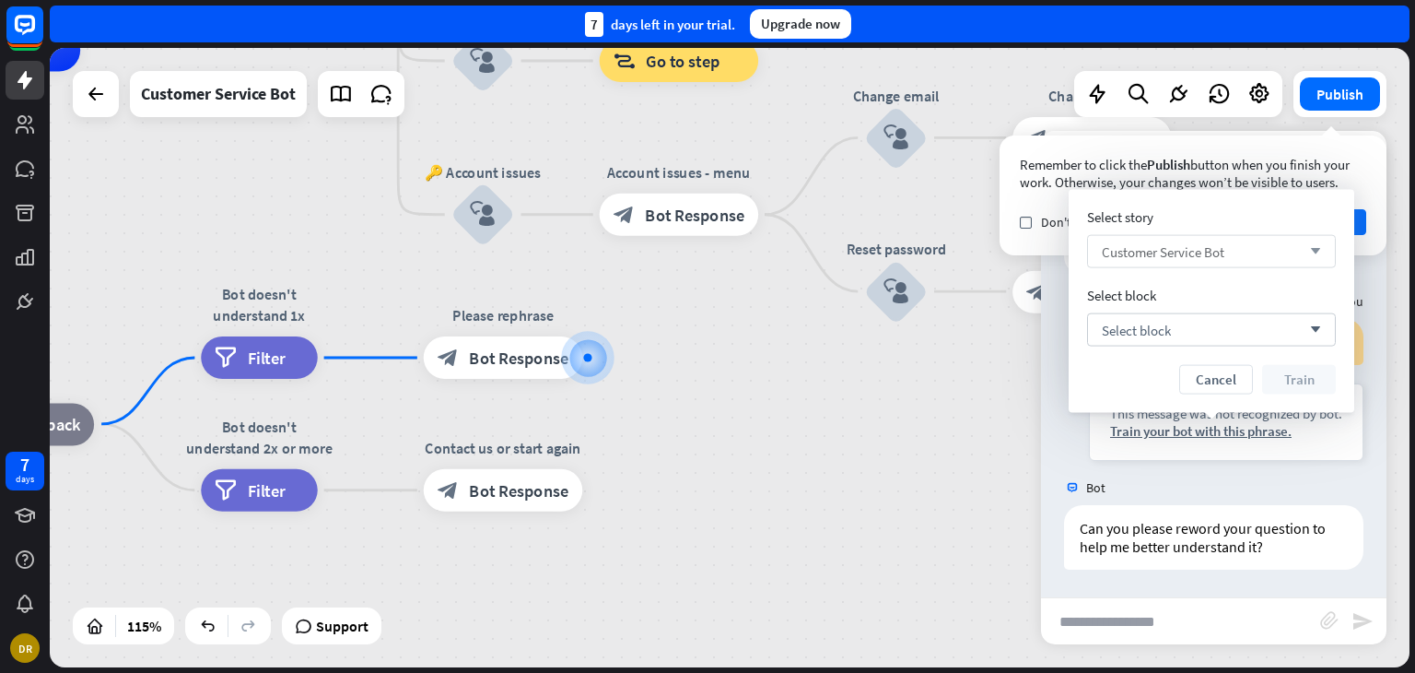
click at [1273, 262] on div "Customer Service Bot arrow_down" at bounding box center [1211, 251] width 249 height 33
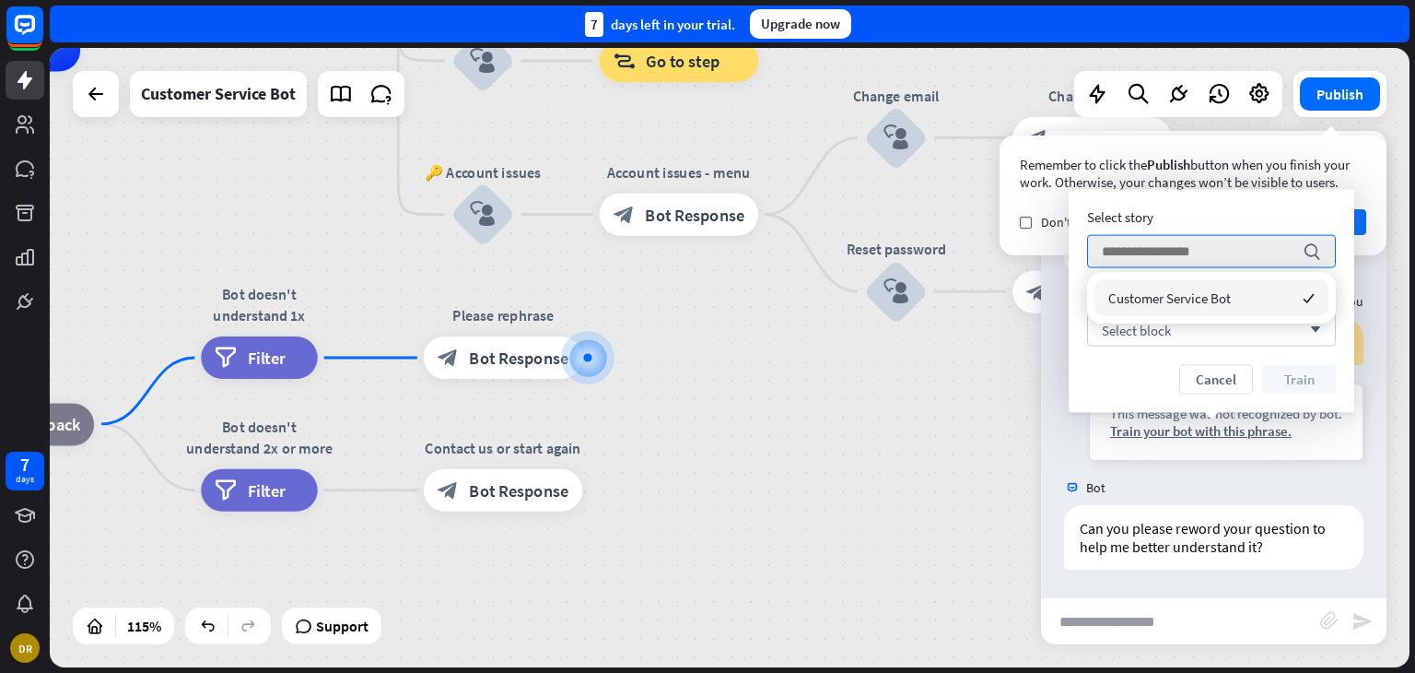
click at [1269, 287] on div "Customer Service Bot checked" at bounding box center [1212, 297] width 234 height 37
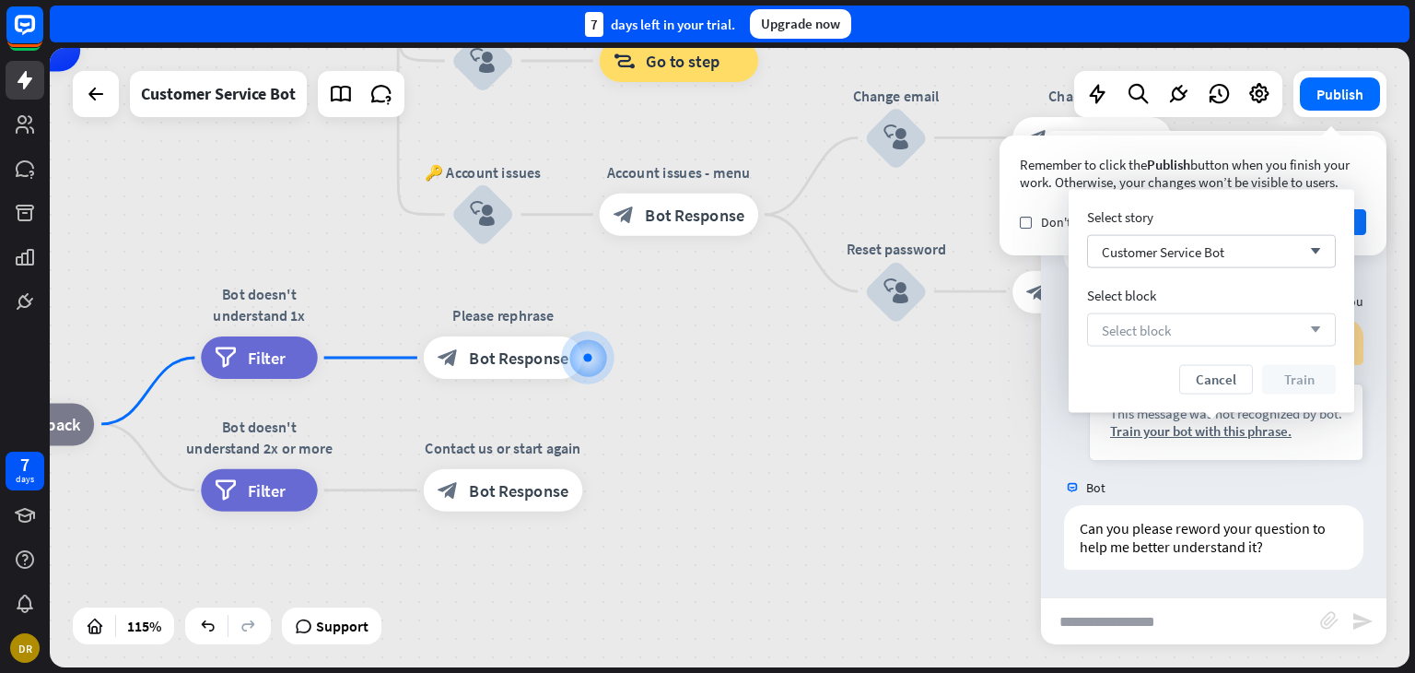
click at [1203, 322] on div "Select block arrow_down" at bounding box center [1211, 329] width 249 height 33
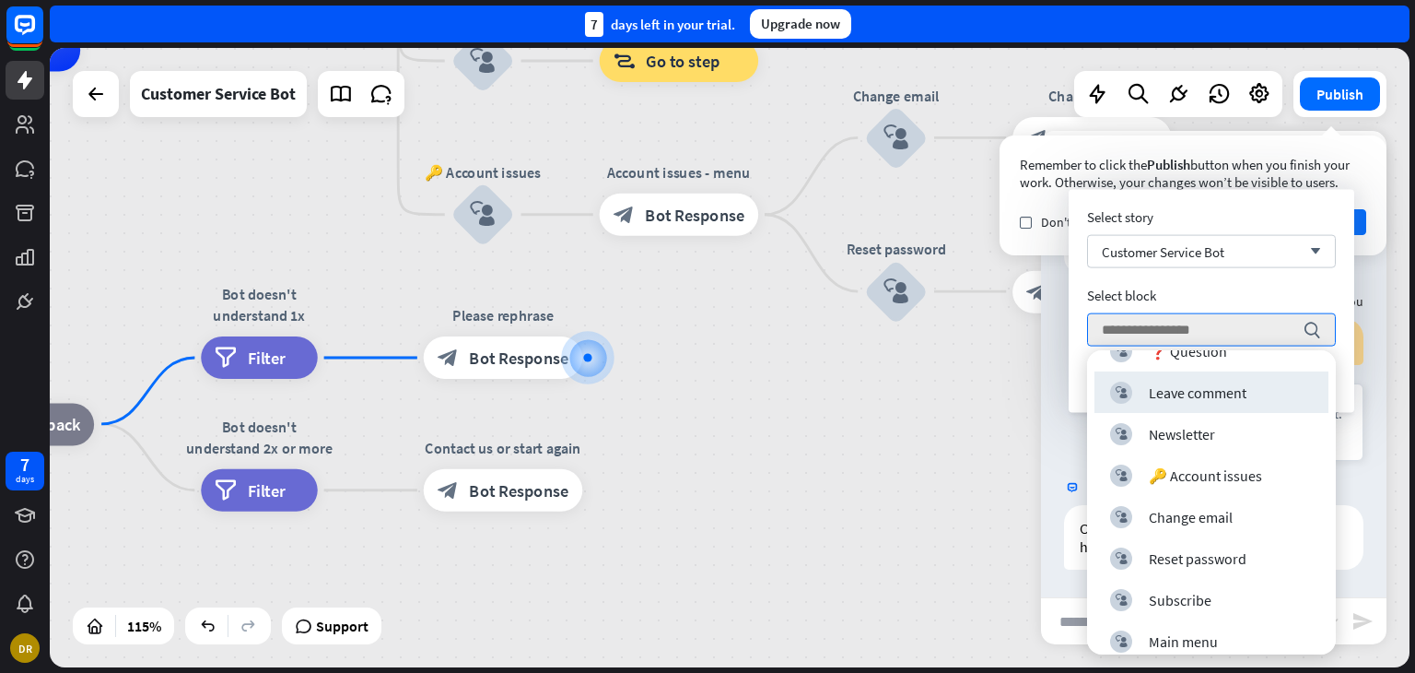
scroll to position [416, 0]
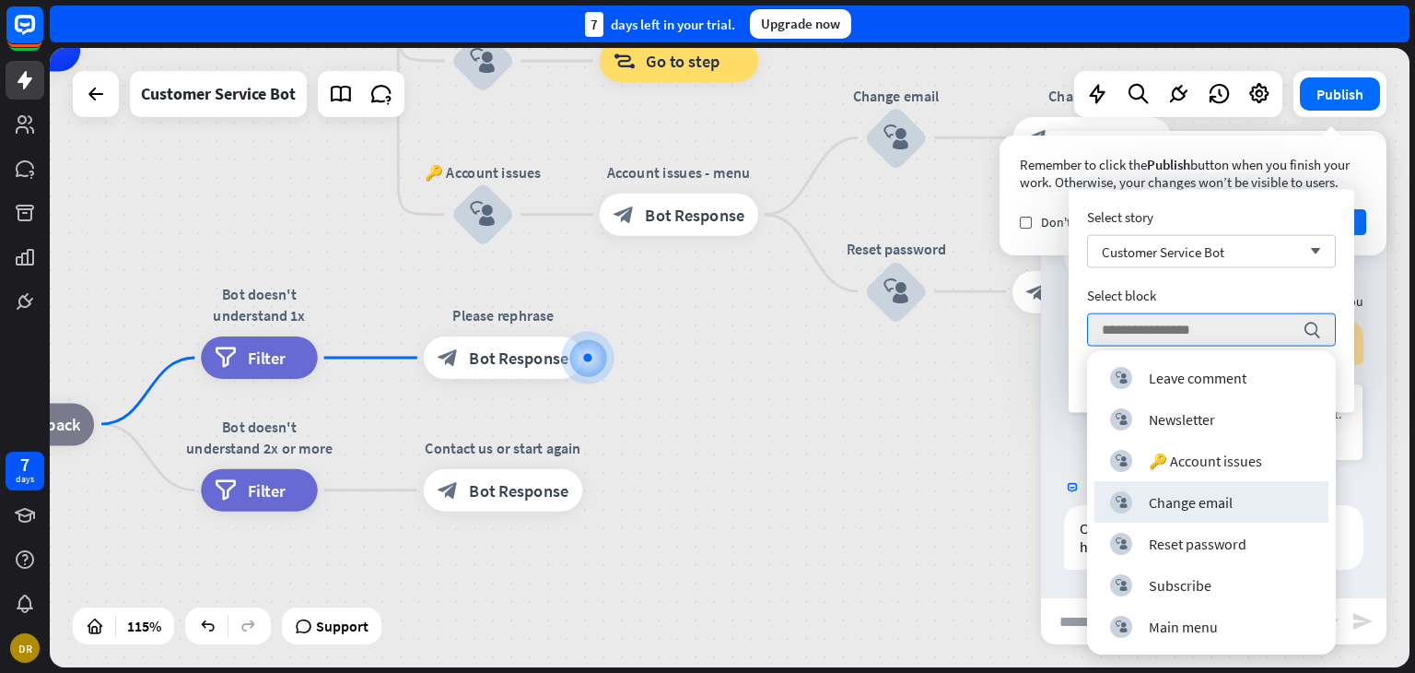
click at [1360, 470] on div "Bot" at bounding box center [1214, 487] width 346 height 35
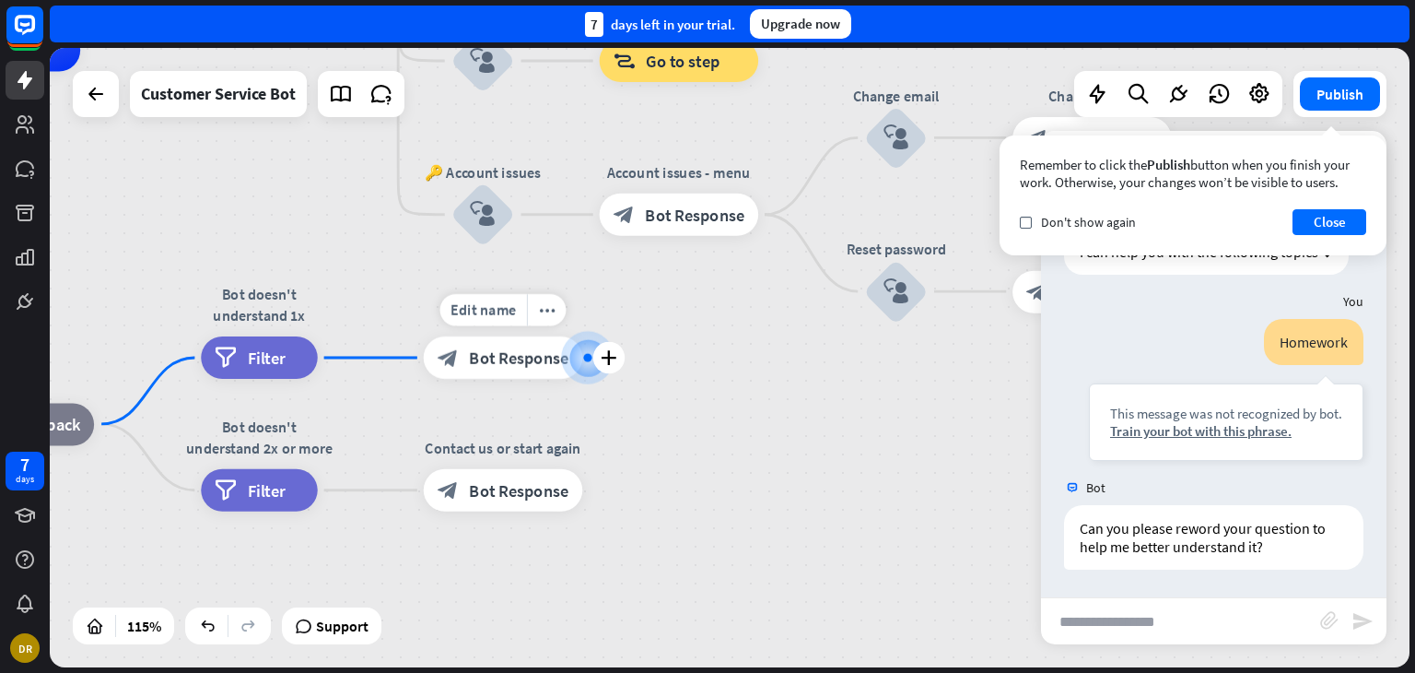
click at [518, 347] on span "Bot Response" at bounding box center [519, 357] width 100 height 21
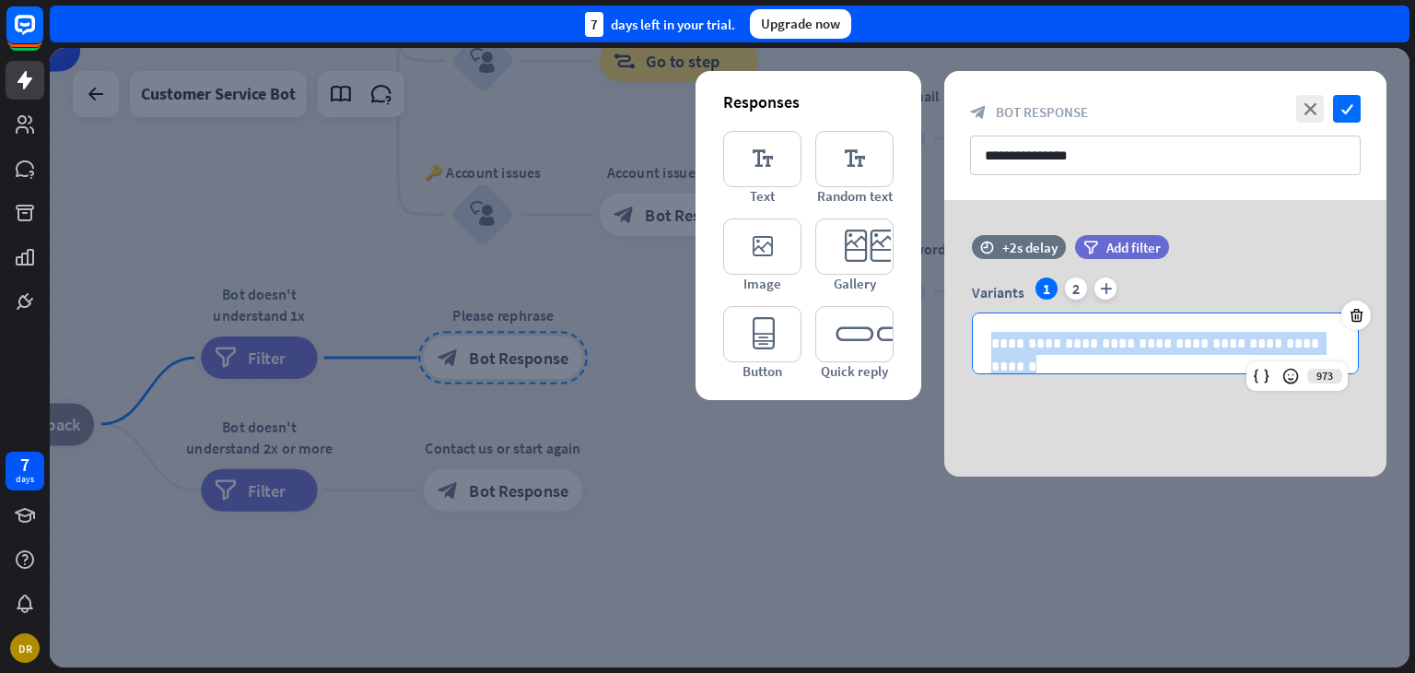
drag, startPoint x: 1338, startPoint y: 343, endPoint x: 907, endPoint y: 343, distance: 431.2
click at [944, 343] on div "**********" at bounding box center [1165, 338] width 442 height 276
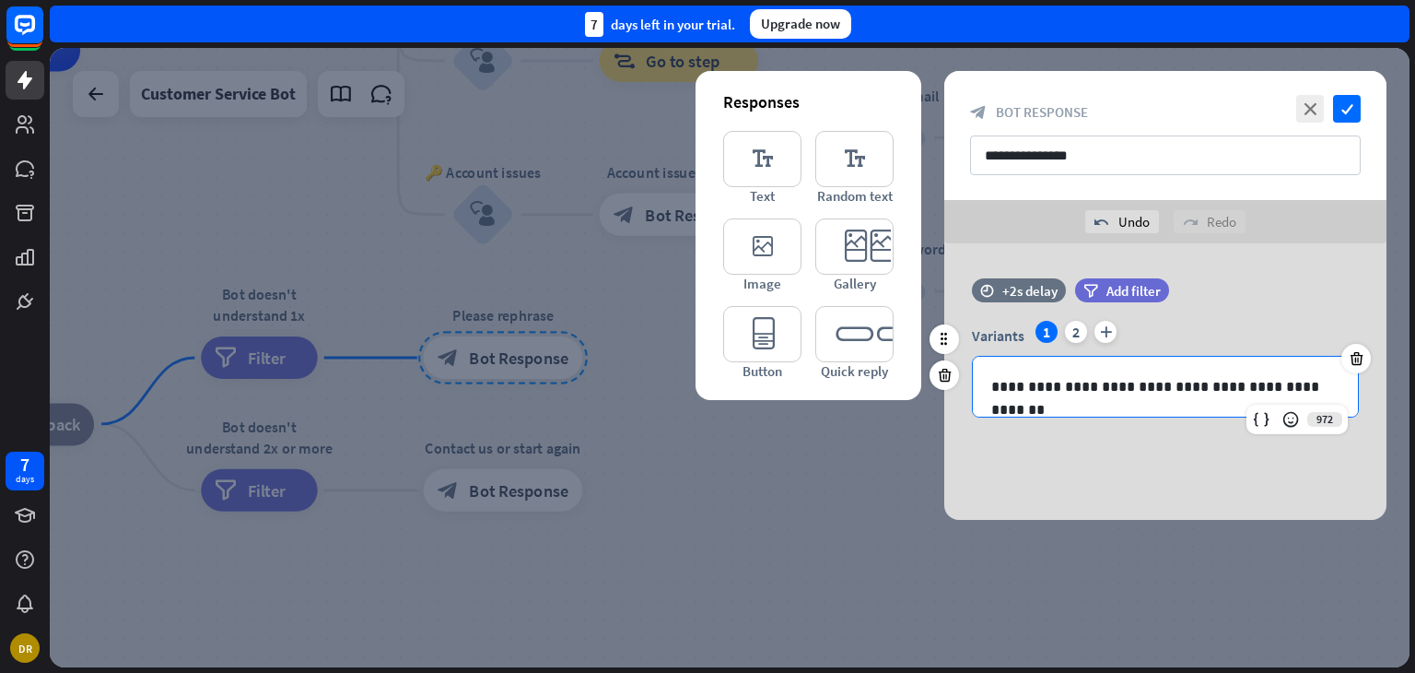
click at [1327, 381] on p "**********" at bounding box center [1165, 386] width 348 height 23
click at [999, 392] on p "**********" at bounding box center [1165, 386] width 348 height 23
click at [1196, 389] on p "**********" at bounding box center [1165, 386] width 348 height 23
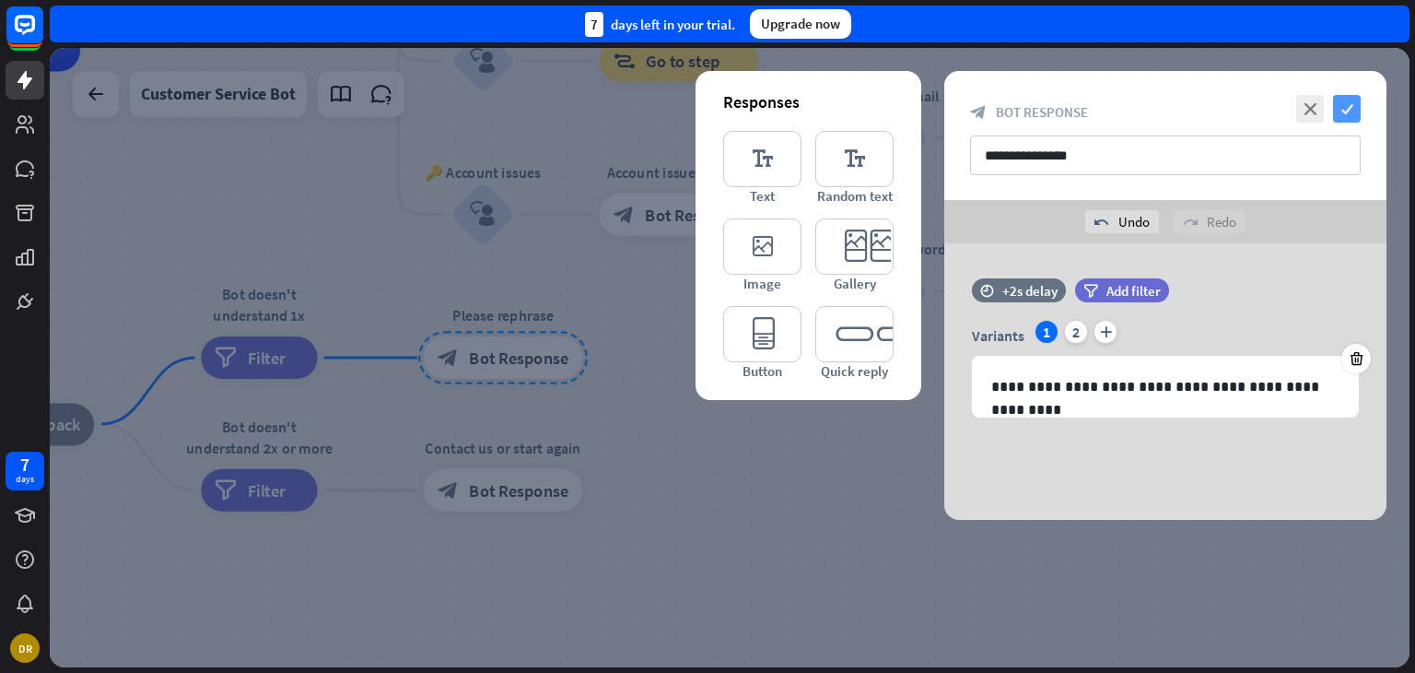
click at [1339, 111] on icon "check" at bounding box center [1347, 109] width 28 height 28
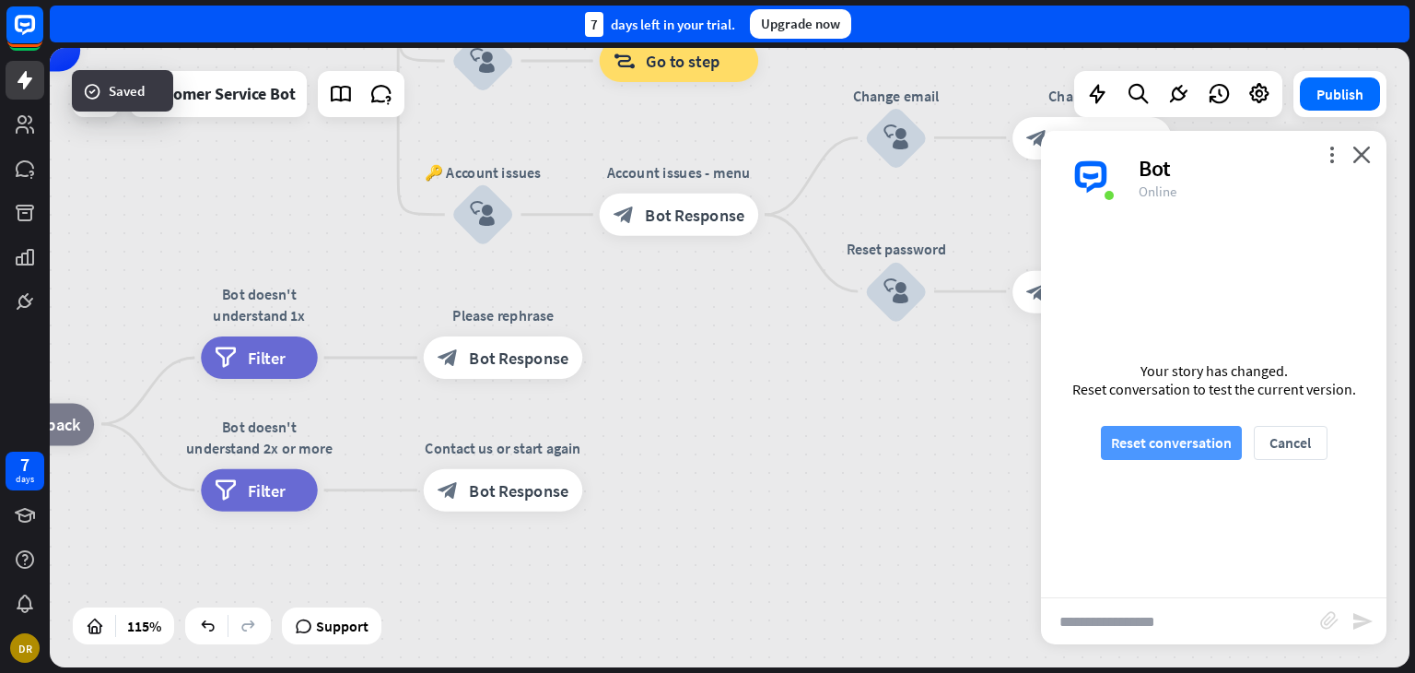
click at [1197, 429] on button "Reset conversation" at bounding box center [1171, 443] width 141 height 34
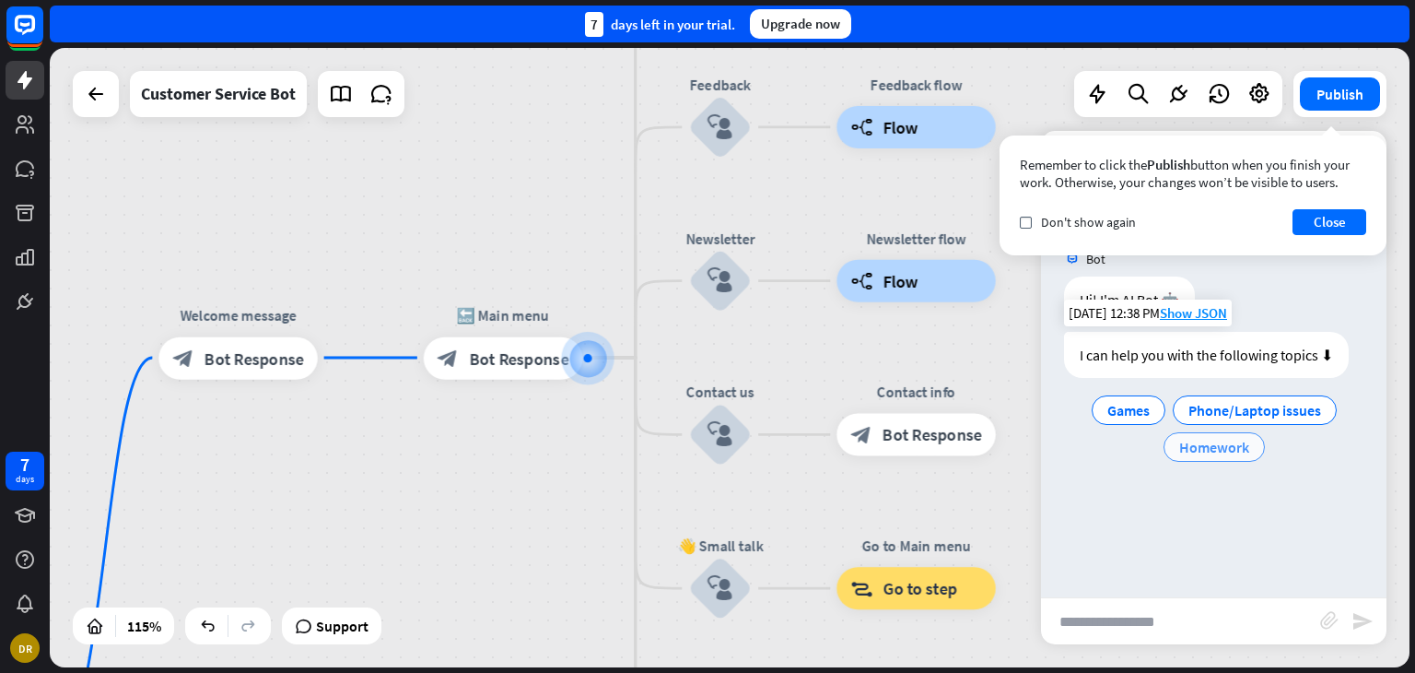
click at [1242, 451] on span "Homework" at bounding box center [1214, 447] width 70 height 18
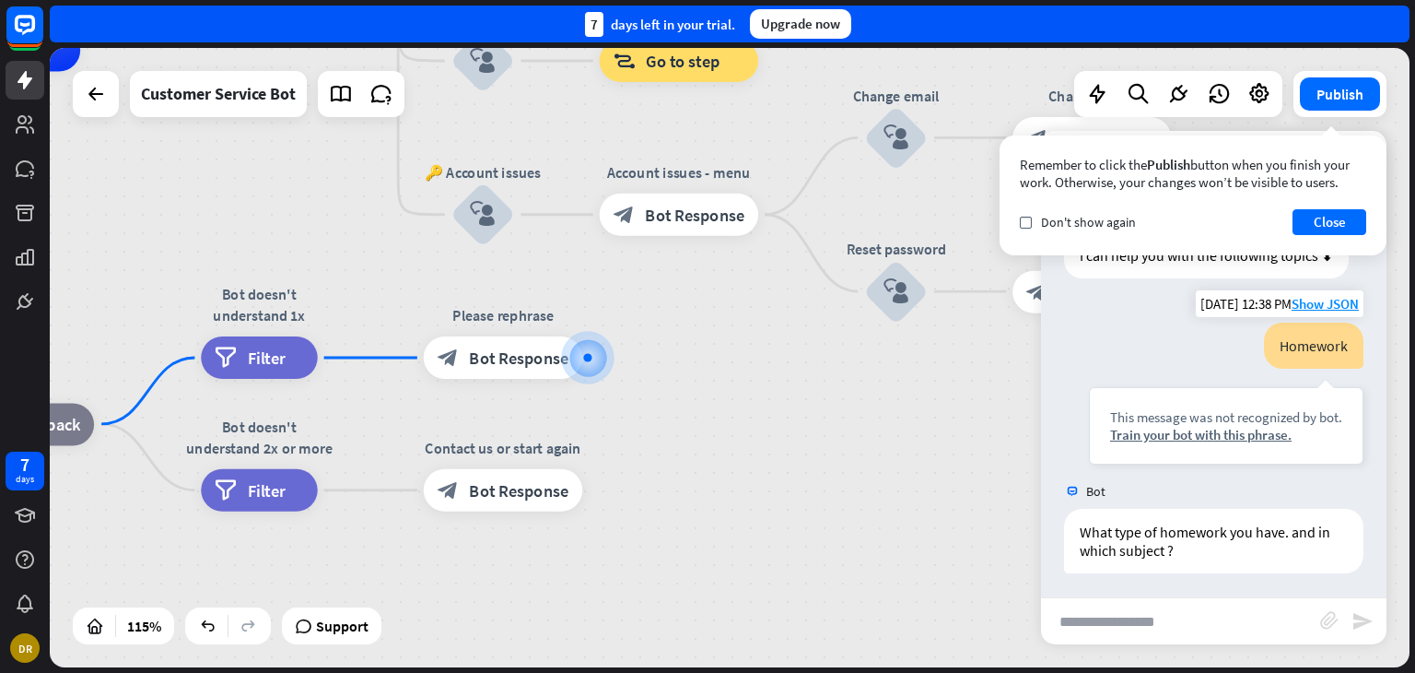
scroll to position [103, 0]
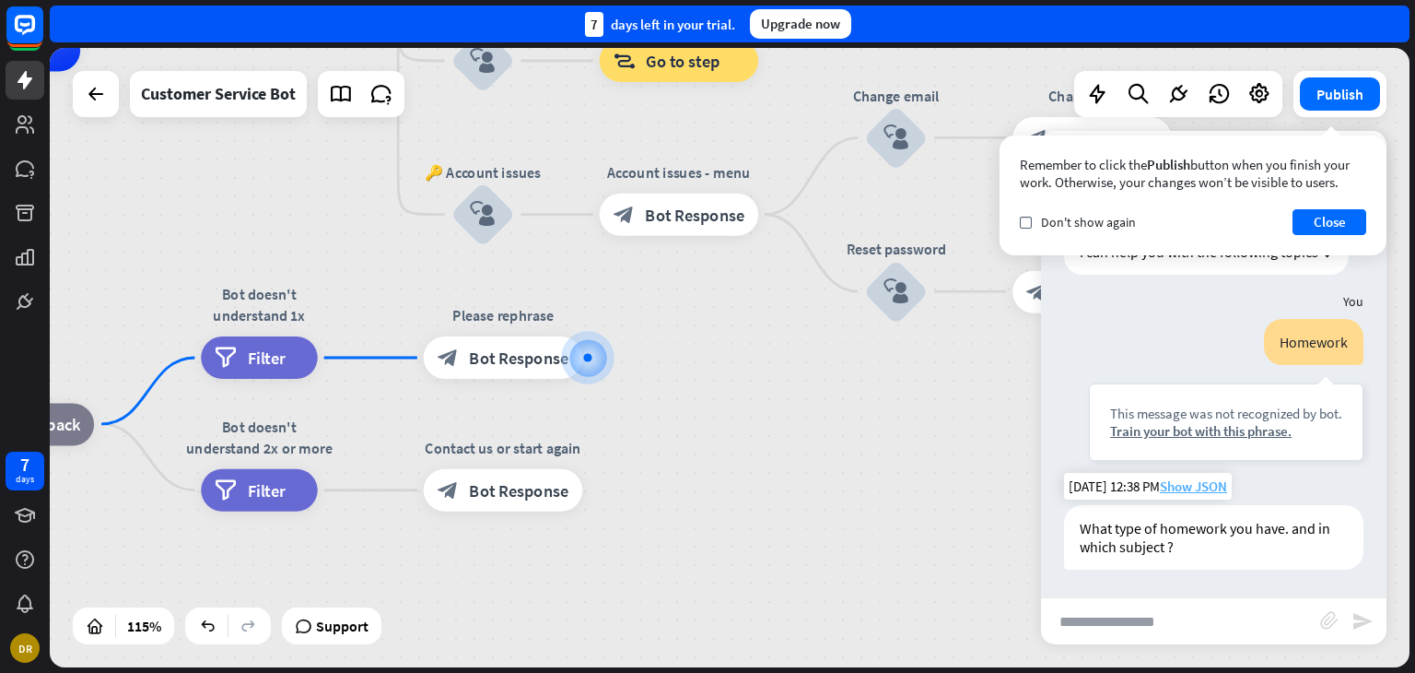
click at [1183, 484] on span "Show JSON" at bounding box center [1193, 486] width 67 height 18
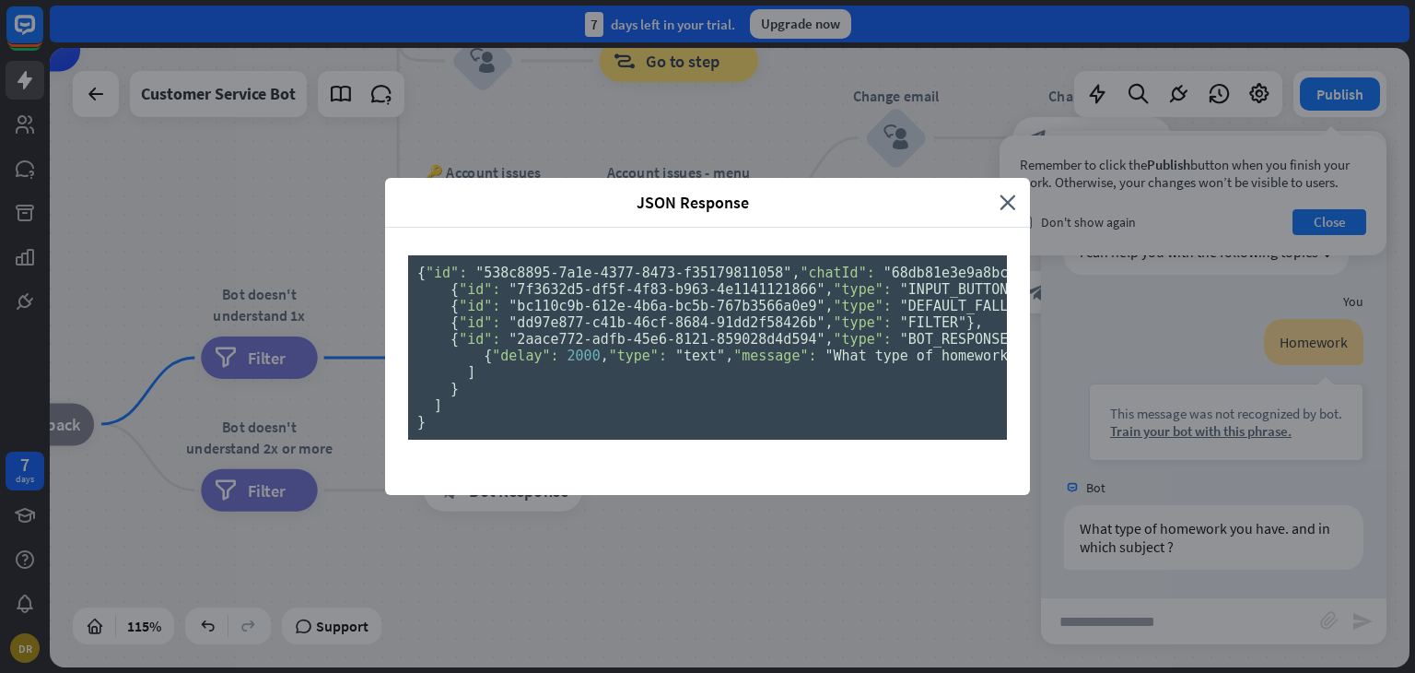
scroll to position [276, 0]
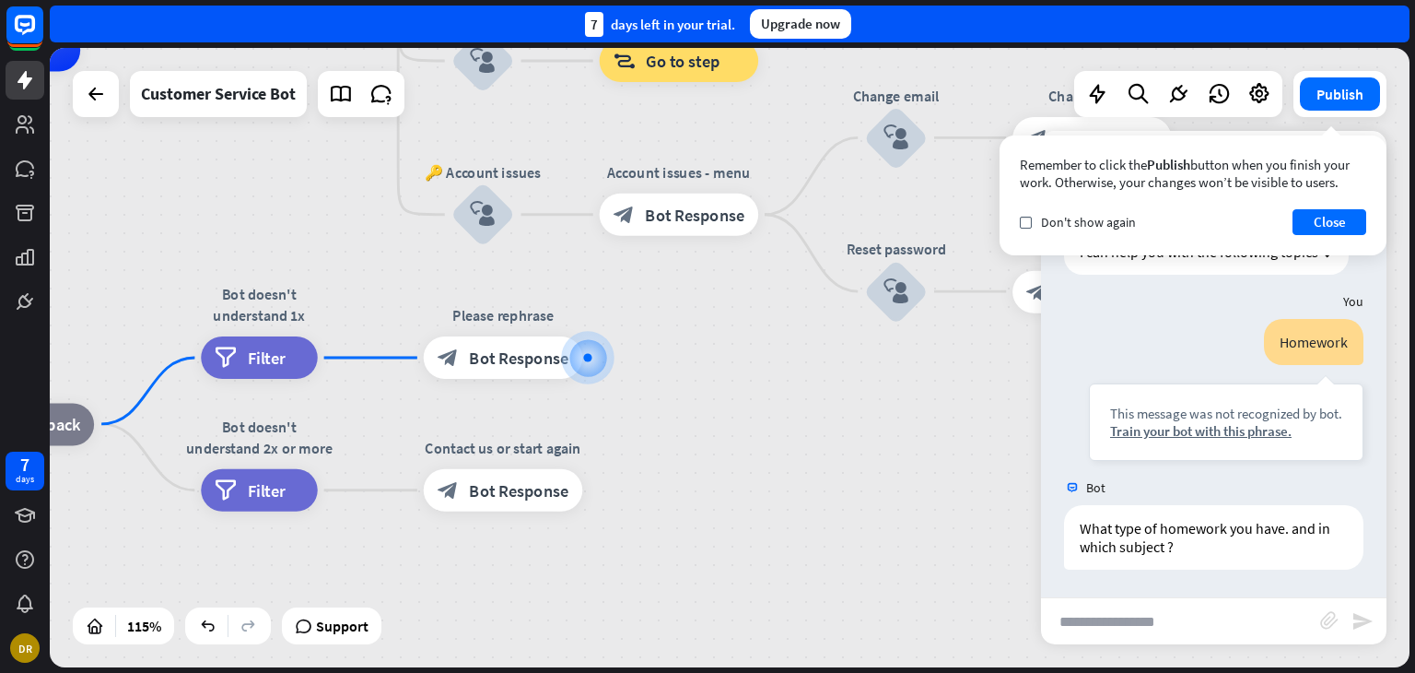
click at [1065, 475] on div "JSON Response close { "id": "538c8895-7a1e-4377-8473-f35179811058" , "chatId": …" at bounding box center [707, 336] width 1415 height 673
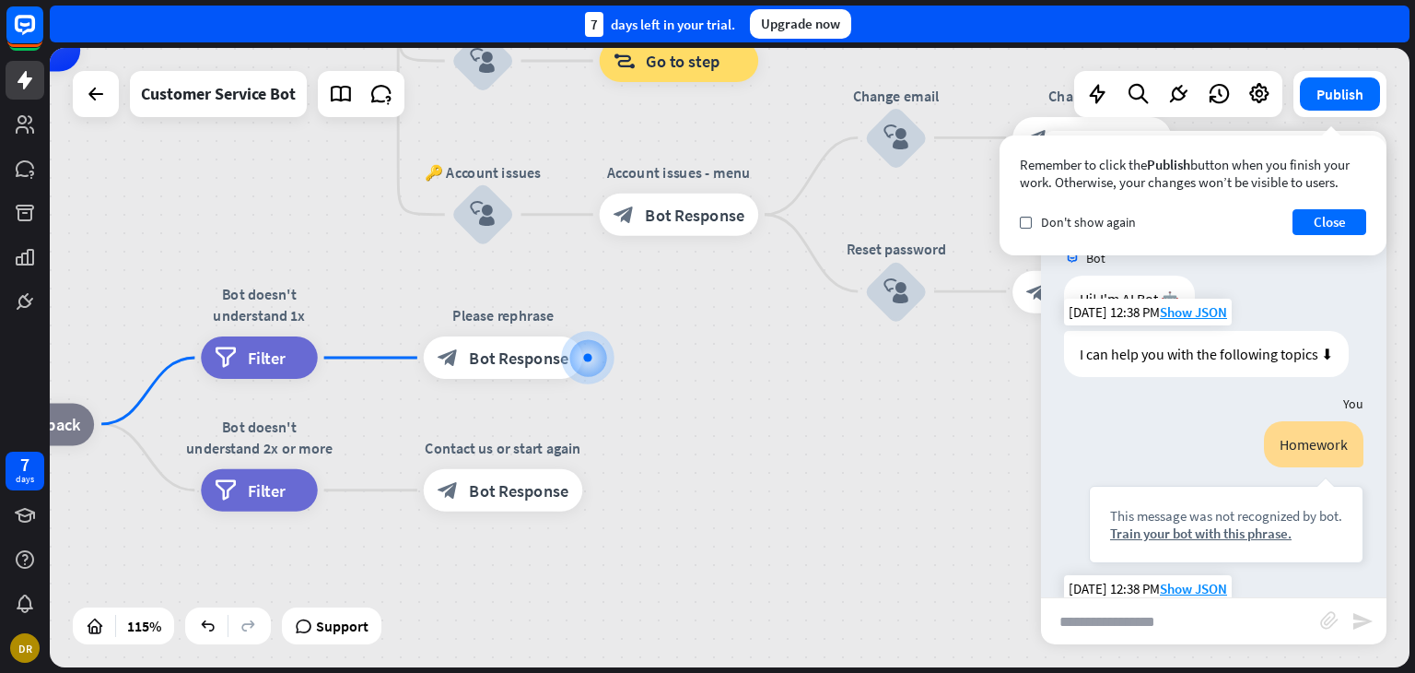
scroll to position [0, 0]
click at [1324, 213] on button "Close" at bounding box center [1330, 222] width 74 height 26
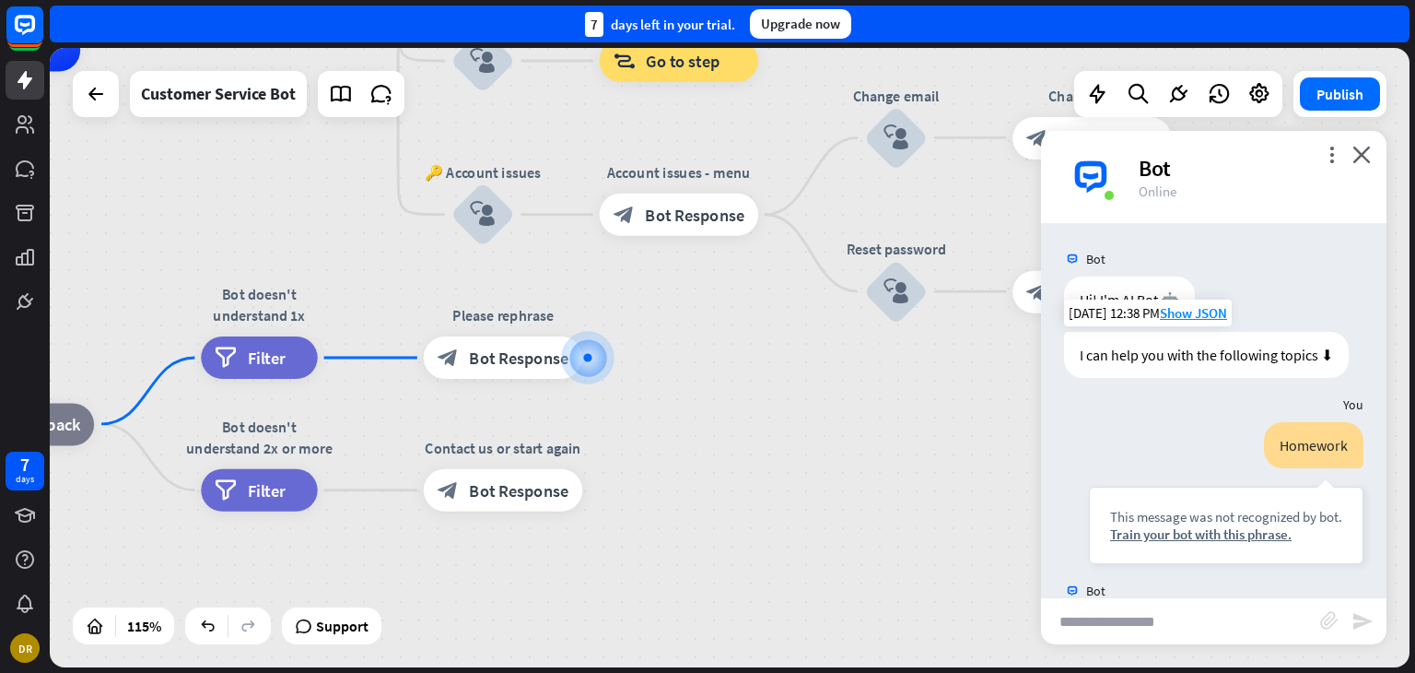
click at [1160, 200] on div "more_vert close Bot Online" at bounding box center [1214, 177] width 346 height 92
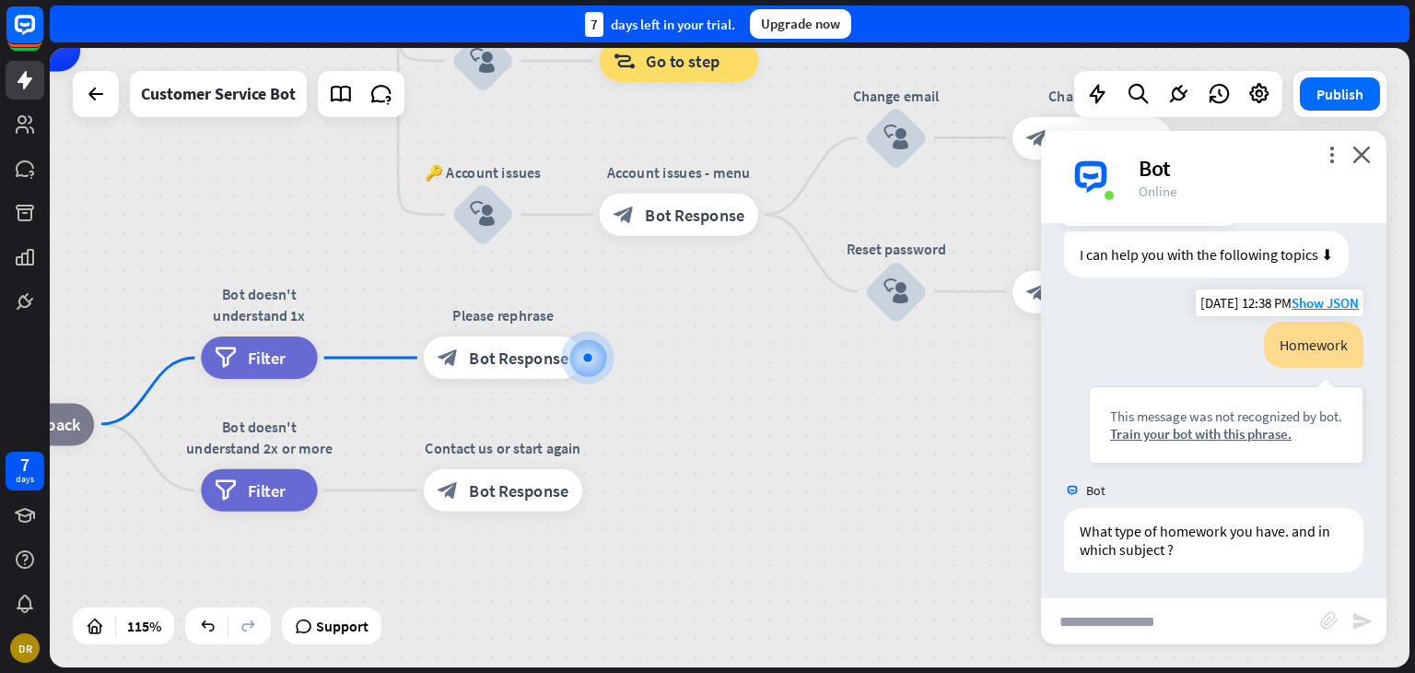
scroll to position [103, 0]
click at [1188, 618] on input "text" at bounding box center [1180, 621] width 279 height 46
click at [522, 377] on div "block_bot_response Bot Response" at bounding box center [503, 357] width 159 height 42
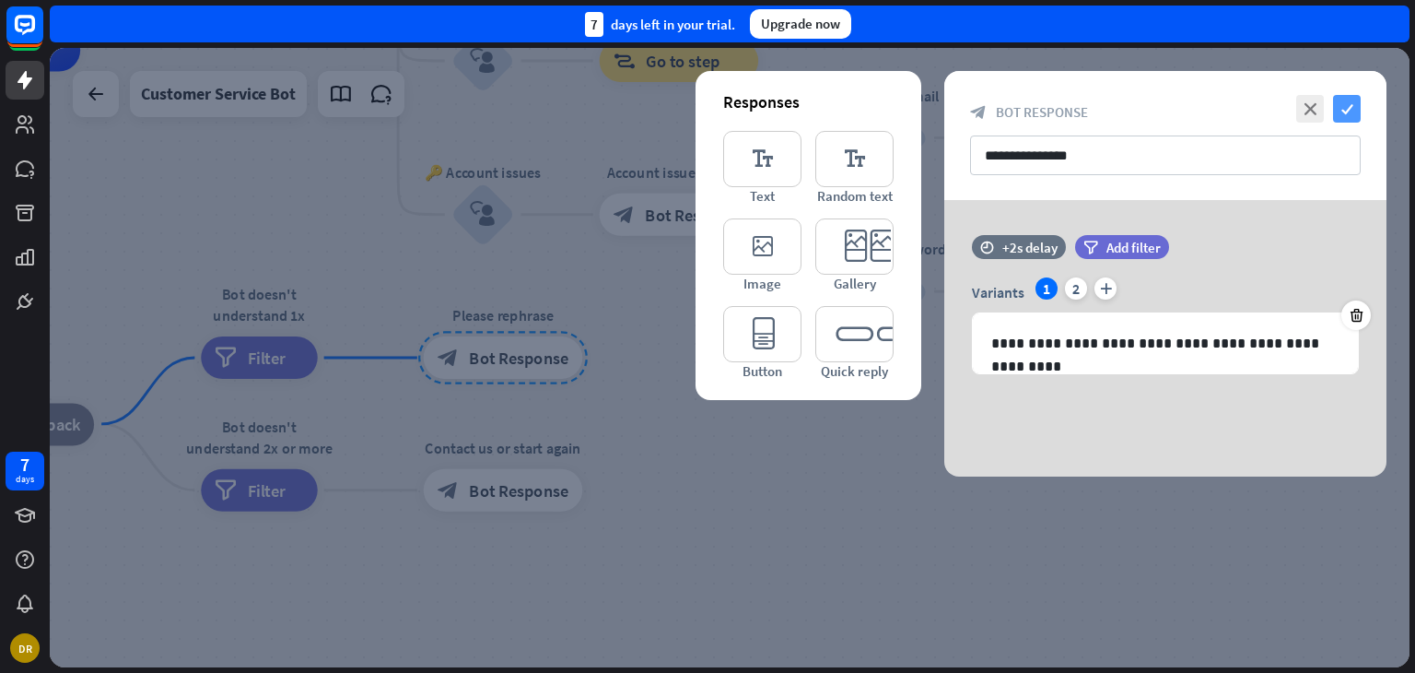
click at [1349, 104] on icon "check" at bounding box center [1347, 109] width 28 height 28
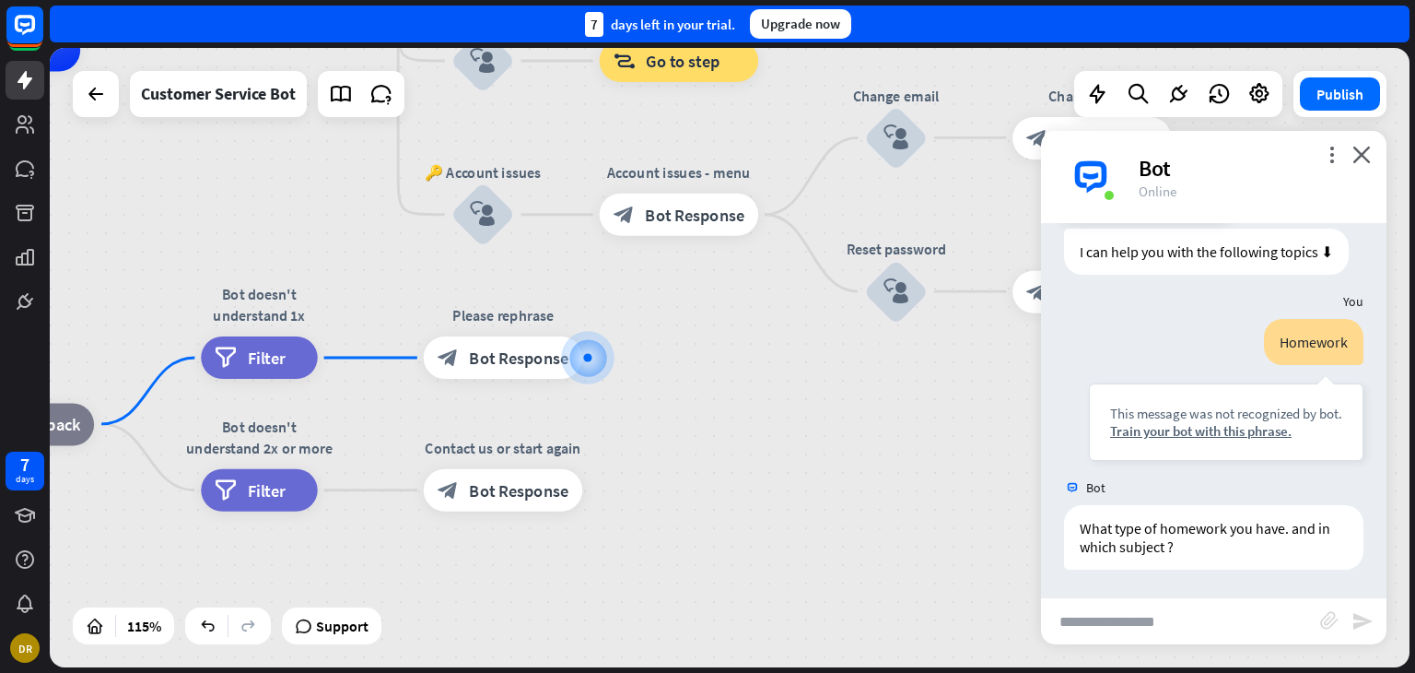
click at [1164, 619] on input "text" at bounding box center [1180, 621] width 279 height 46
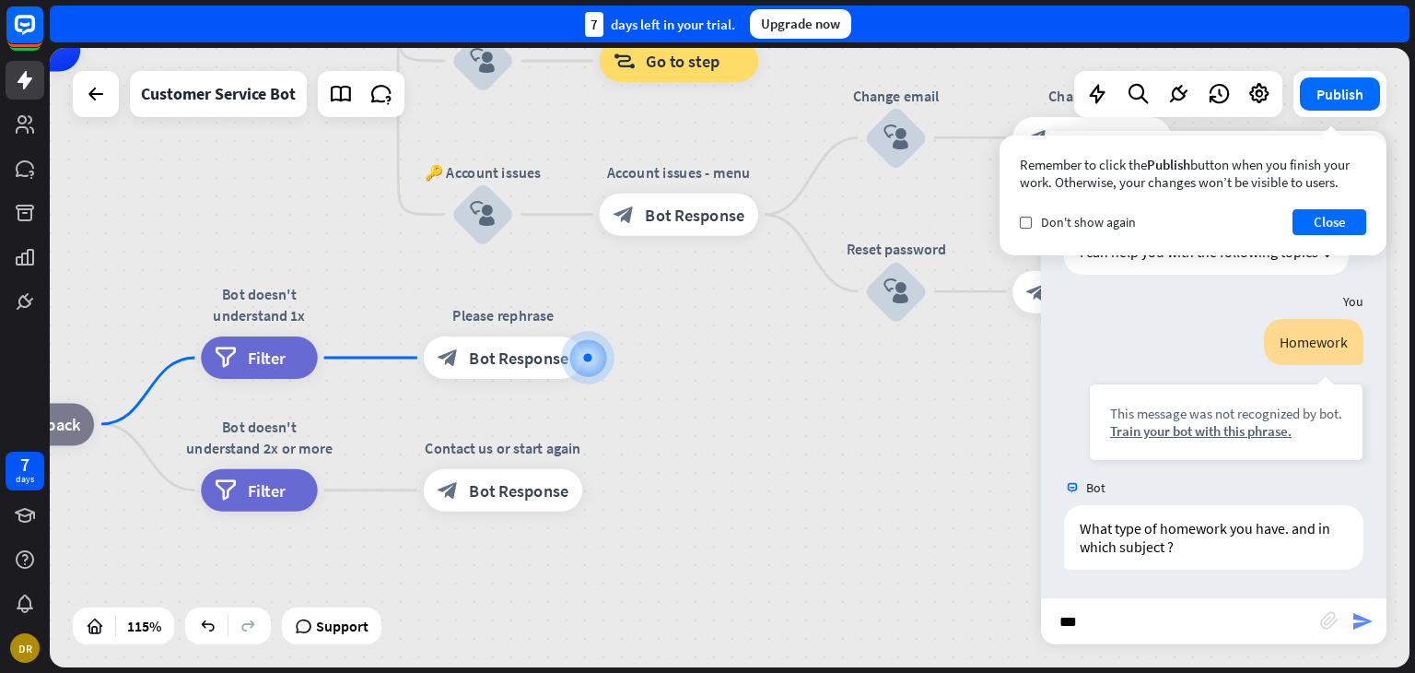
type input "***"
click at [1360, 625] on icon "send" at bounding box center [1363, 621] width 22 height 22
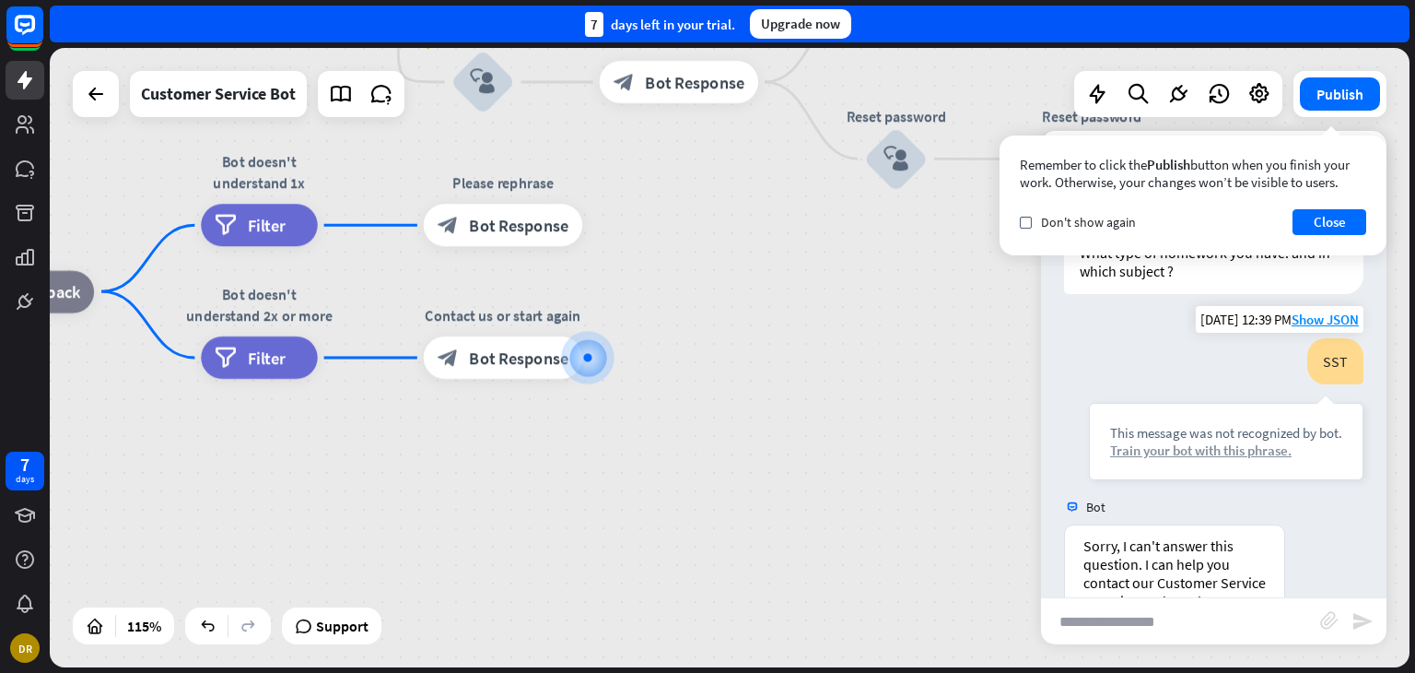
scroll to position [548, 0]
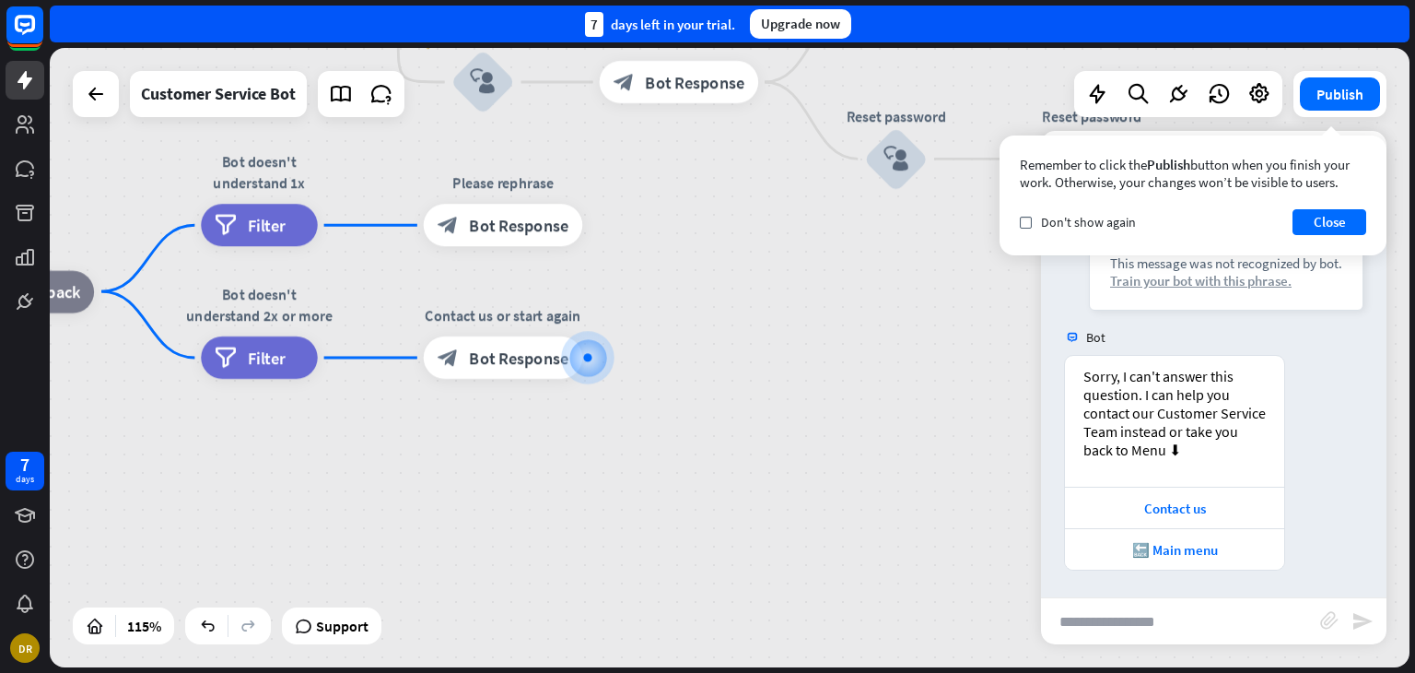
click at [1181, 285] on div "Train your bot with this phrase." at bounding box center [1226, 281] width 232 height 18
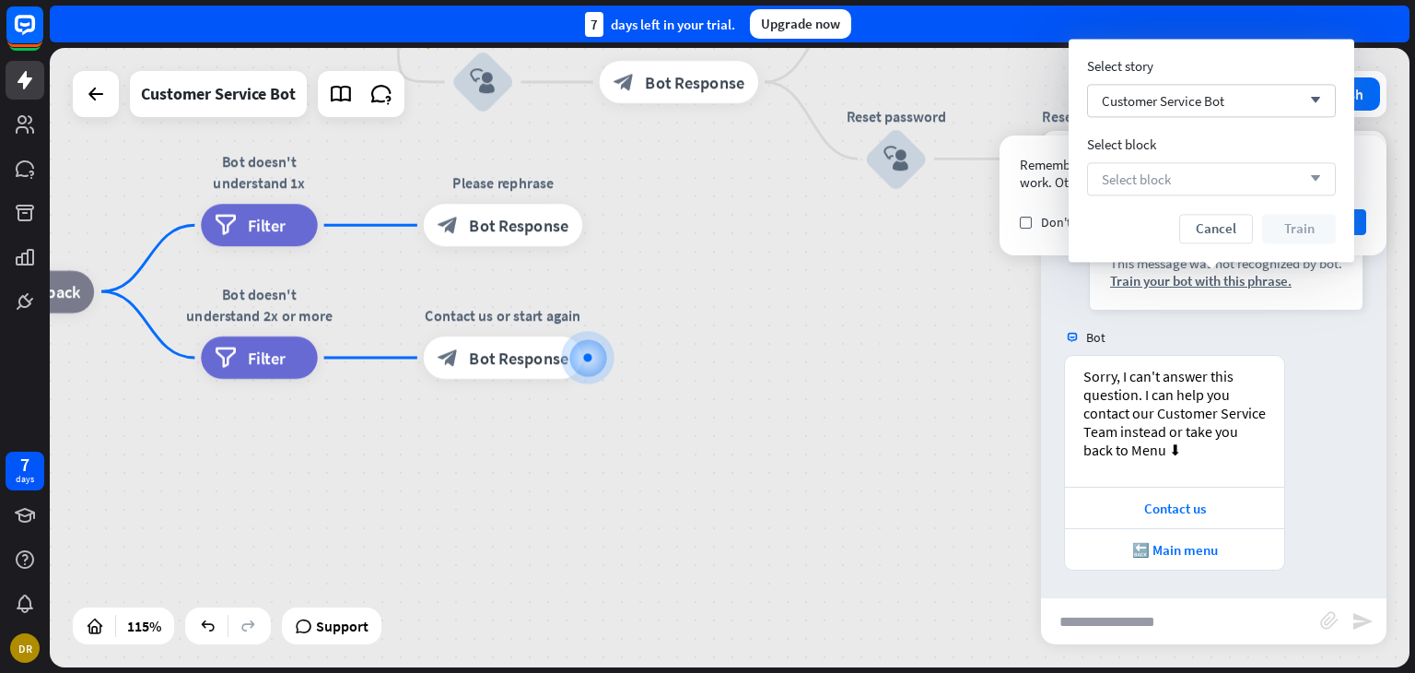
click at [1239, 182] on div "Select block arrow_down" at bounding box center [1211, 178] width 249 height 33
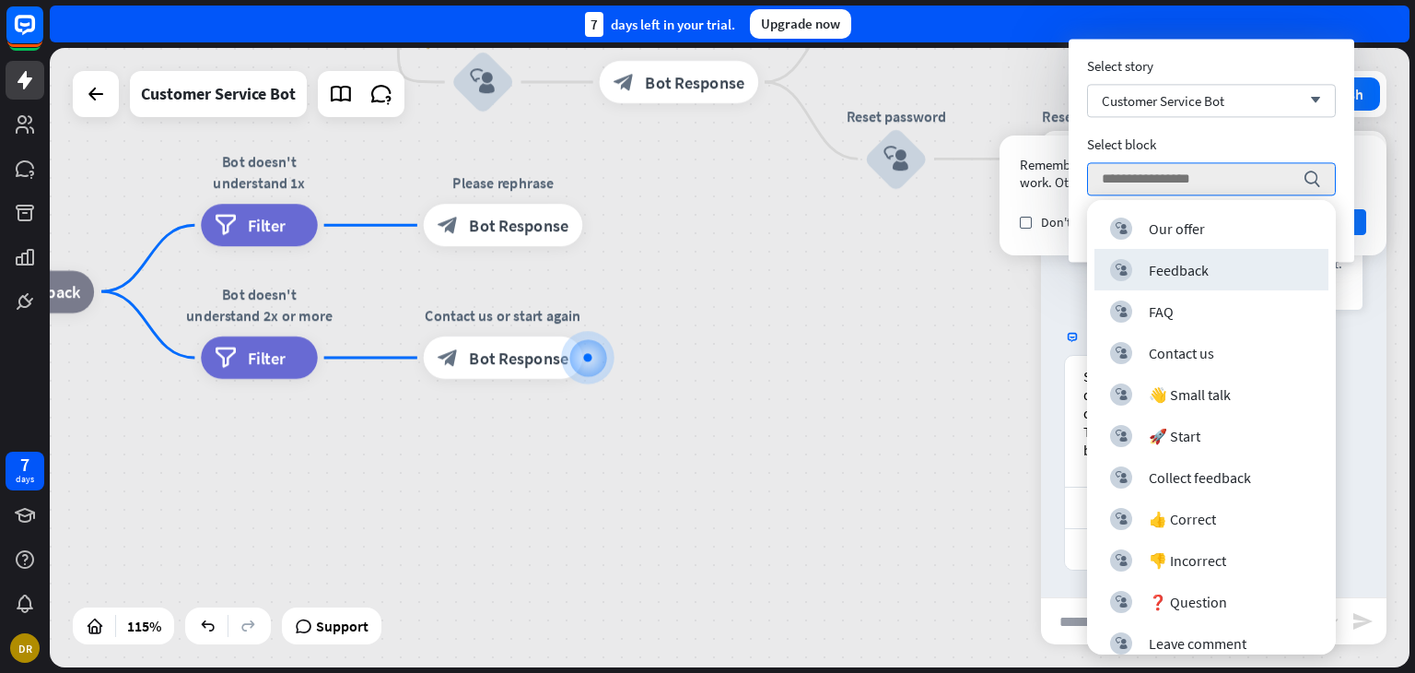
click at [1348, 351] on div "Bot" at bounding box center [1214, 337] width 346 height 35
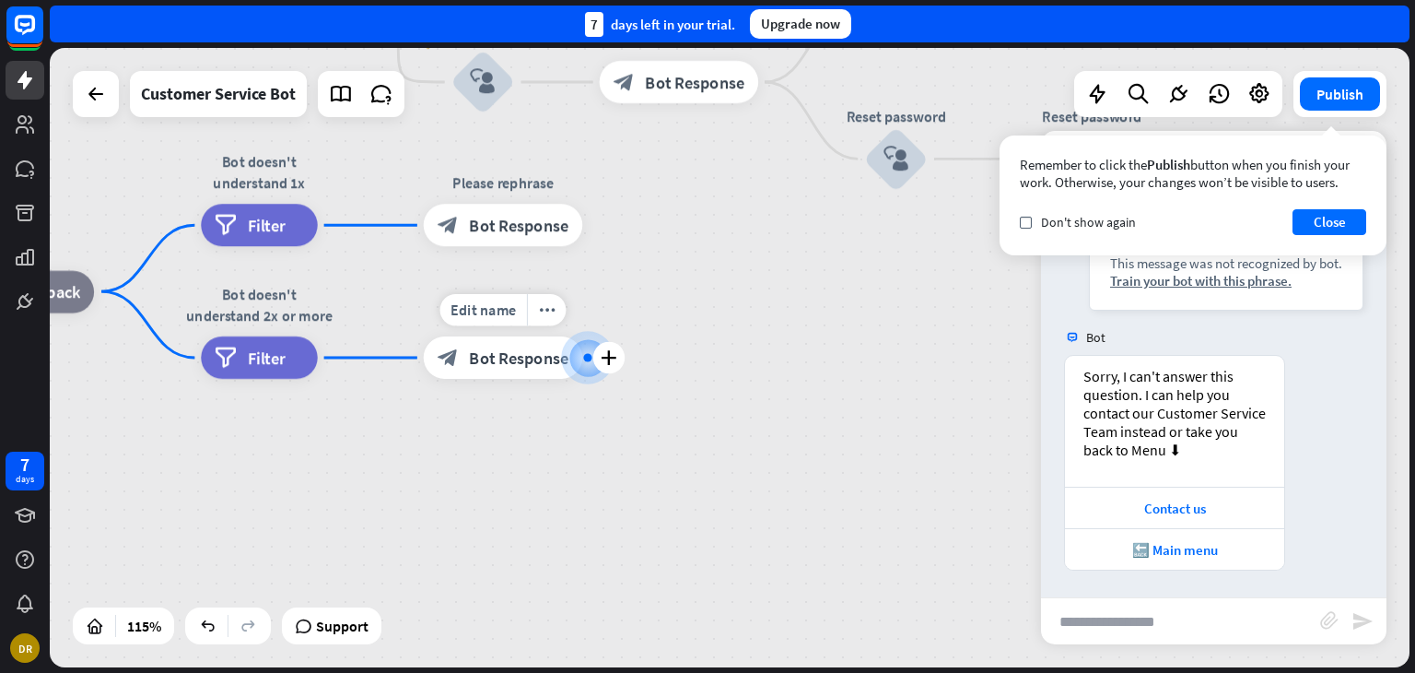
click at [486, 358] on span "Bot Response" at bounding box center [519, 357] width 100 height 21
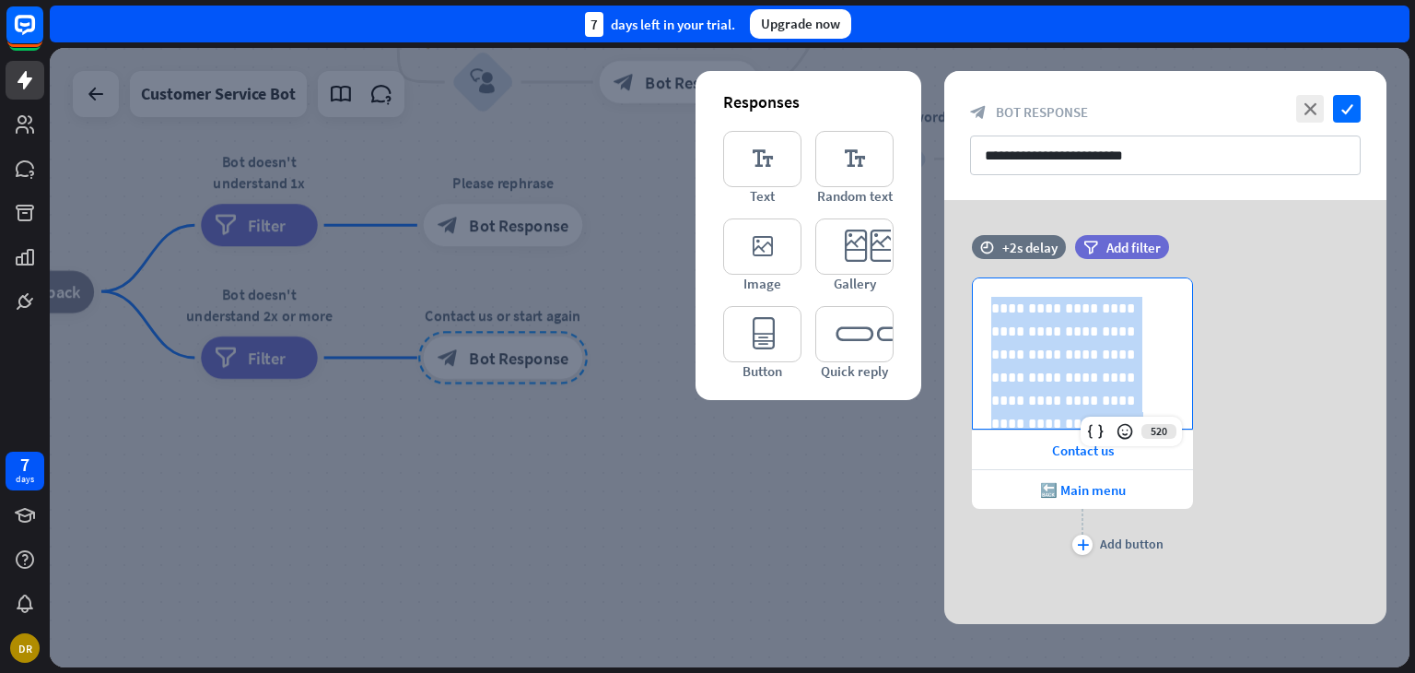
drag, startPoint x: 1150, startPoint y: 407, endPoint x: 923, endPoint y: 299, distance: 251.0
click at [923, 299] on div "**********" at bounding box center [1165, 412] width 488 height 424
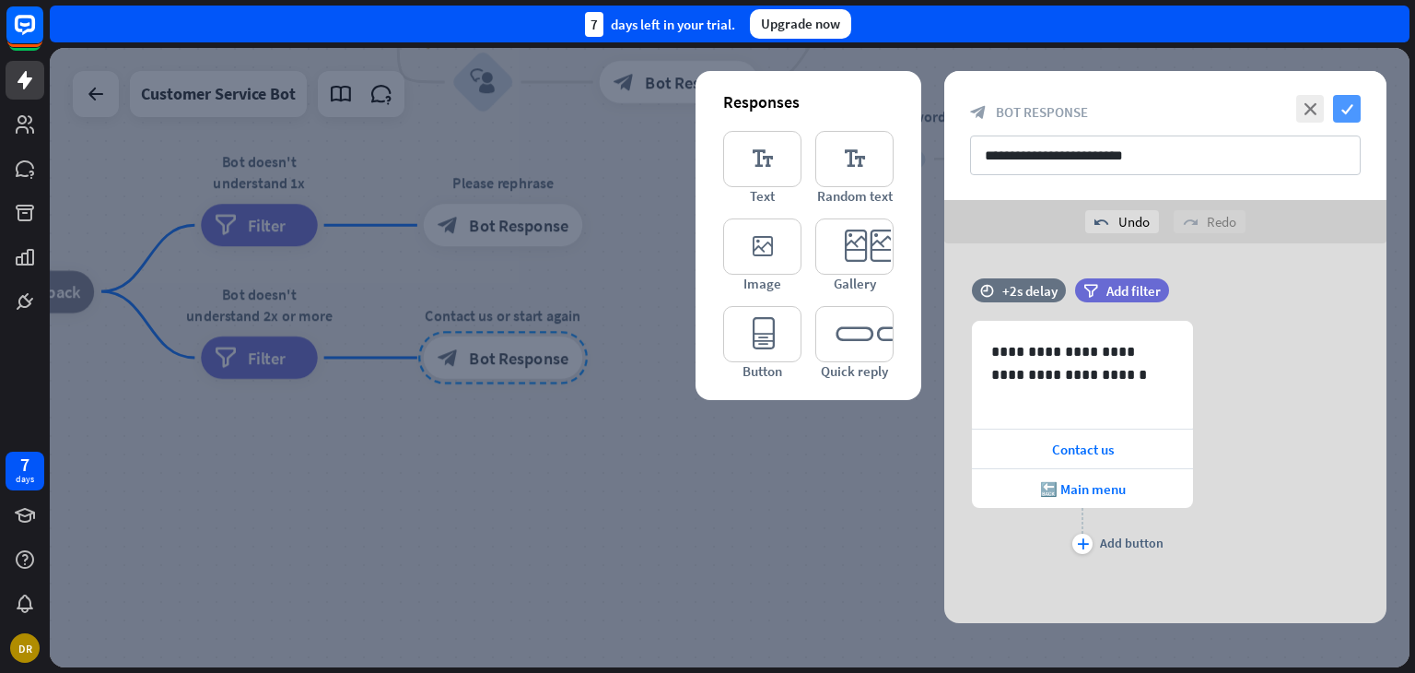
click at [1342, 97] on icon "check" at bounding box center [1347, 109] width 28 height 28
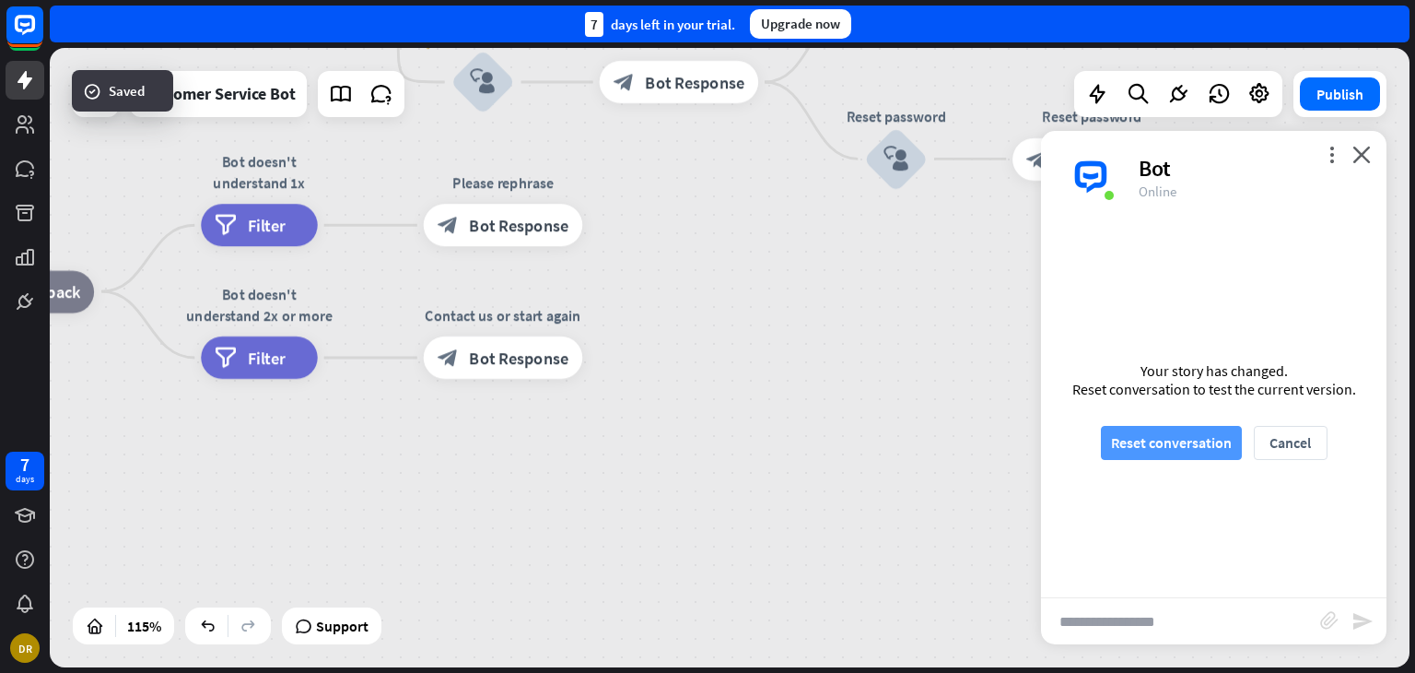
click at [1180, 444] on button "Reset conversation" at bounding box center [1171, 443] width 141 height 34
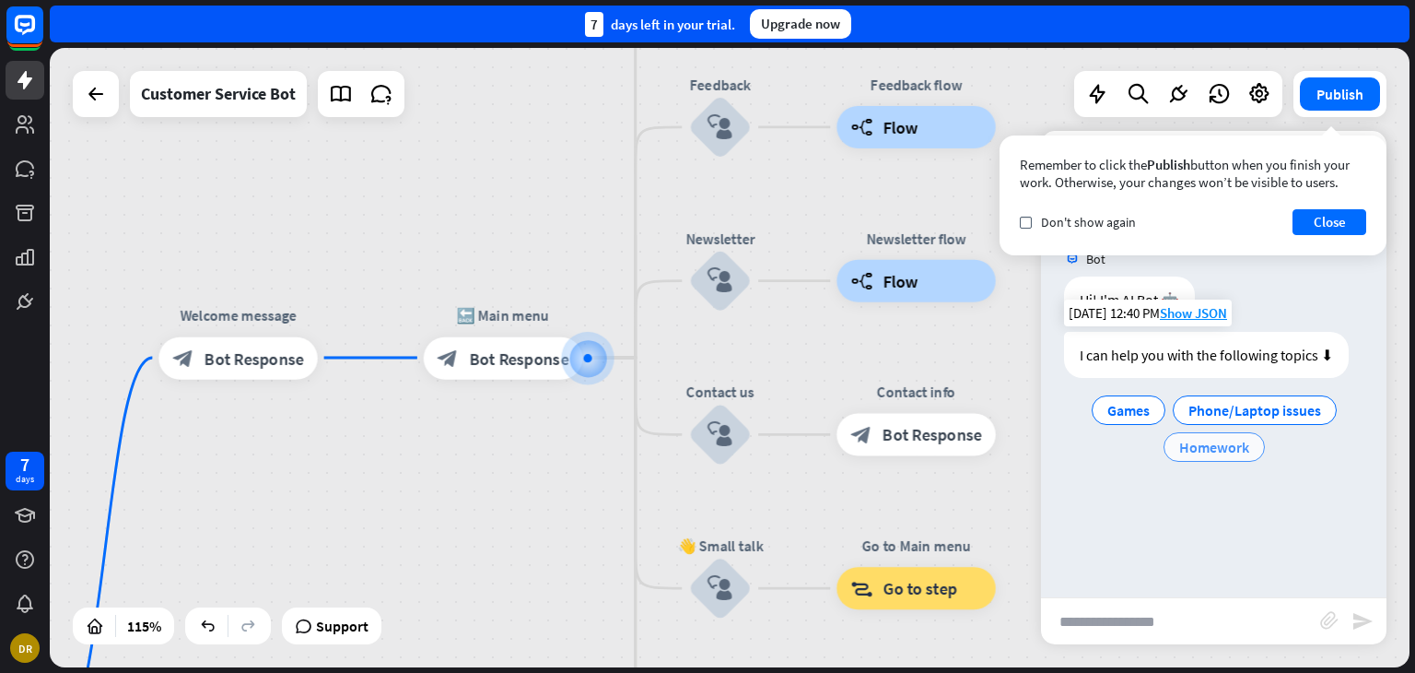
click at [1210, 451] on span "Homework" at bounding box center [1214, 447] width 70 height 18
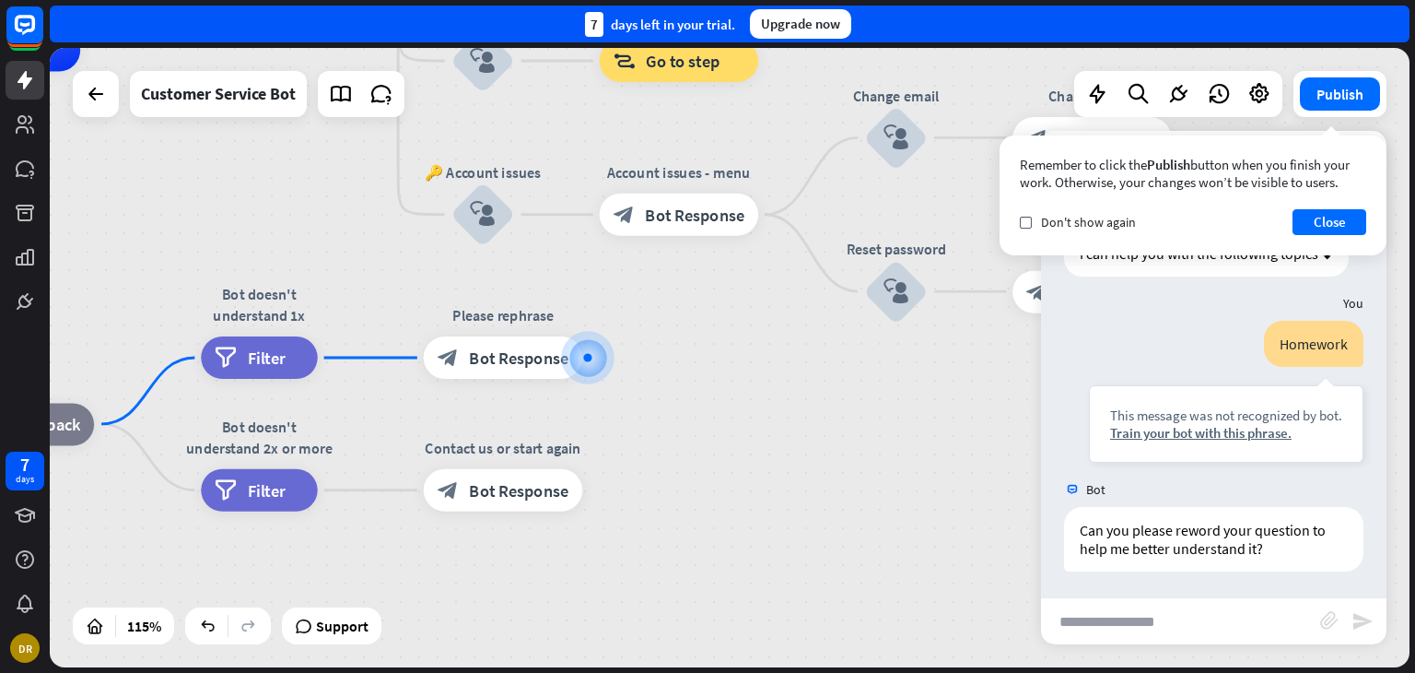
scroll to position [103, 0]
click at [1257, 542] on div "Can you please reword your question to help me better understand it?" at bounding box center [1213, 537] width 299 height 64
click at [1268, 545] on div "Can you please reword your question to help me better understand it?" at bounding box center [1213, 537] width 299 height 64
click at [1220, 543] on div "Can you please reword your question to help me better understand it?" at bounding box center [1213, 537] width 299 height 64
drag, startPoint x: 1272, startPoint y: 545, endPoint x: 1232, endPoint y: 546, distance: 40.6
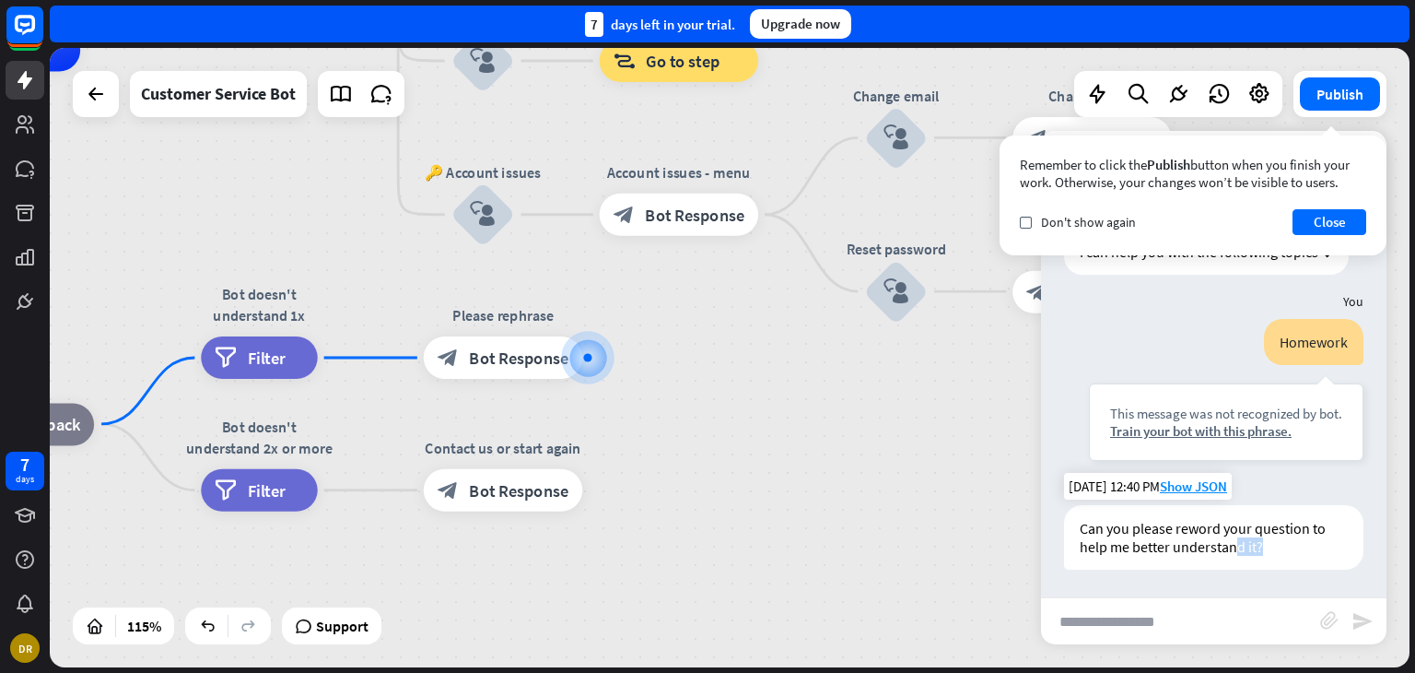
click at [1233, 546] on div "Can you please reword your question to help me better understand it?" at bounding box center [1213, 537] width 299 height 64
click at [1330, 561] on div "Can you please reword your question to help me better understand it?" at bounding box center [1213, 537] width 299 height 64
click at [1209, 437] on div "Train your bot with this phrase." at bounding box center [1226, 431] width 232 height 18
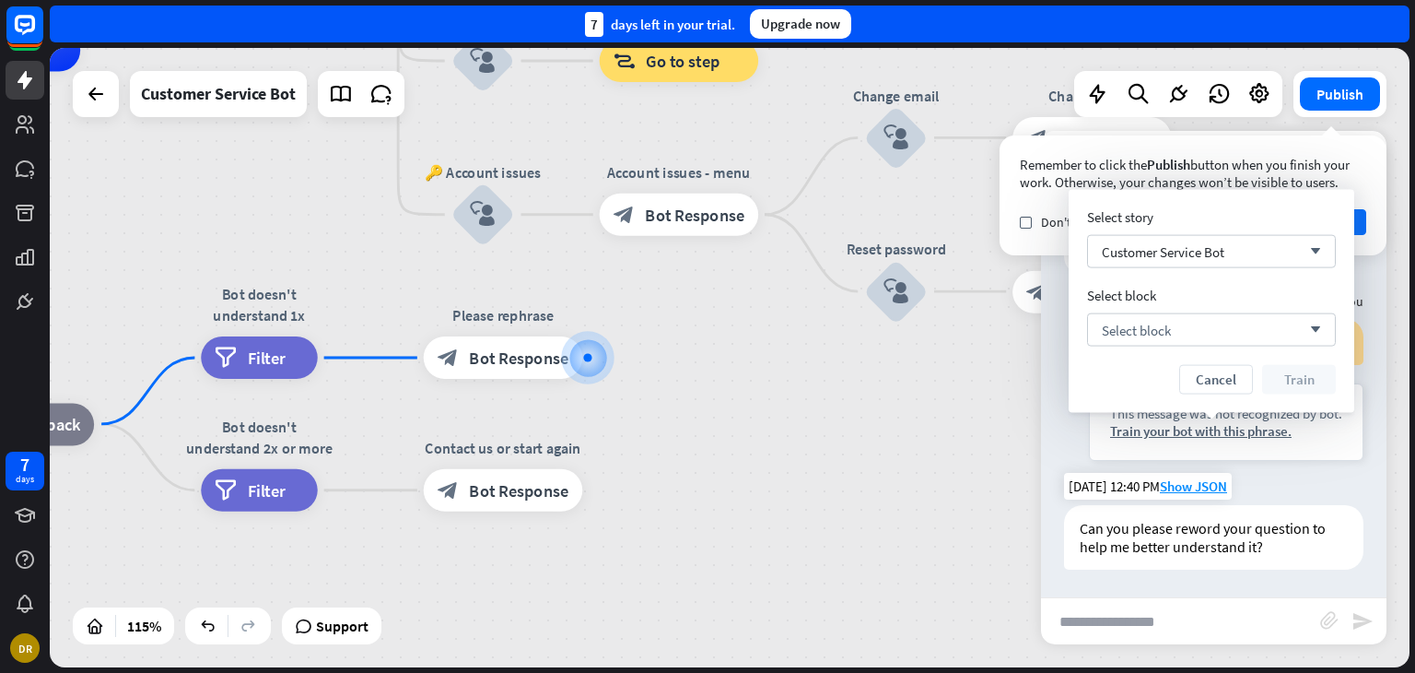
click at [1269, 506] on div "Can you please reword your question to help me better understand it?" at bounding box center [1213, 537] width 299 height 64
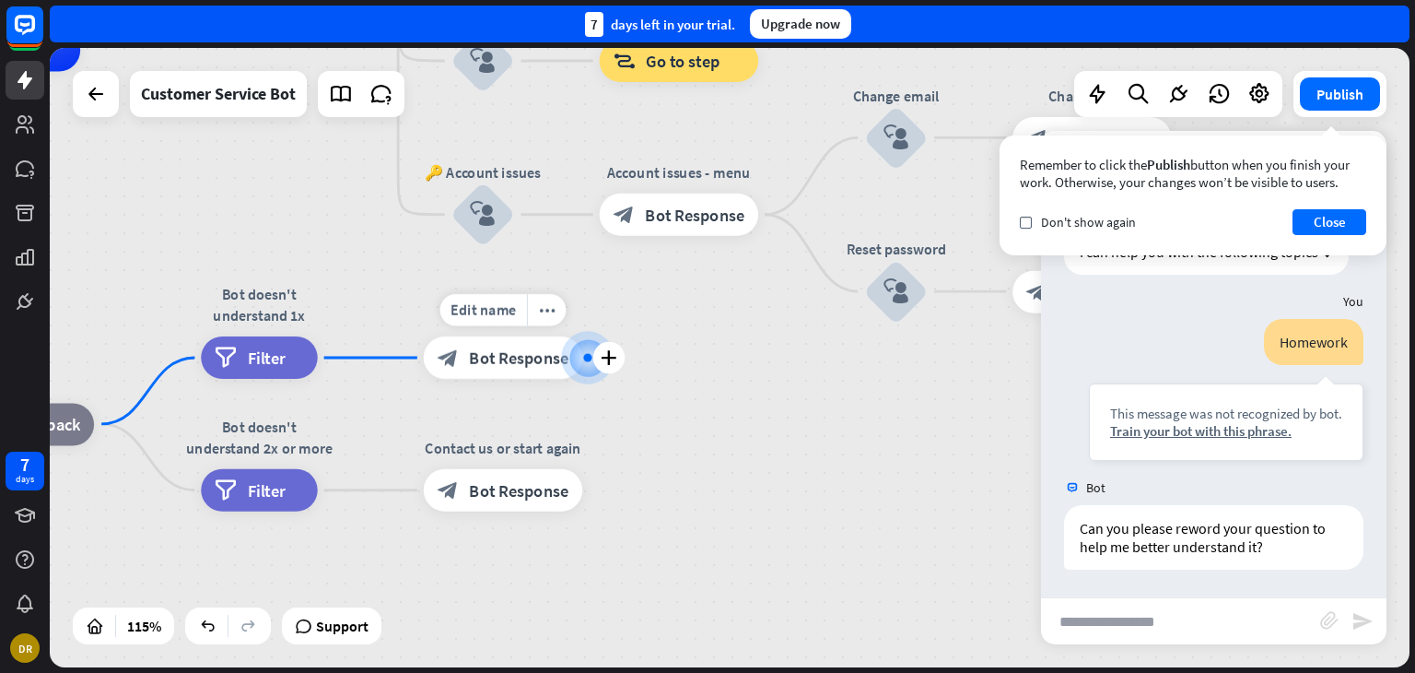
click at [471, 350] on span "Bot Response" at bounding box center [519, 357] width 100 height 21
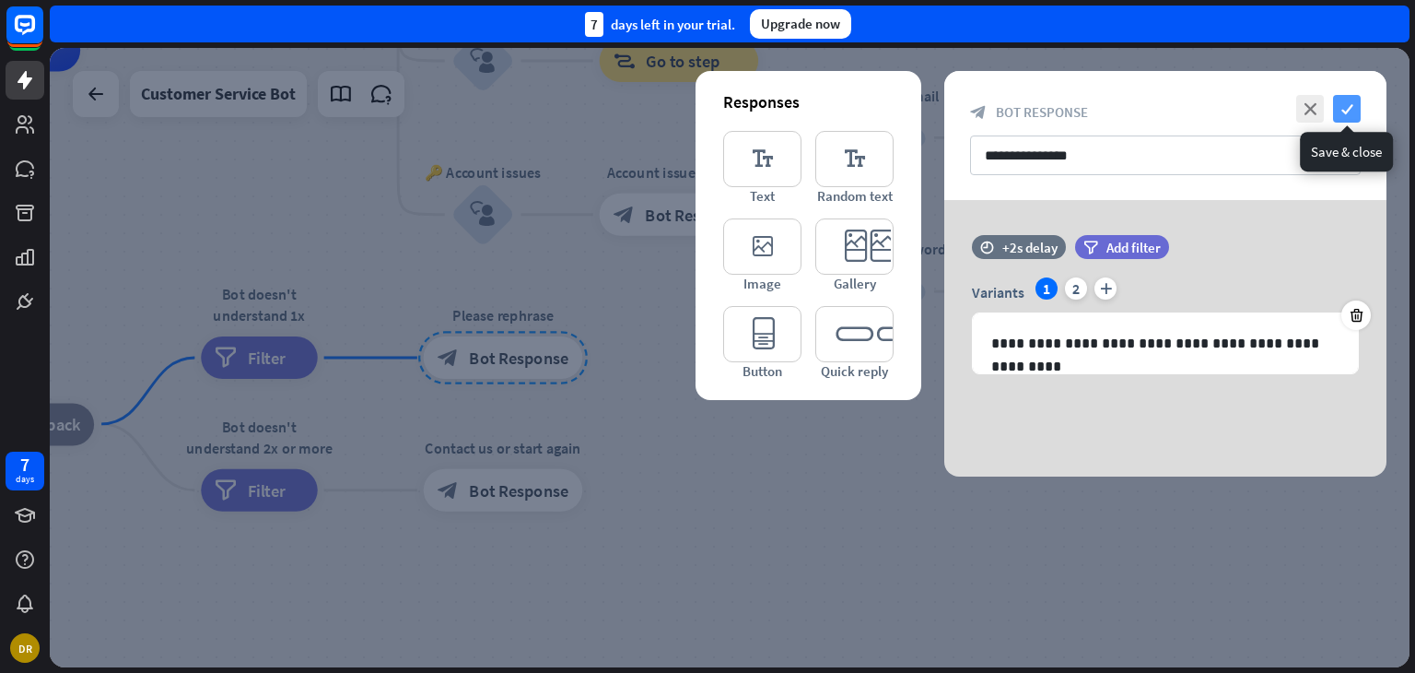
click at [1343, 106] on icon "check" at bounding box center [1347, 109] width 28 height 28
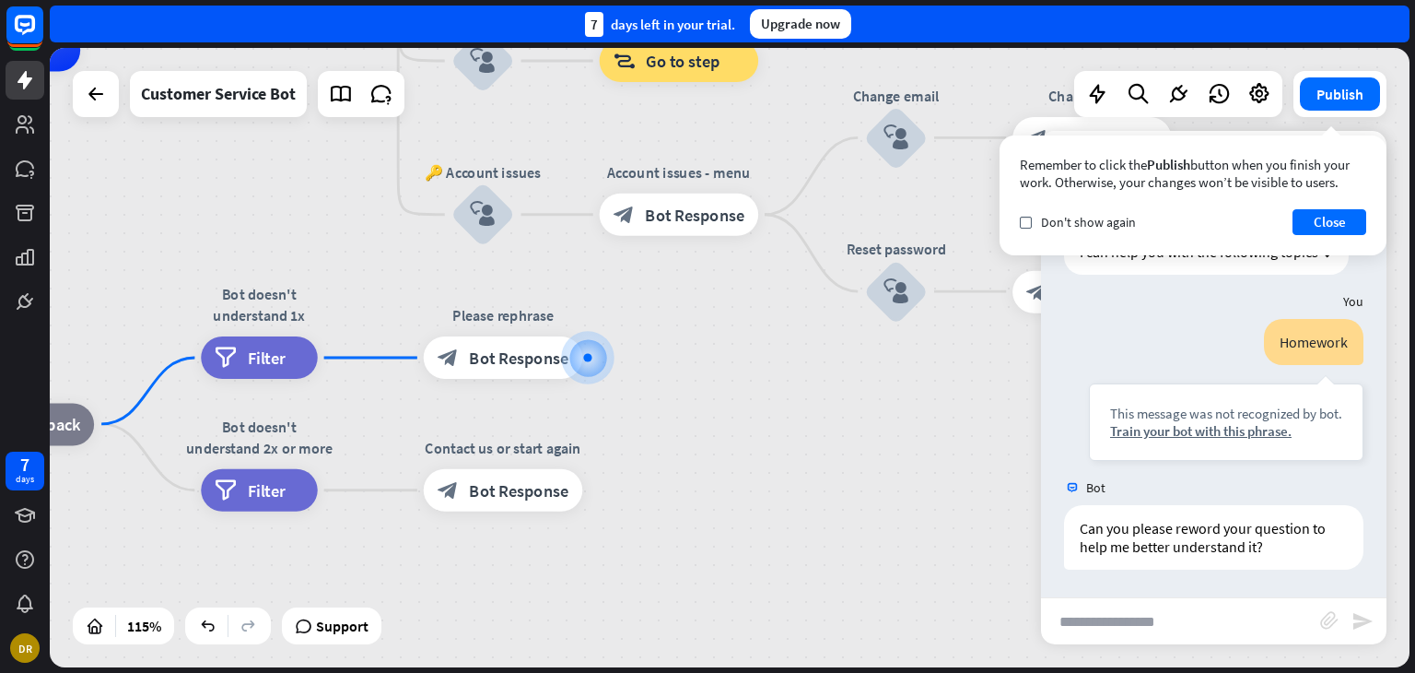
click at [1282, 626] on input "text" at bounding box center [1180, 621] width 279 height 46
click at [1167, 617] on input "text" at bounding box center [1180, 621] width 279 height 46
type input "**"
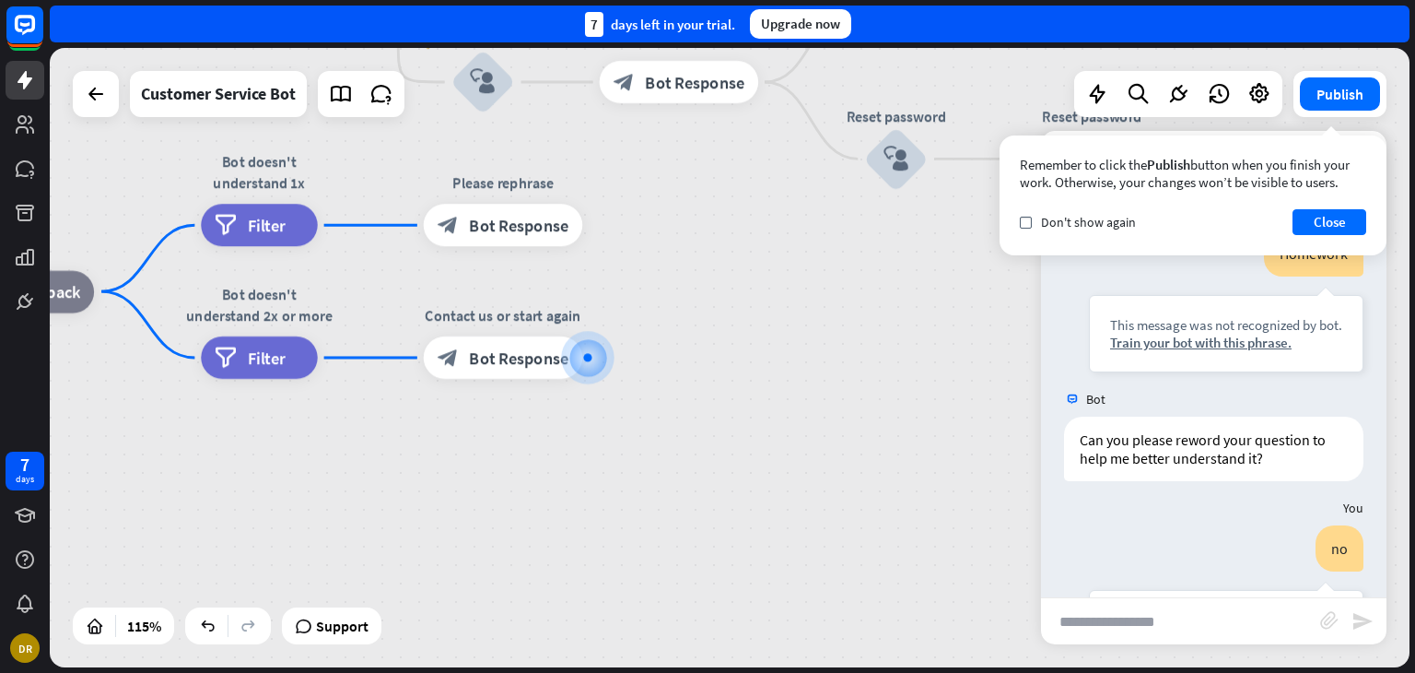
scroll to position [217, 0]
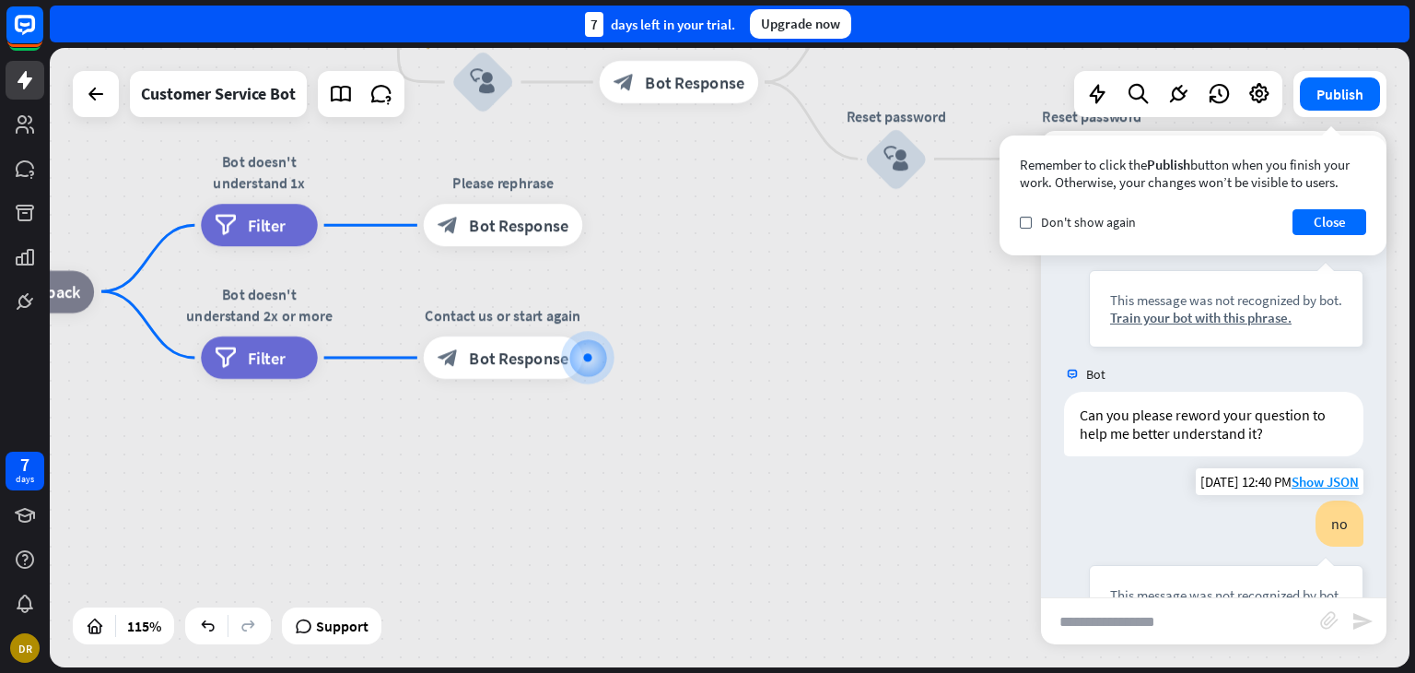
click at [1316, 519] on div "no" at bounding box center [1340, 523] width 48 height 46
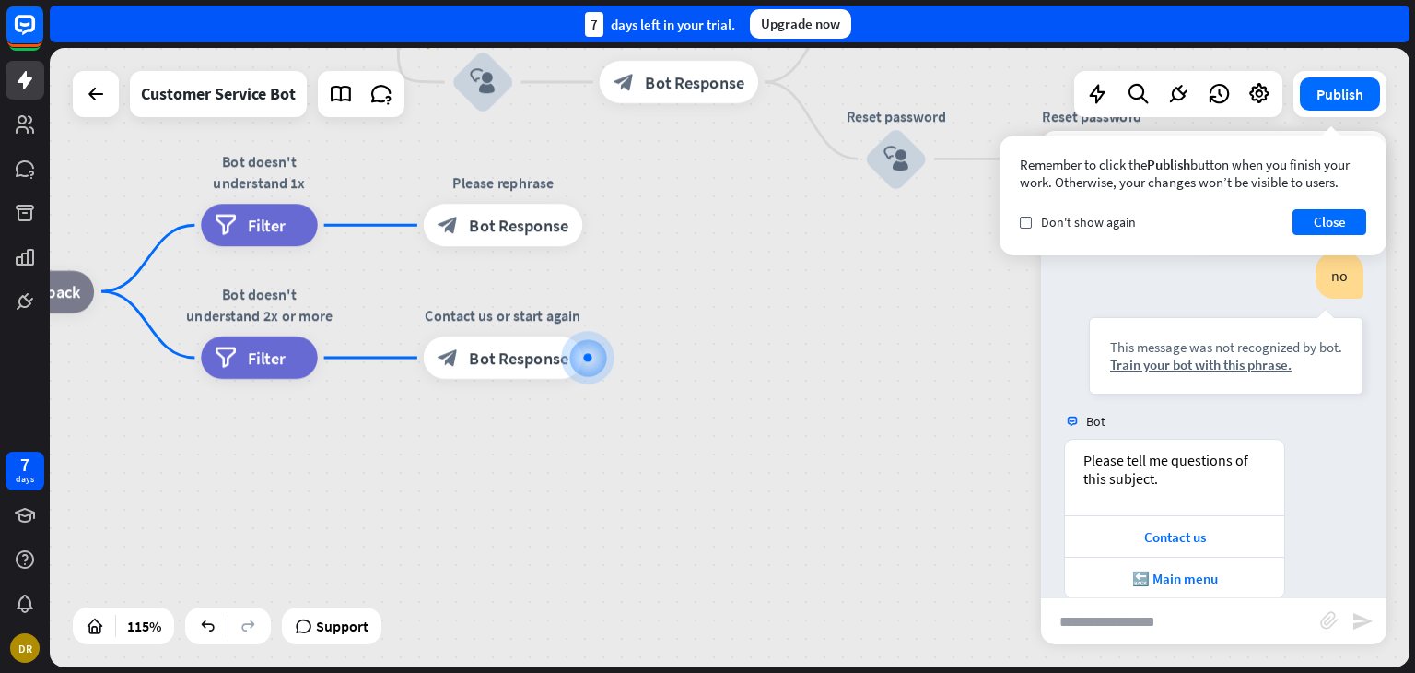
scroll to position [493, 0]
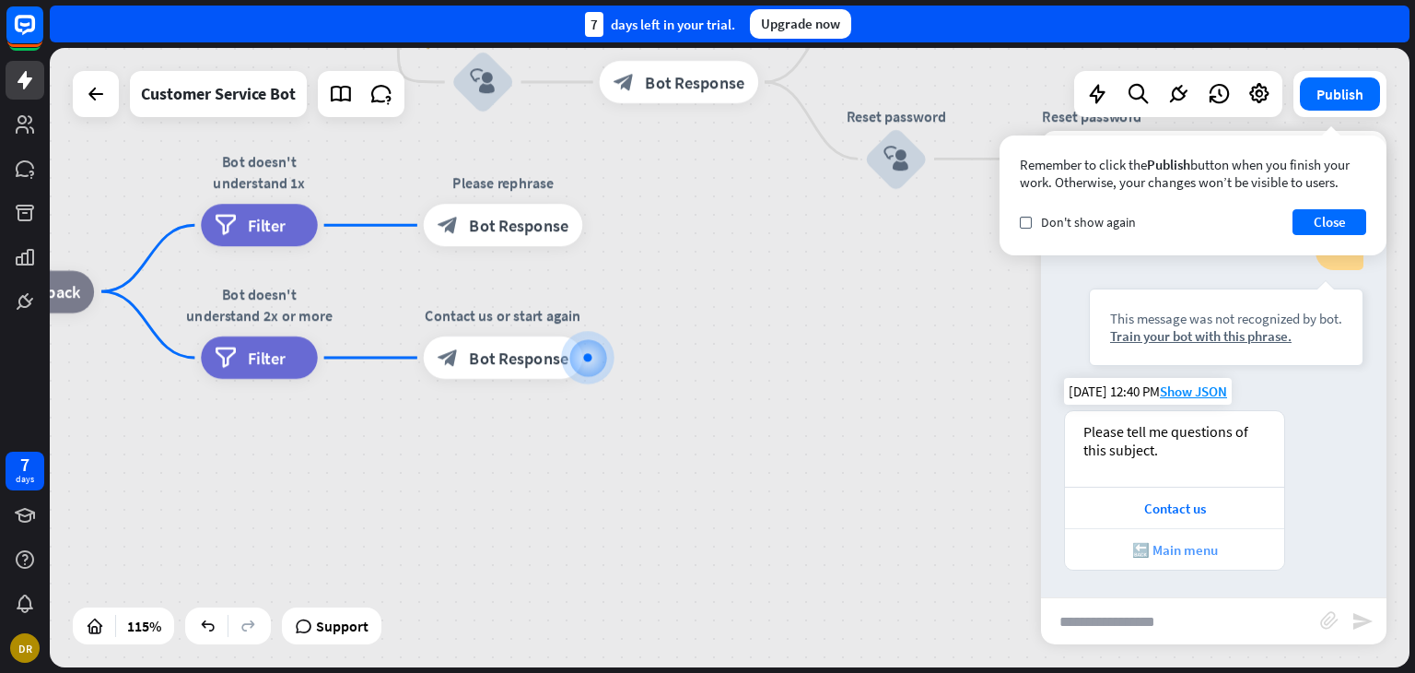
click at [1229, 559] on div "🔙 Main menu" at bounding box center [1174, 548] width 219 height 41
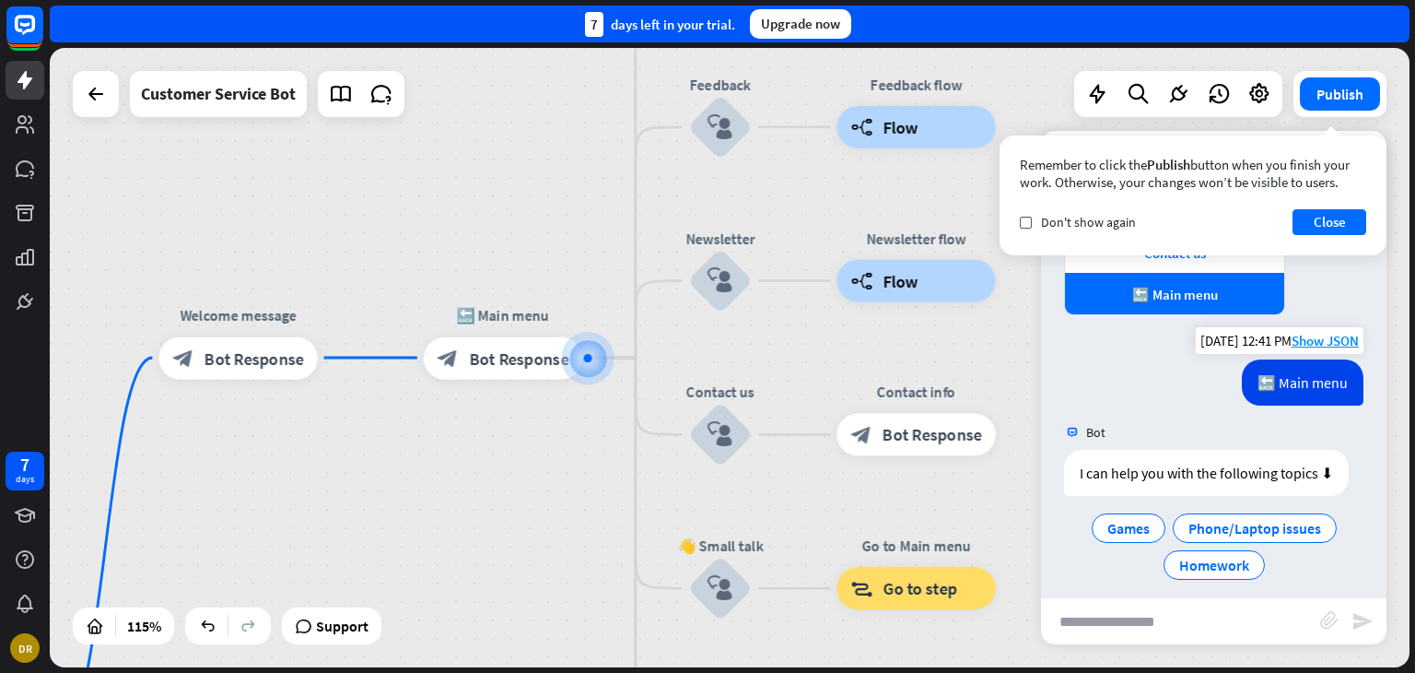
scroll to position [761, 0]
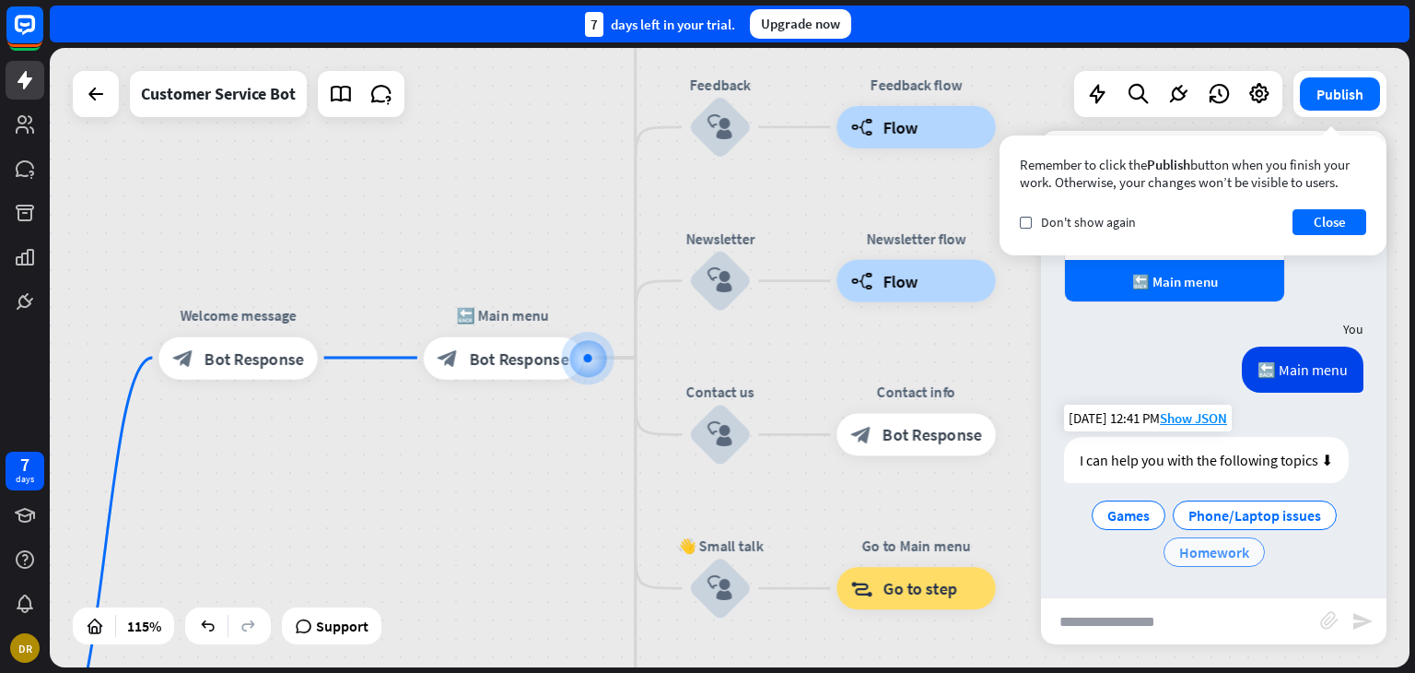
click at [1204, 549] on span "Homework" at bounding box center [1214, 552] width 70 height 18
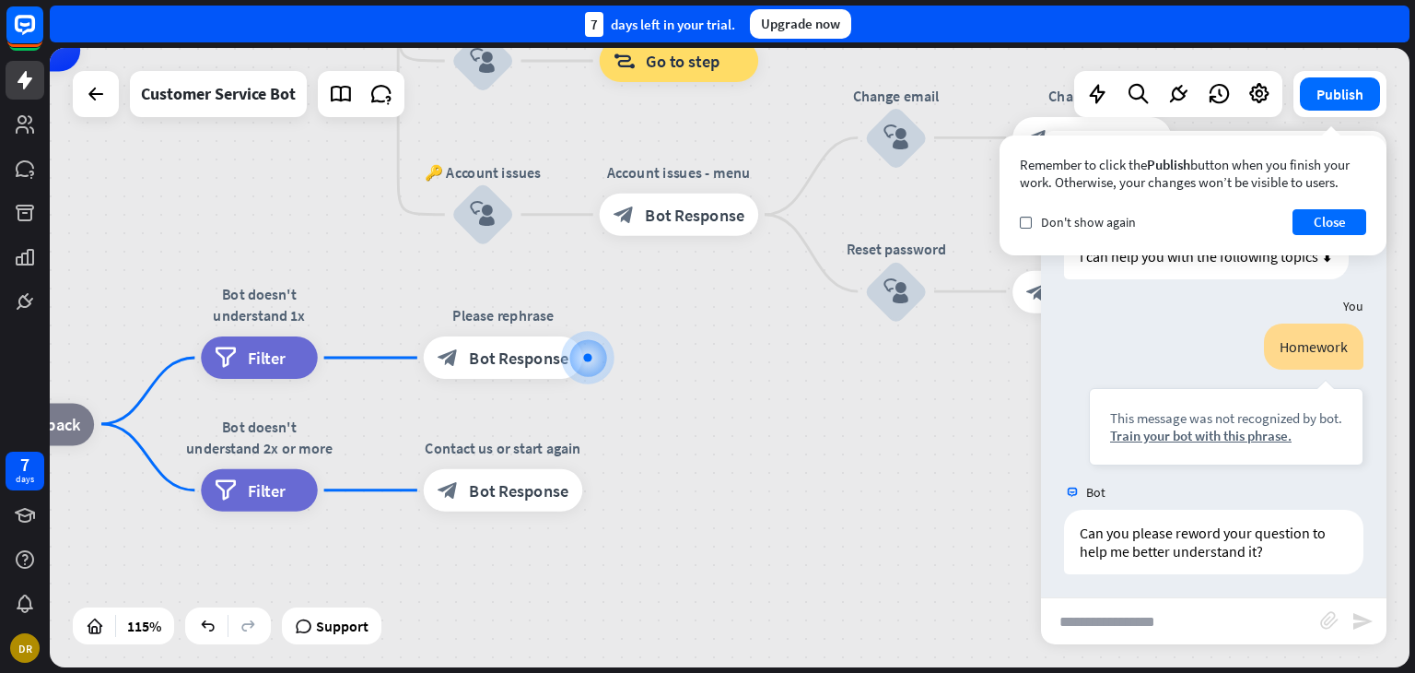
scroll to position [967, 0]
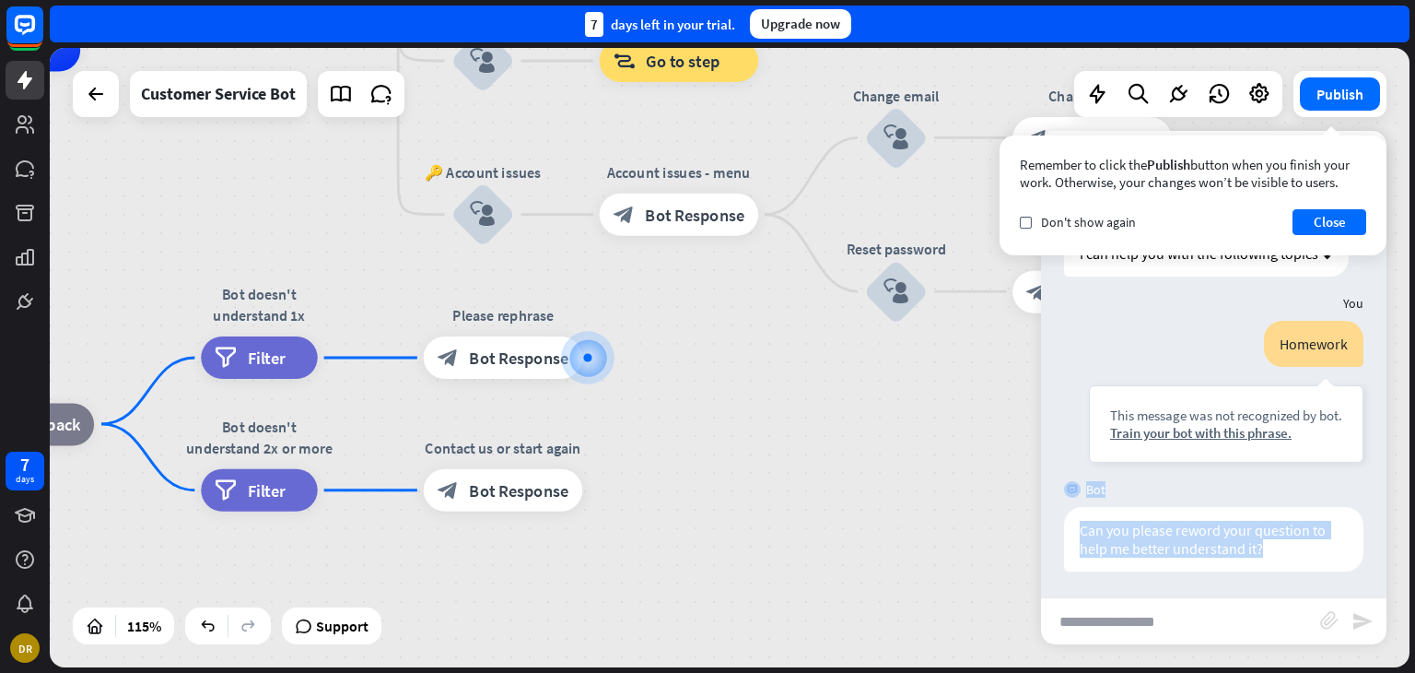
drag, startPoint x: 1264, startPoint y: 546, endPoint x: 1040, endPoint y: 500, distance: 228.6
click at [1041, 500] on div "Bot Hi! I'm AI Bot 🤖 [DATE] 12:40 PM Show JSON I can help you with the followin…" at bounding box center [1214, 410] width 346 height 374
click at [1168, 636] on input "text" at bounding box center [1180, 621] width 279 height 46
